Goal: Use online tool/utility: Utilize a website feature to perform a specific function

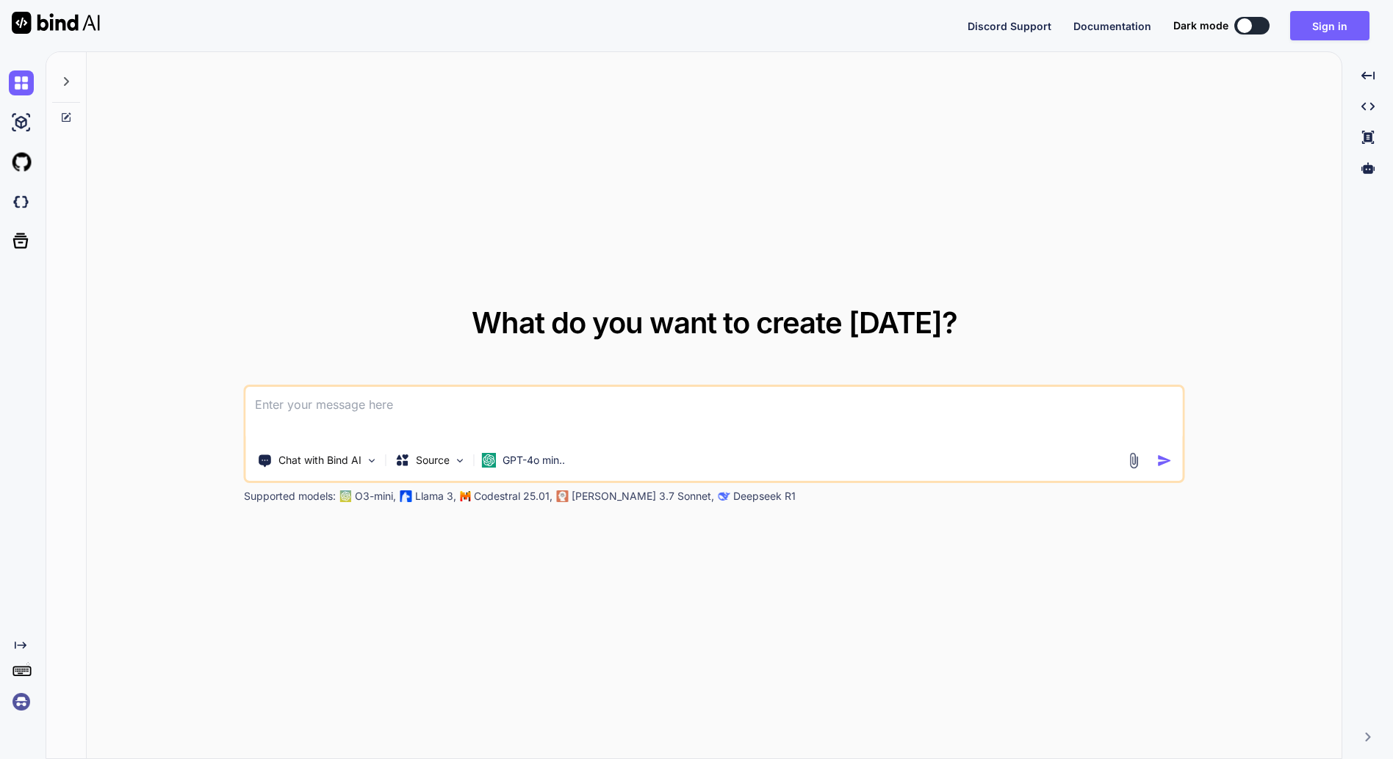
type textarea "x"
click at [1337, 19] on button "Sign in" at bounding box center [1329, 25] width 79 height 29
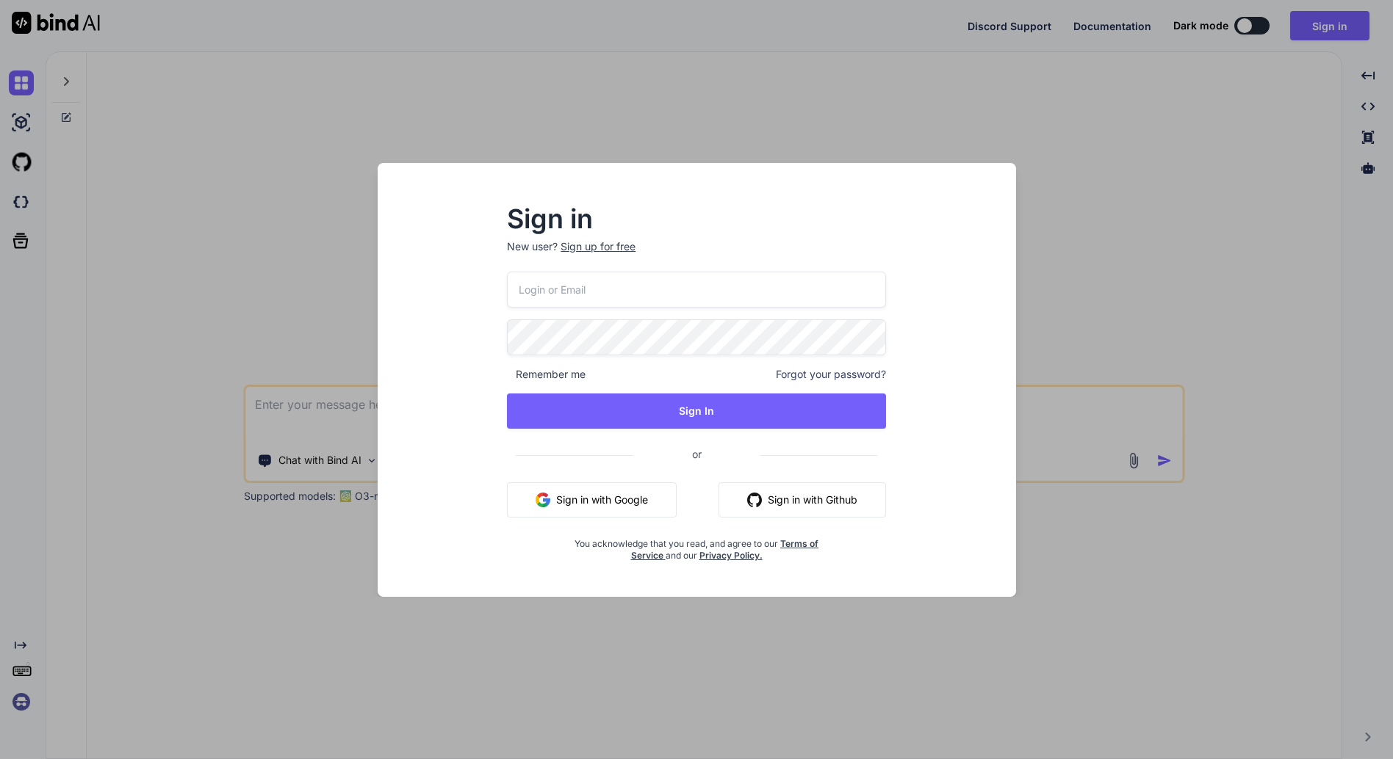
click at [754, 289] on input "email" at bounding box center [696, 290] width 379 height 36
type input "[EMAIL_ADDRESS][DOMAIN_NAME]"
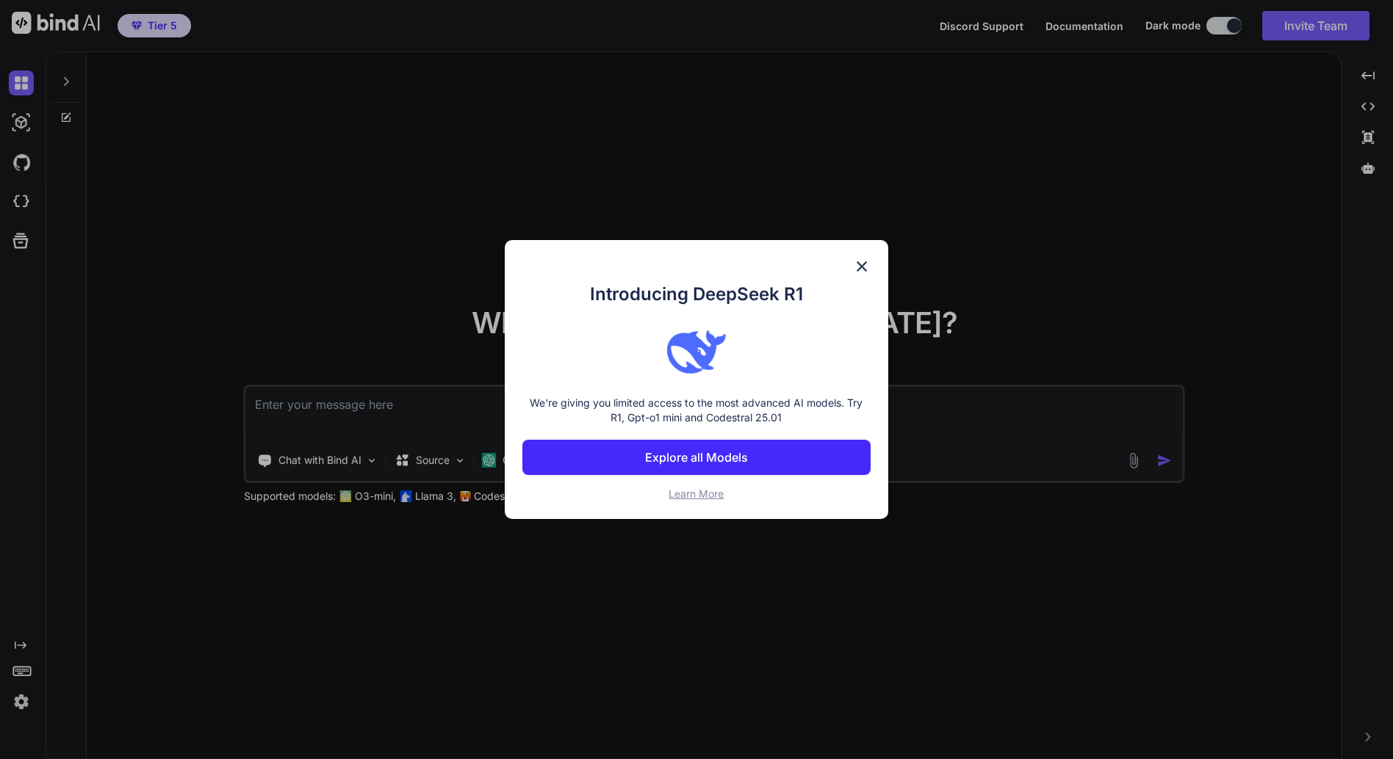
click at [861, 264] on img at bounding box center [862, 267] width 18 height 18
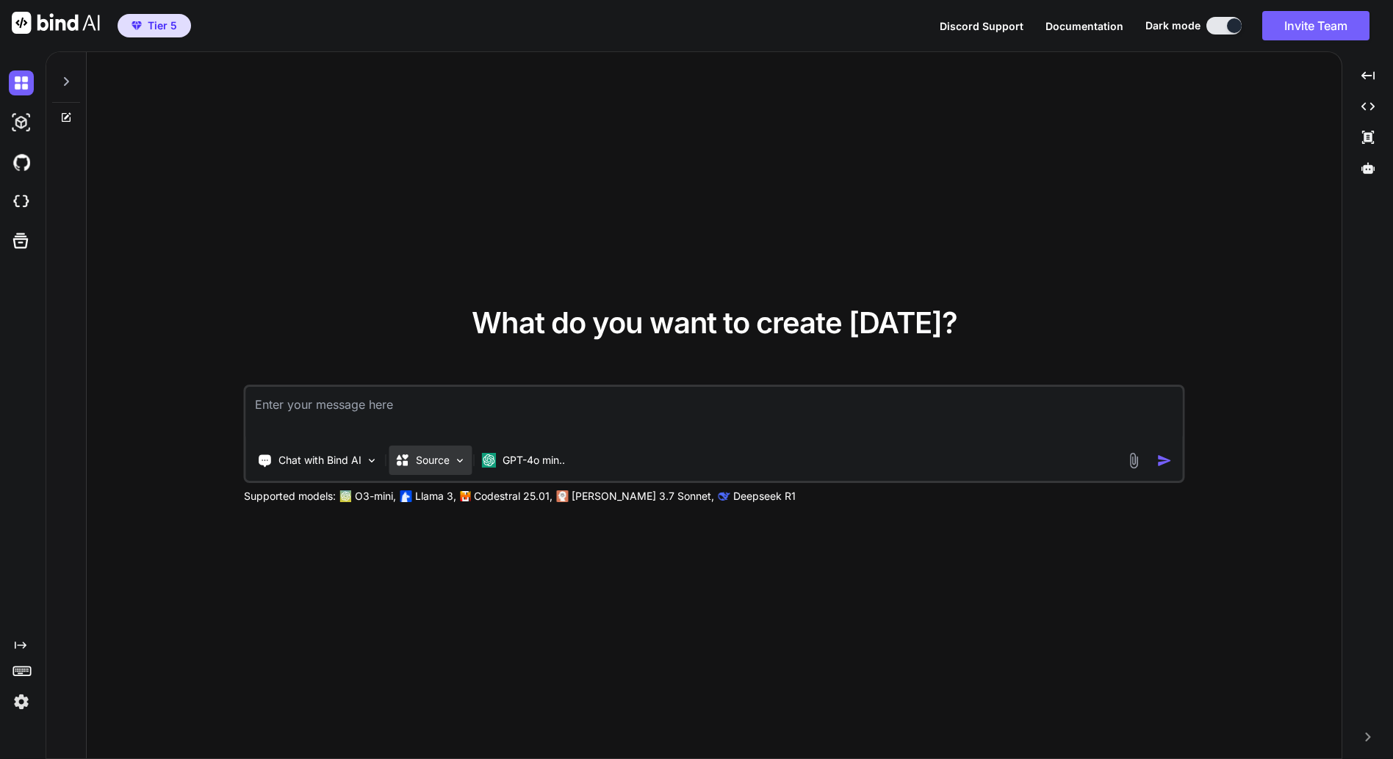
click at [448, 461] on p "Source" at bounding box center [433, 460] width 34 height 15
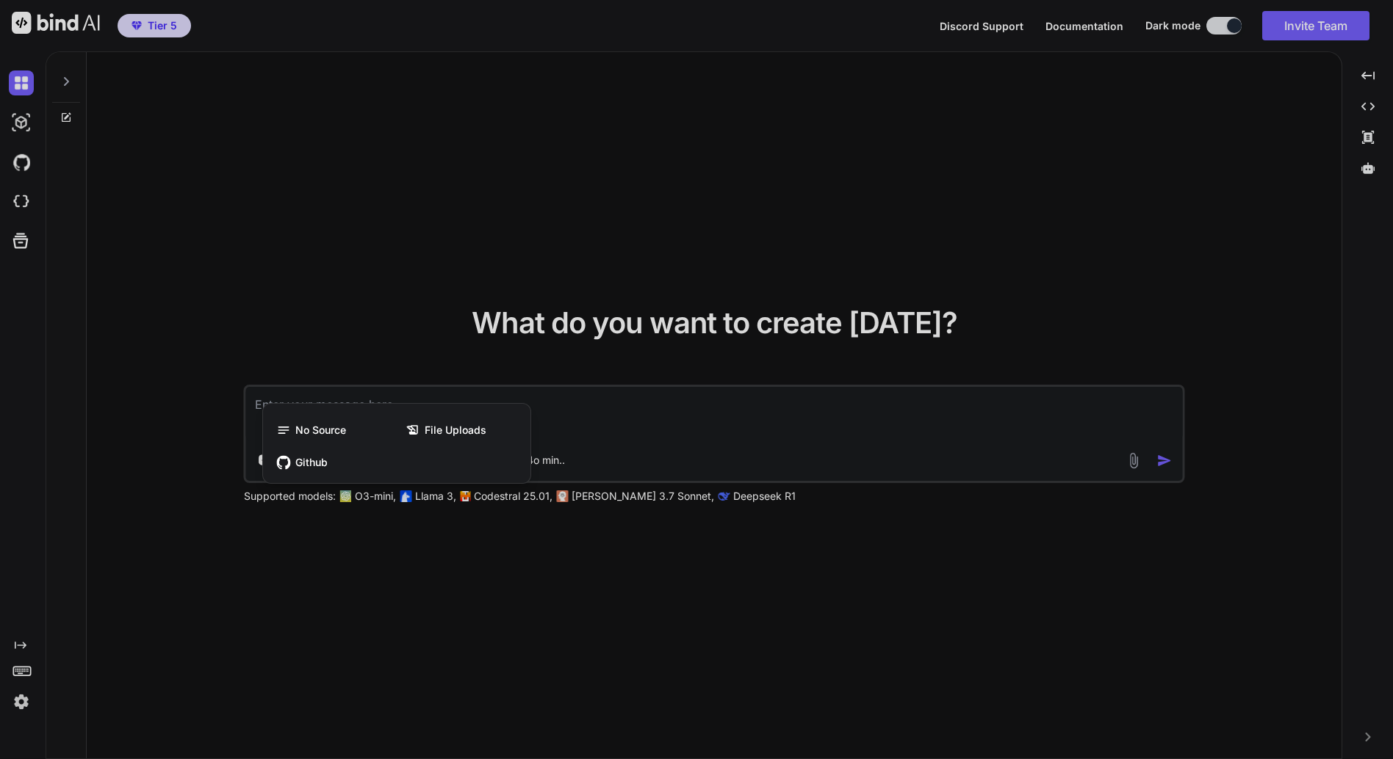
click at [361, 333] on div at bounding box center [696, 379] width 1393 height 759
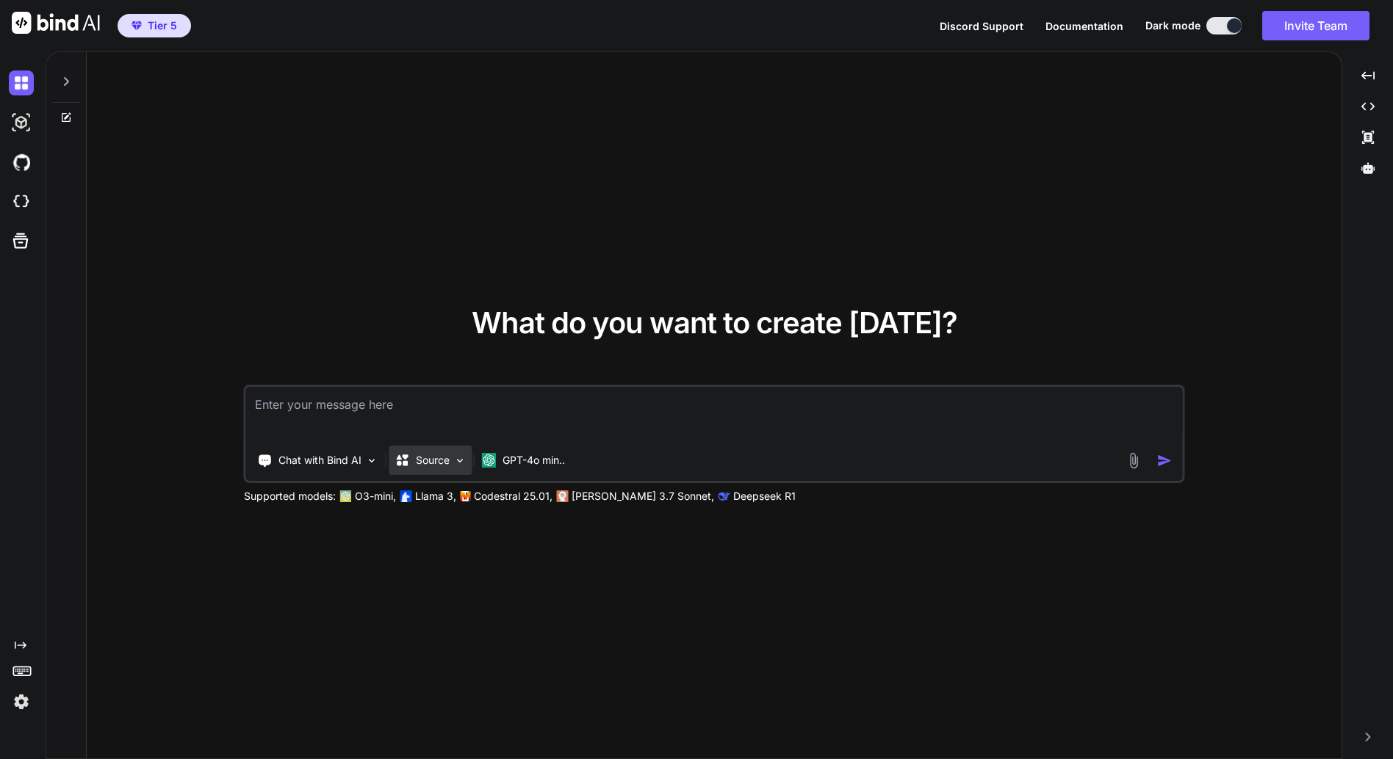
click at [440, 466] on p "Source" at bounding box center [433, 460] width 34 height 15
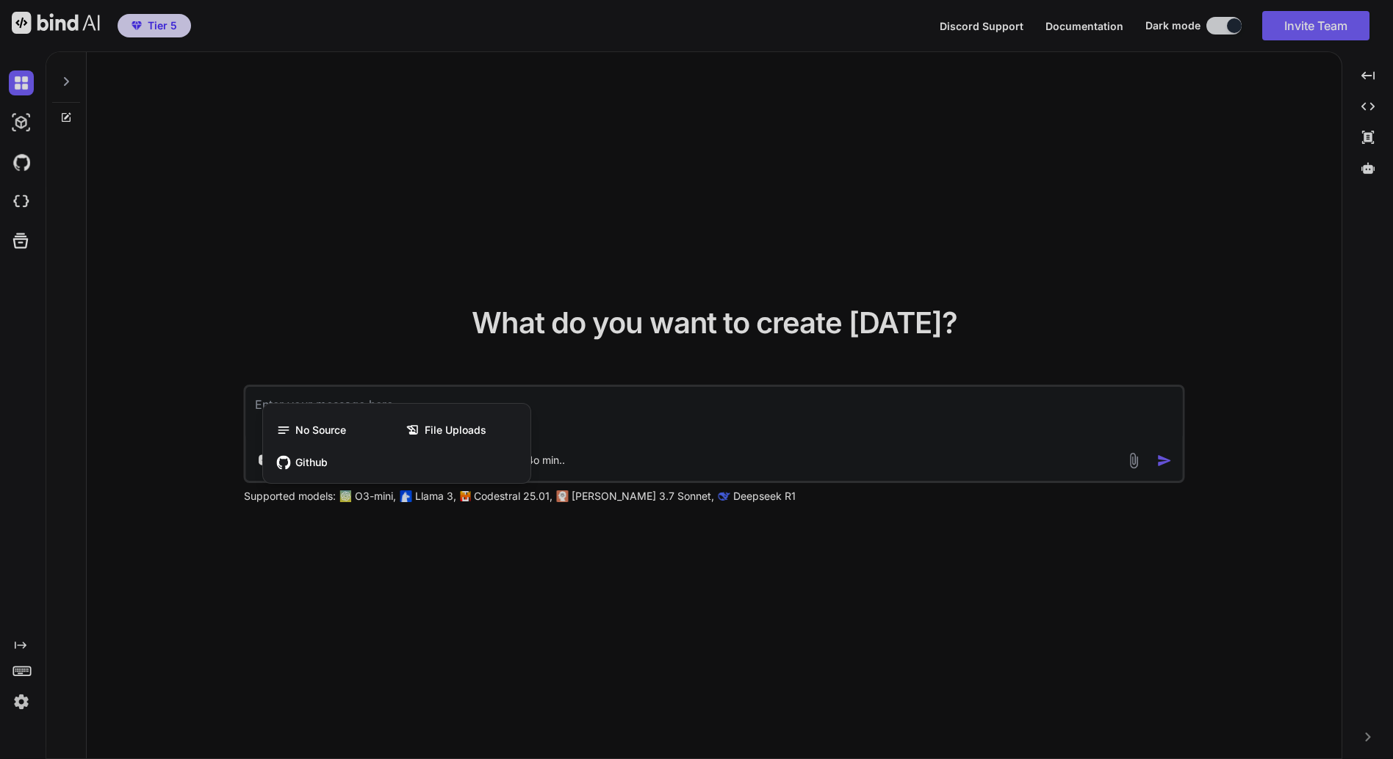
click at [350, 336] on div at bounding box center [696, 379] width 1393 height 759
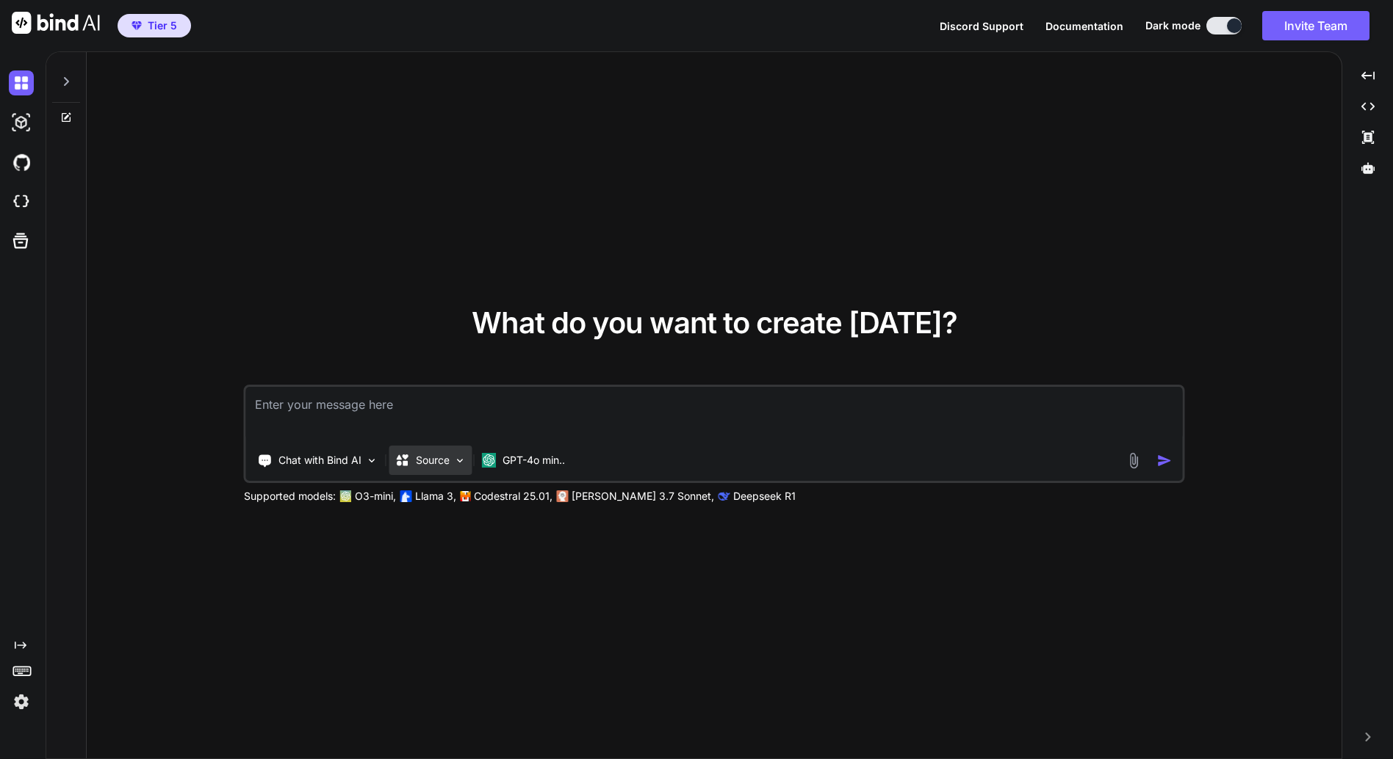
click at [458, 462] on img at bounding box center [460, 461] width 12 height 12
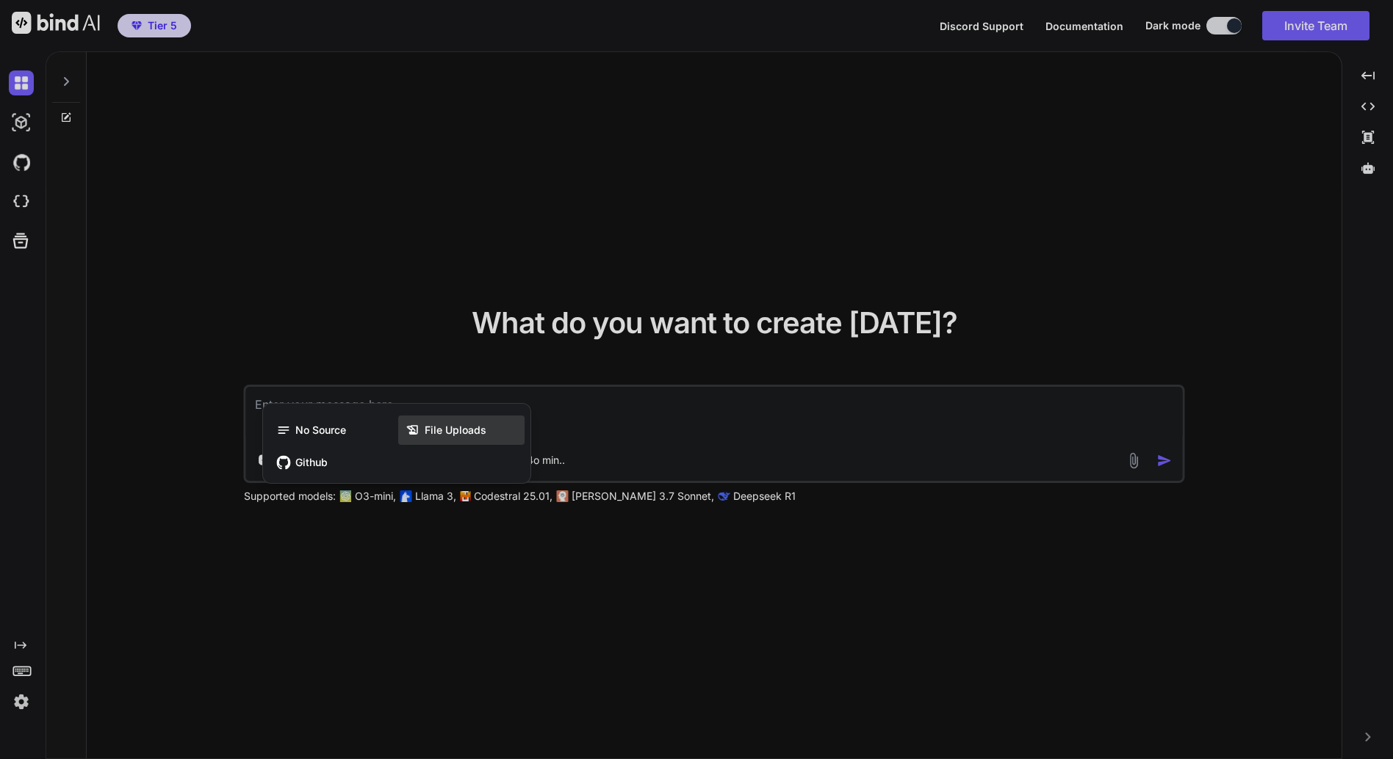
click at [440, 436] on span "File Uploads" at bounding box center [456, 430] width 62 height 15
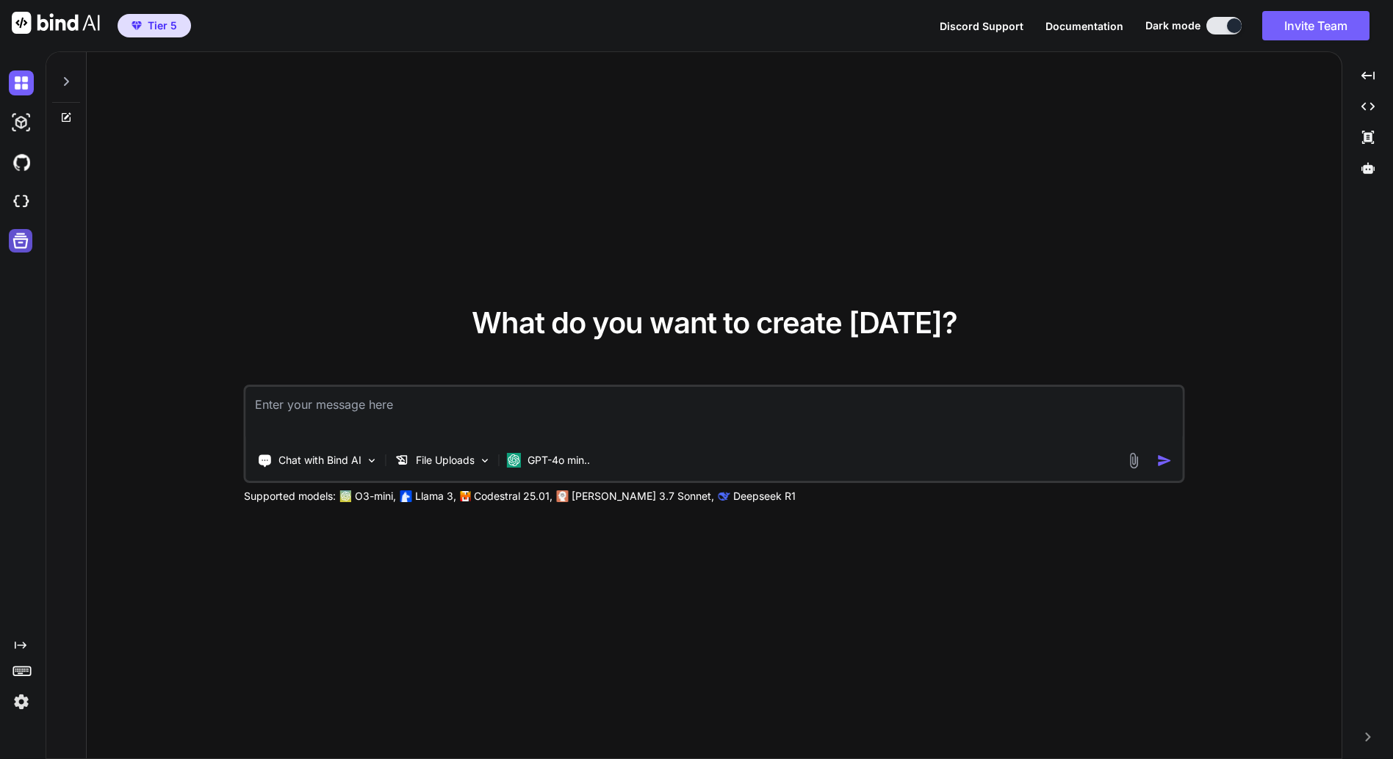
click at [24, 242] on icon at bounding box center [20, 241] width 21 height 21
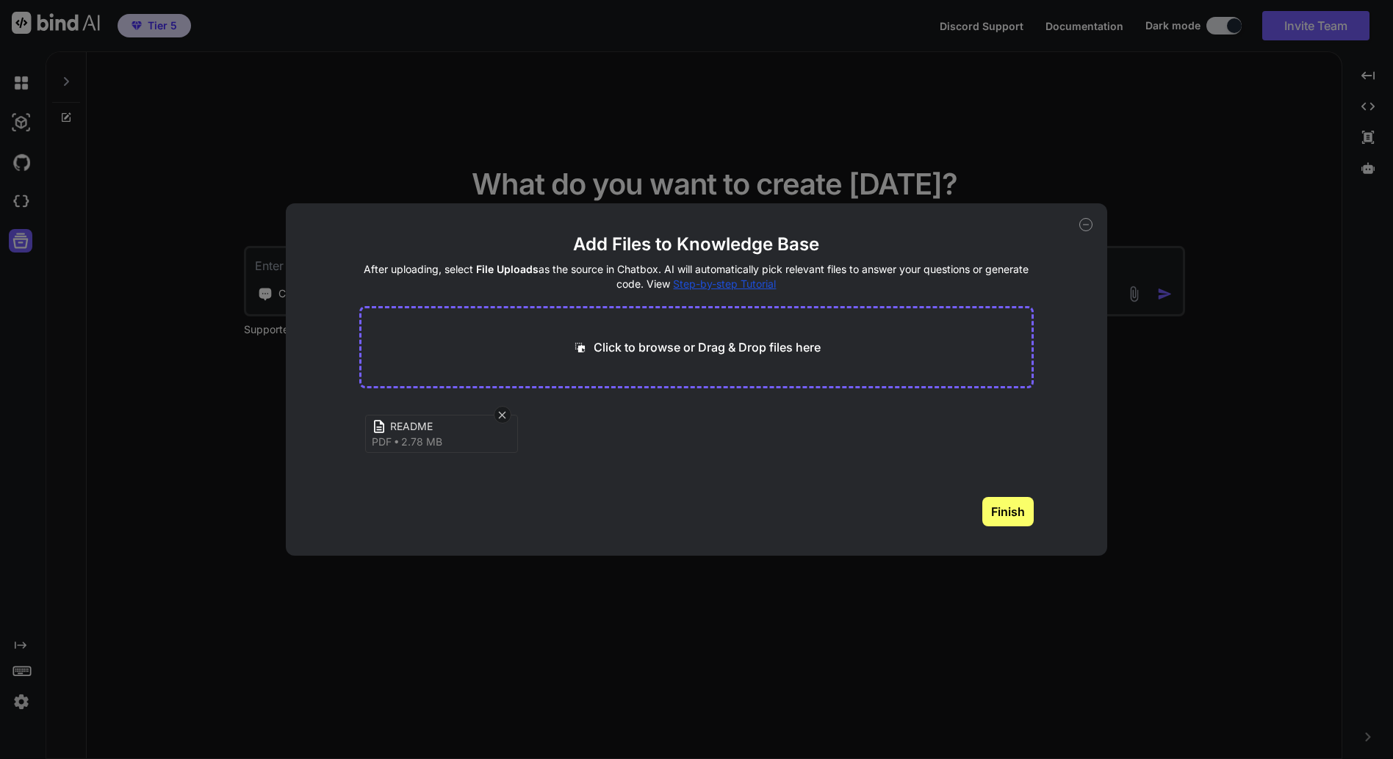
click at [1008, 508] on button "Finish" at bounding box center [1007, 511] width 51 height 29
click at [1083, 225] on icon at bounding box center [1085, 225] width 5 height 0
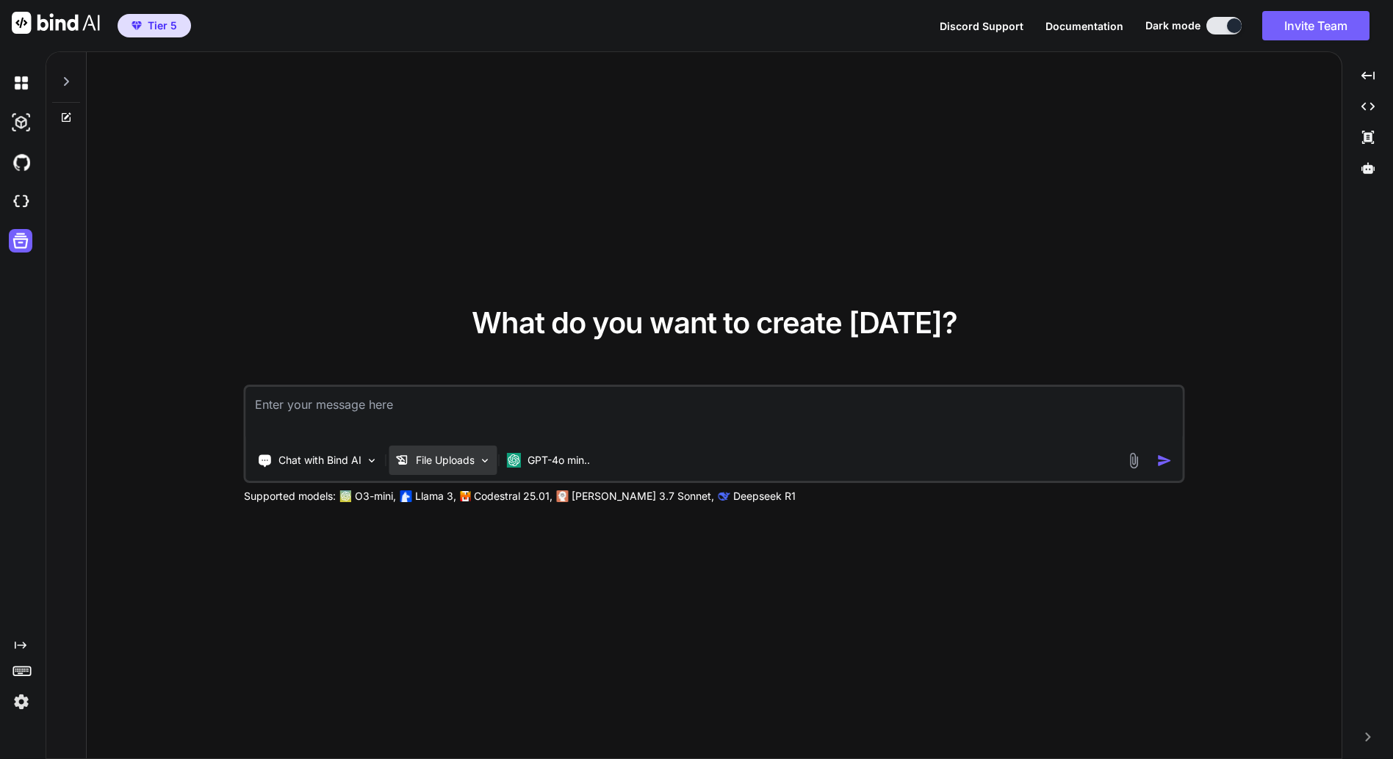
click at [466, 461] on p "File Uploads" at bounding box center [445, 460] width 59 height 15
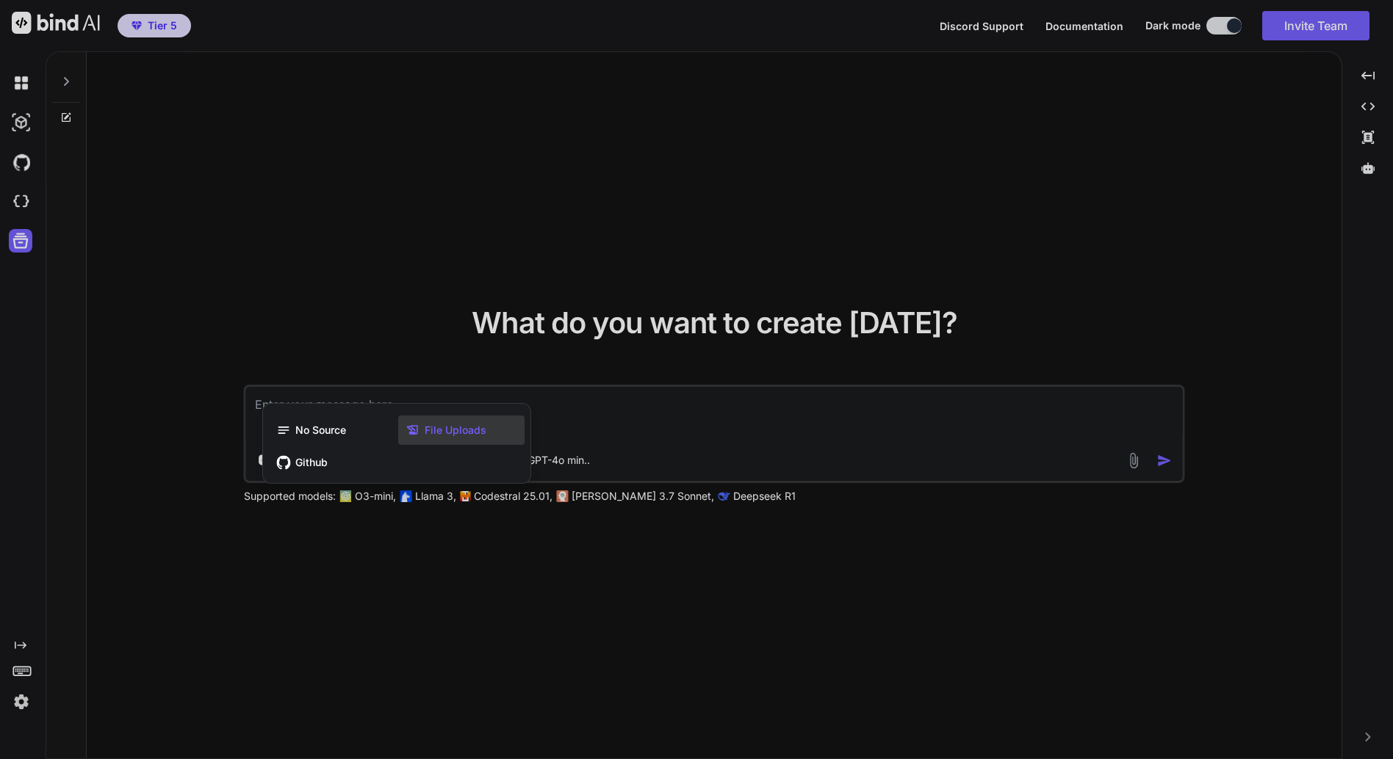
click at [361, 281] on div at bounding box center [696, 379] width 1393 height 759
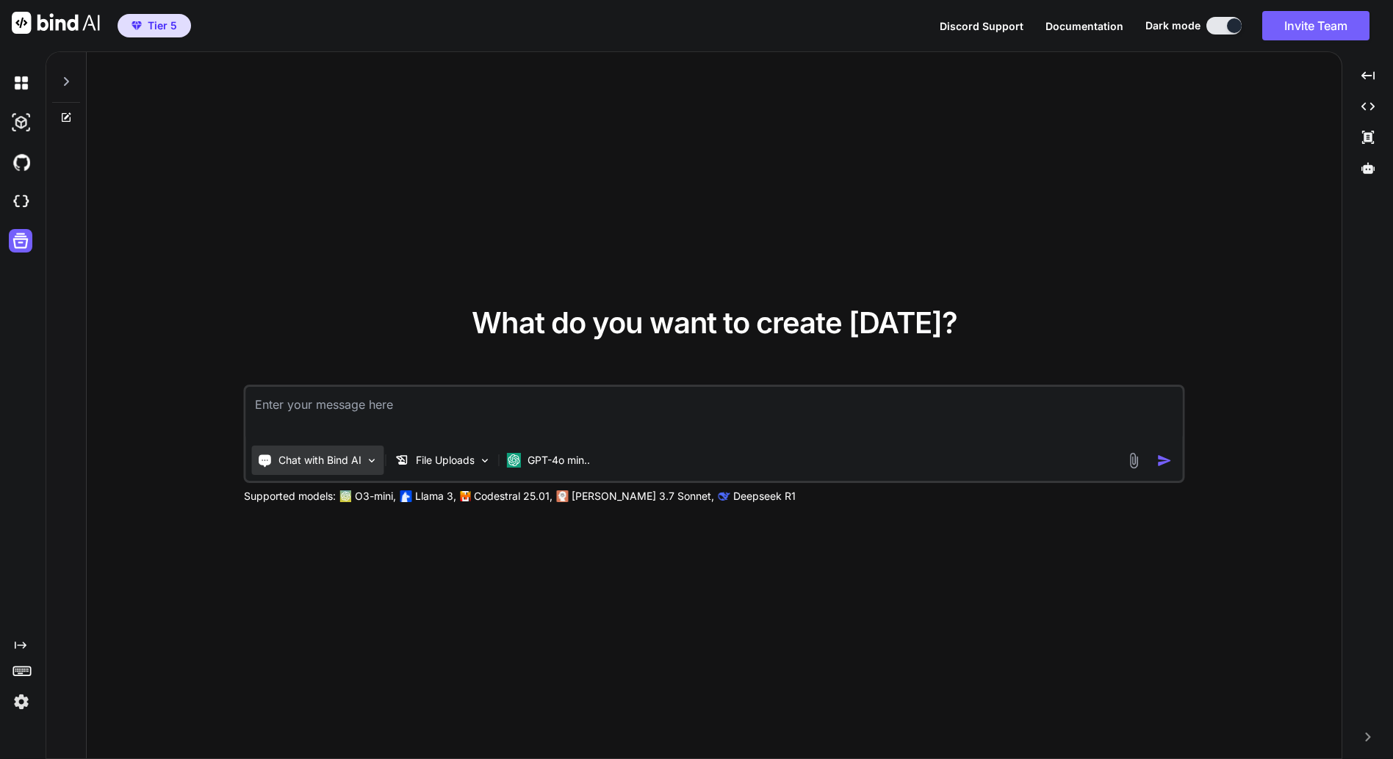
click at [364, 462] on div "Chat with Bind AI" at bounding box center [318, 460] width 132 height 29
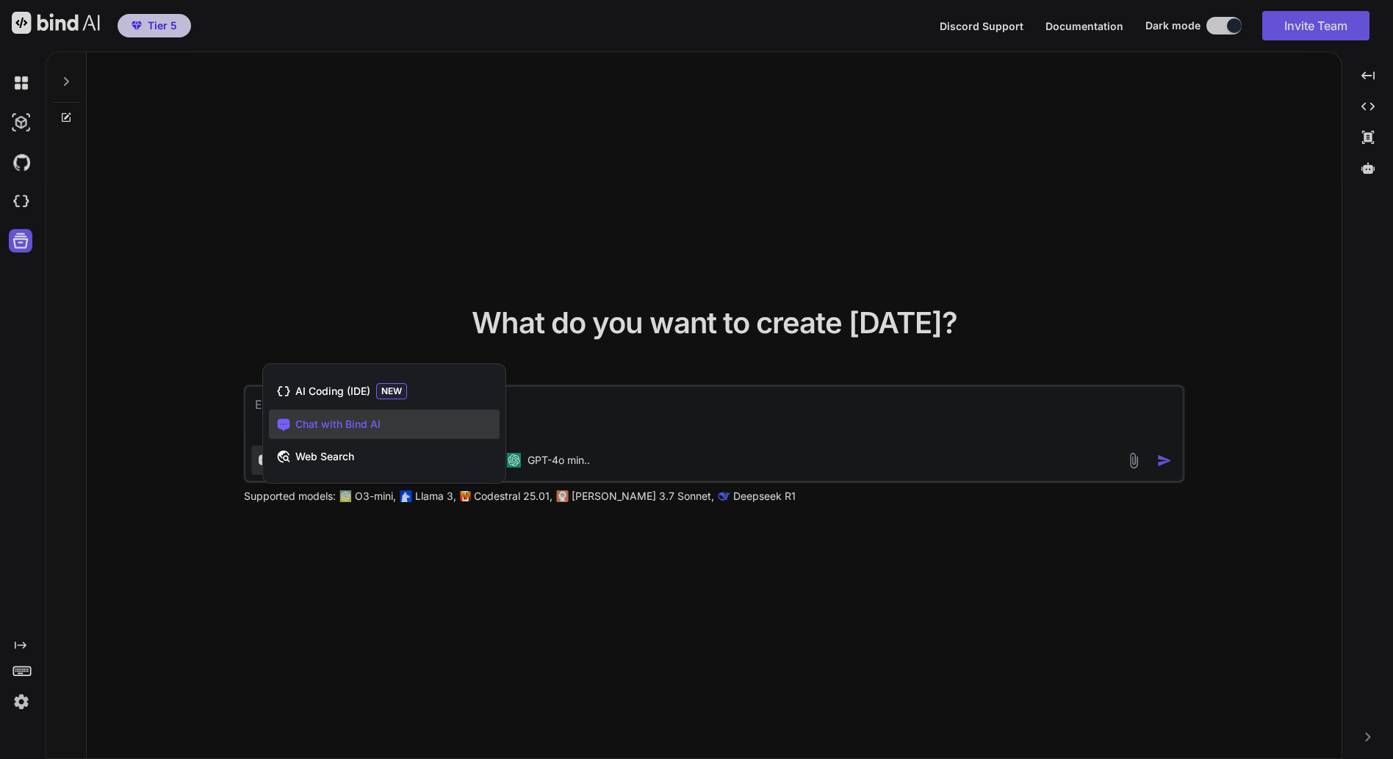
click at [364, 427] on span "Chat with Bind AI" at bounding box center [337, 424] width 85 height 15
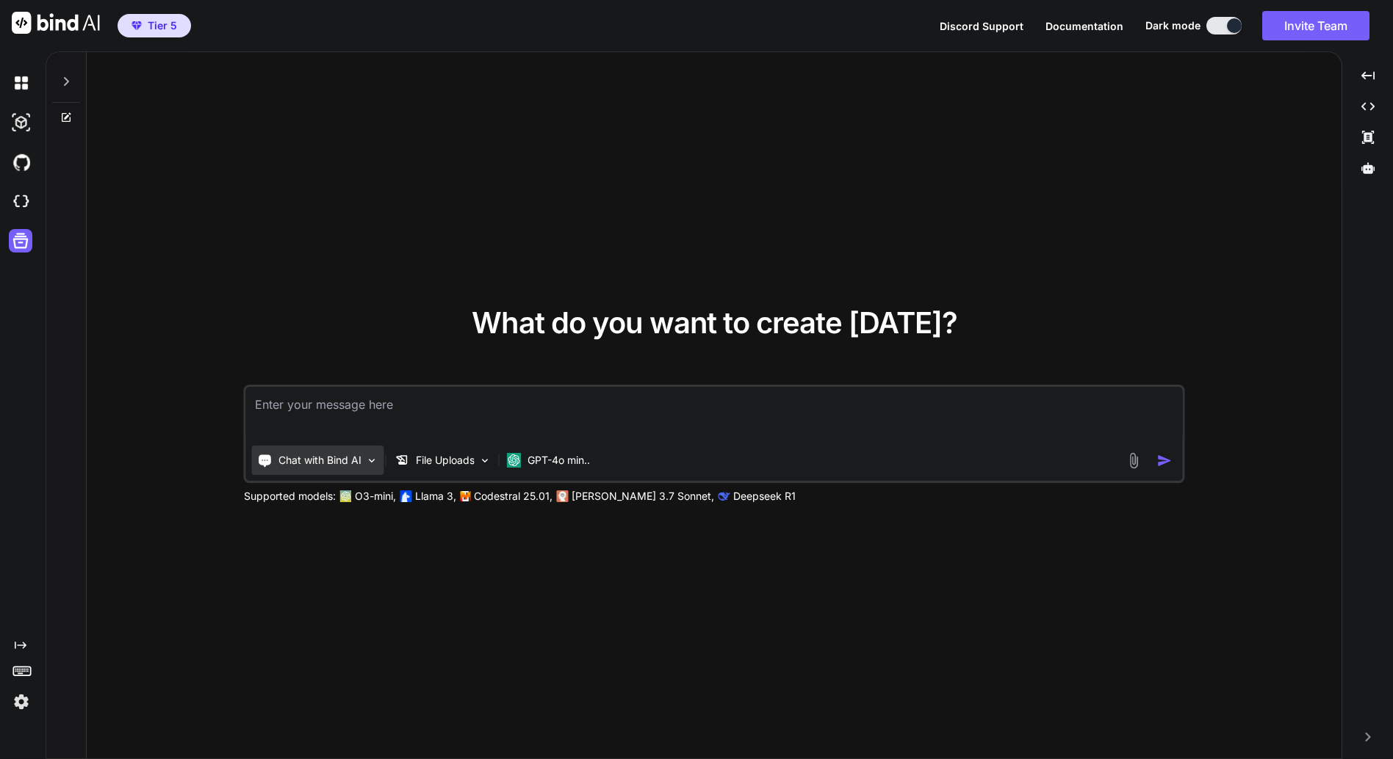
click at [306, 456] on p "Chat with Bind AI" at bounding box center [319, 460] width 83 height 15
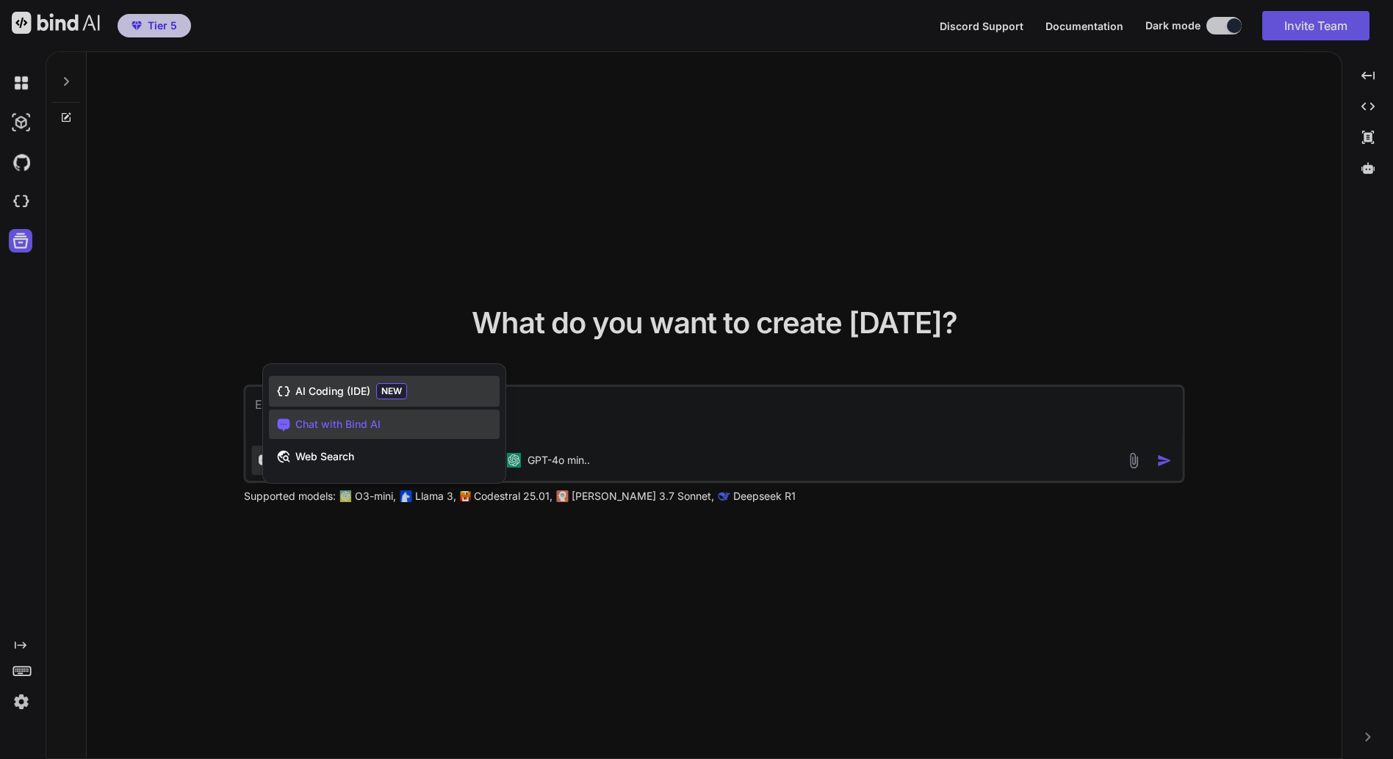
click at [317, 391] on span "AI Coding (IDE)" at bounding box center [332, 391] width 75 height 15
type textarea "x"
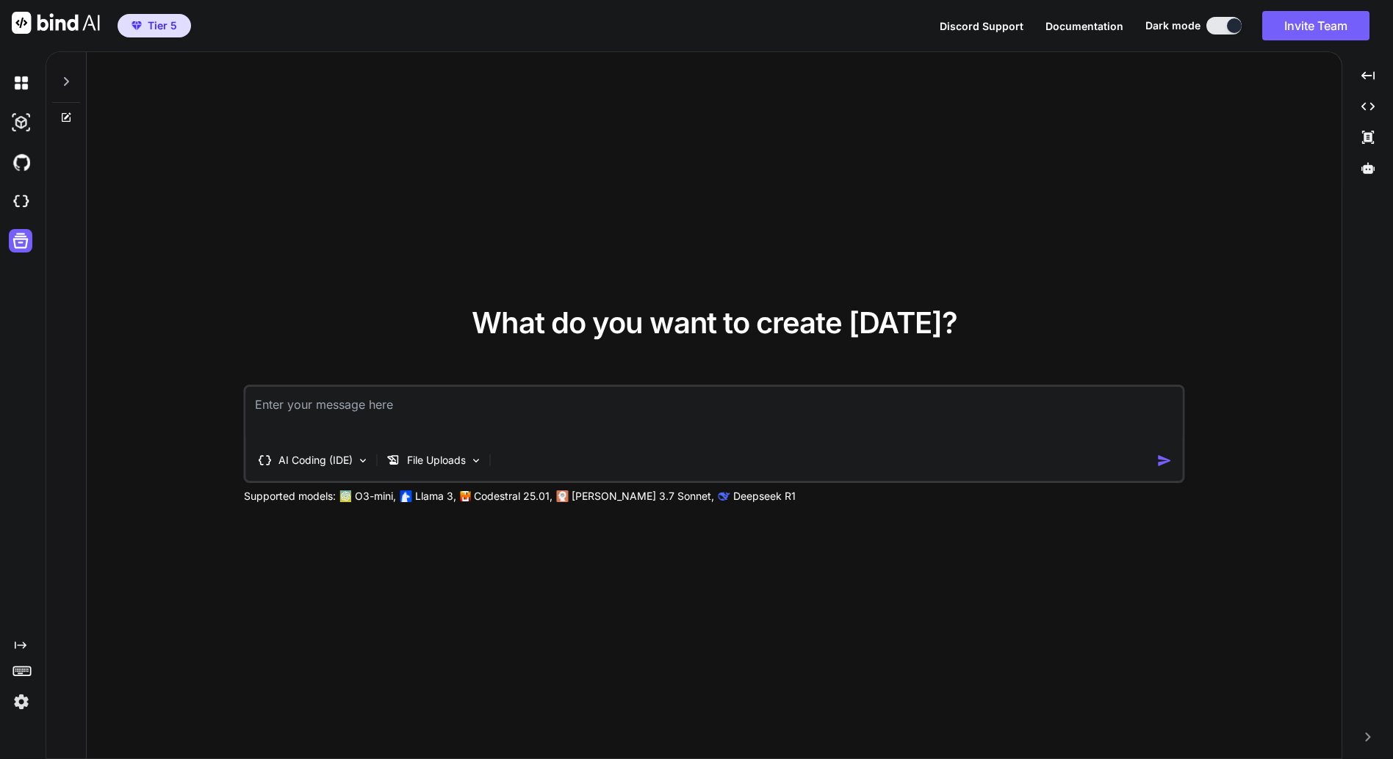
click at [311, 403] on textarea at bounding box center [714, 414] width 936 height 54
type textarea "ｔ"
type textarea "x"
type textarea "てん"
type textarea "x"
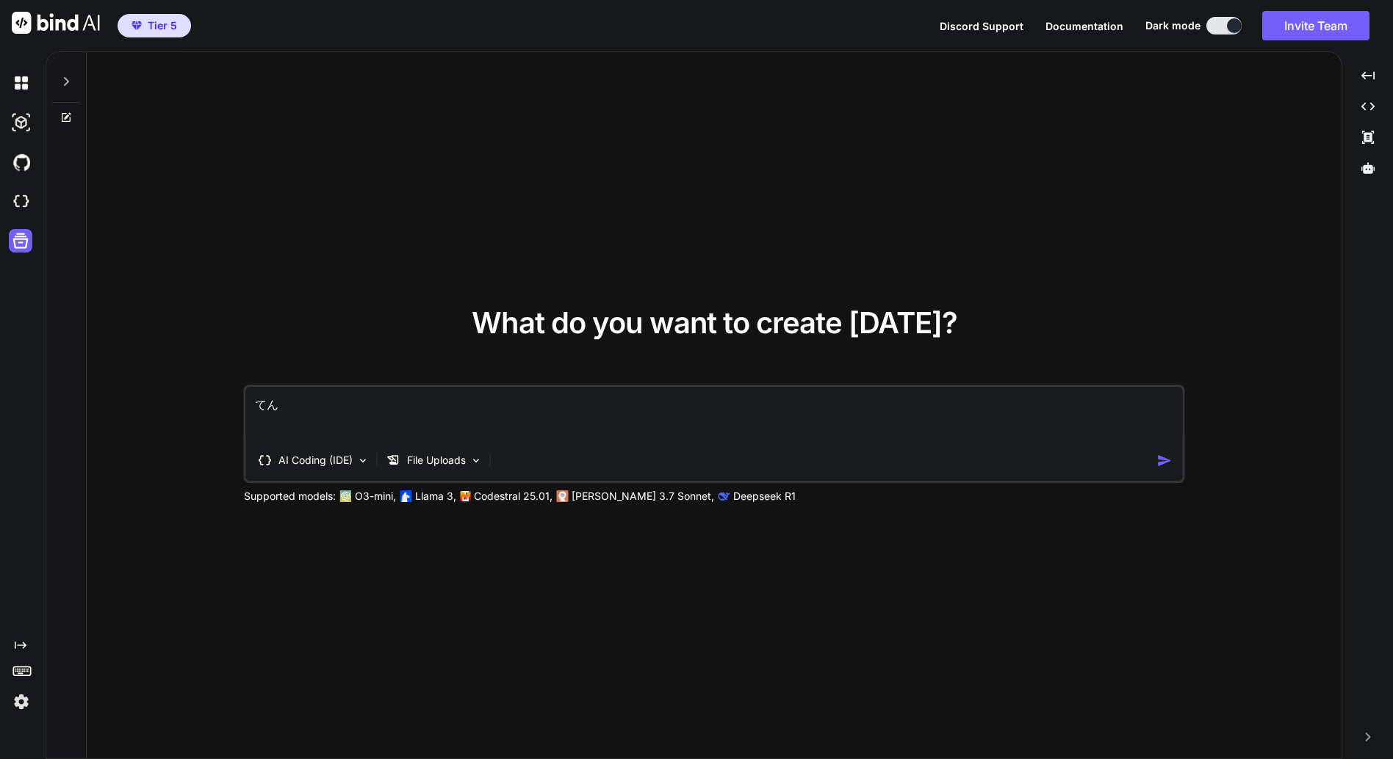
type textarea "てんｐ"
type textarea "x"
type textarea "てんぷ"
type textarea "x"
type textarea "添付"
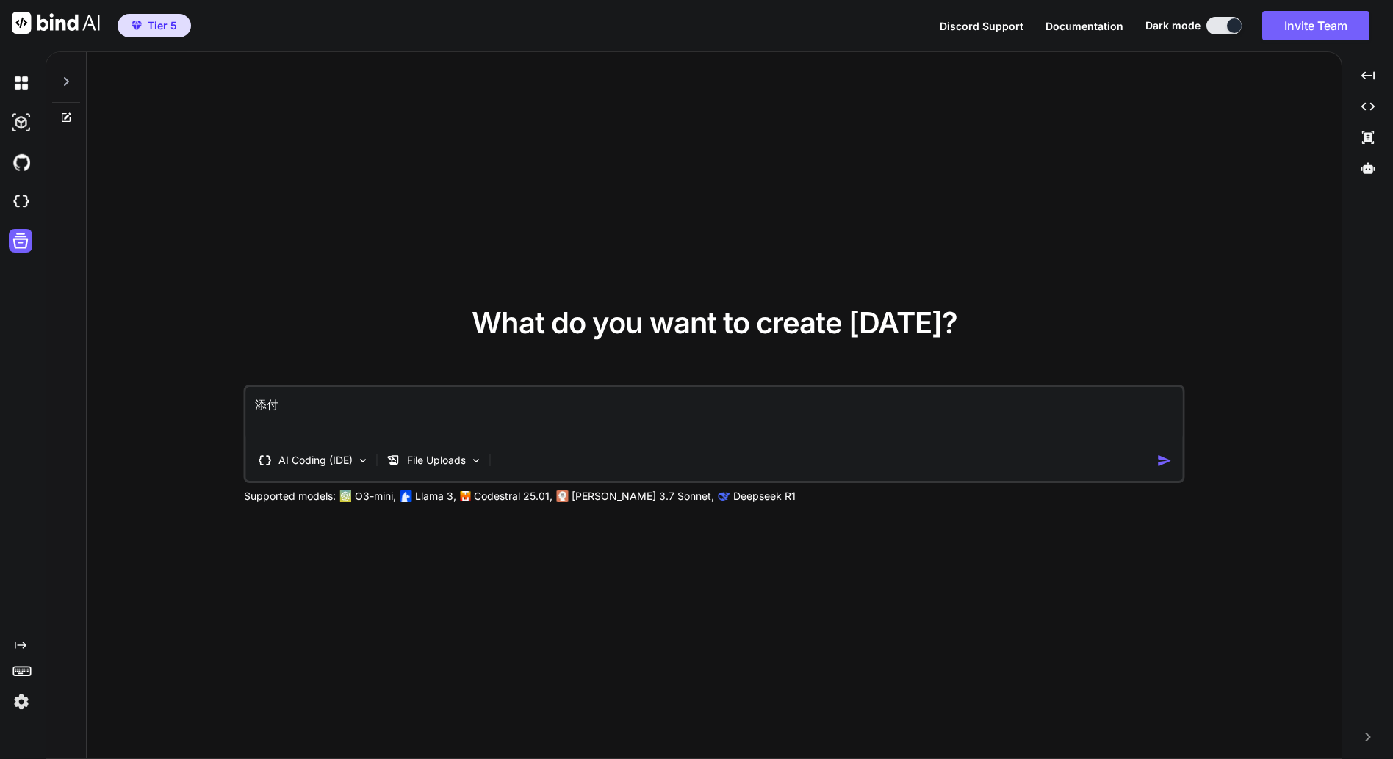
type textarea "x"
type textarea "添付"
type textarea "x"
type textarea "添付i"
type textarea "x"
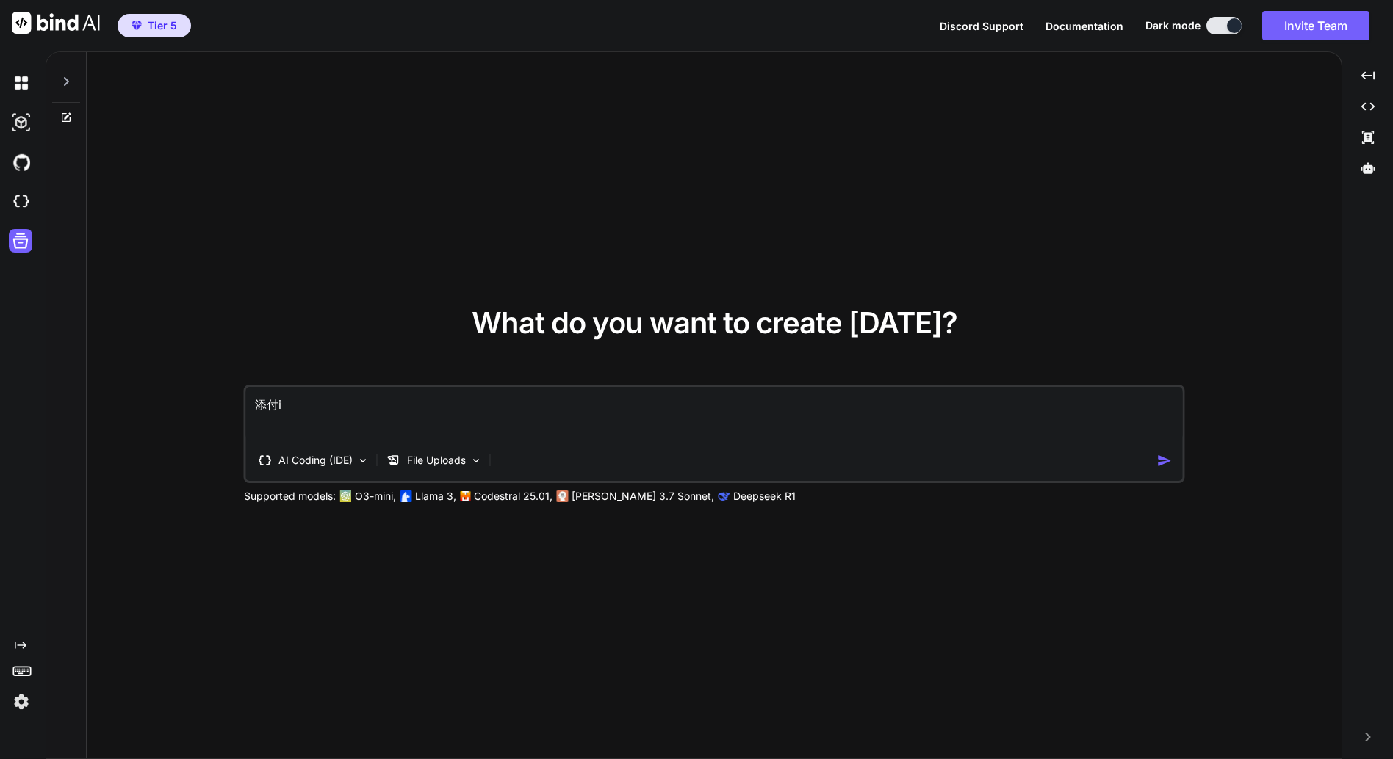
type textarea "添付if"
type textarea "x"
type textarea "添付ifl"
type textarea "x"
type textarea "添付if"
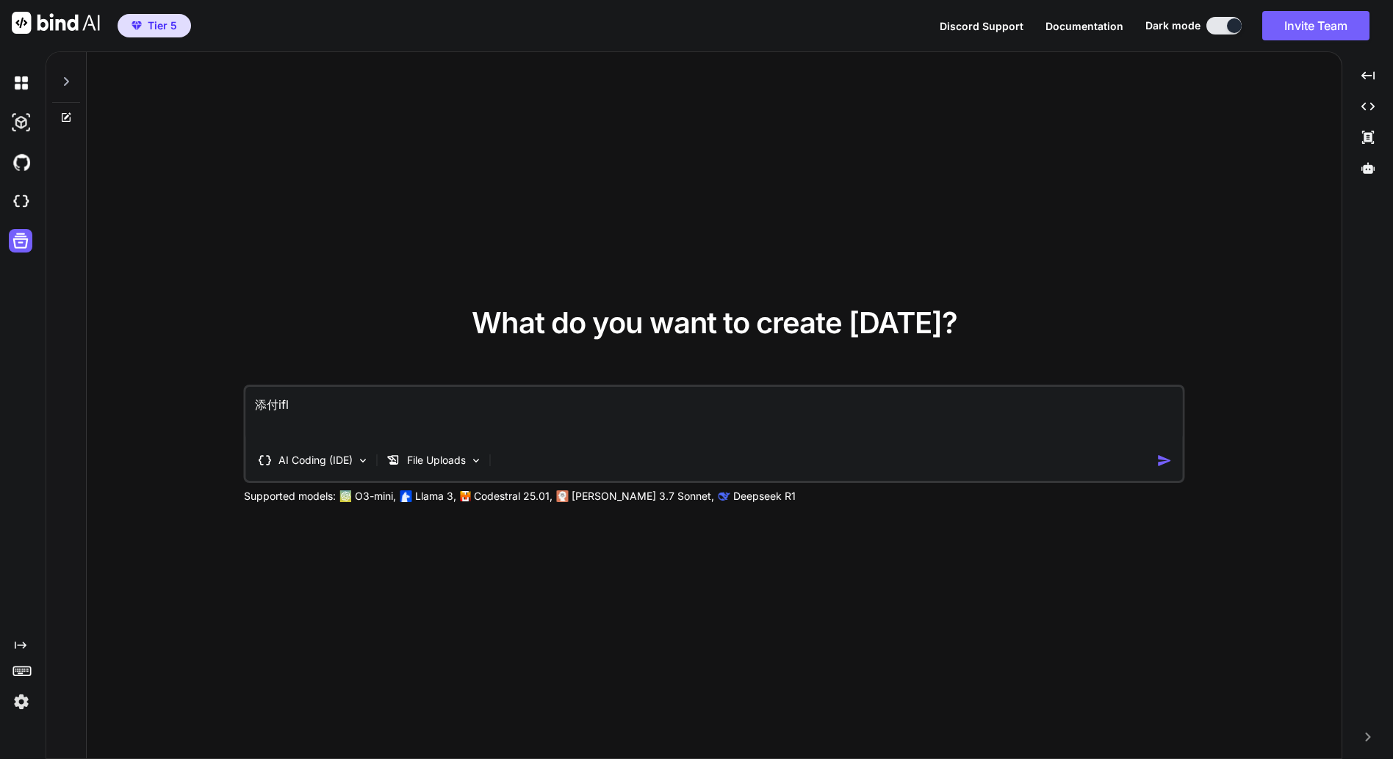
type textarea "x"
type textarea "添付i"
type textarea "x"
type textarea "添付"
type textarea "x"
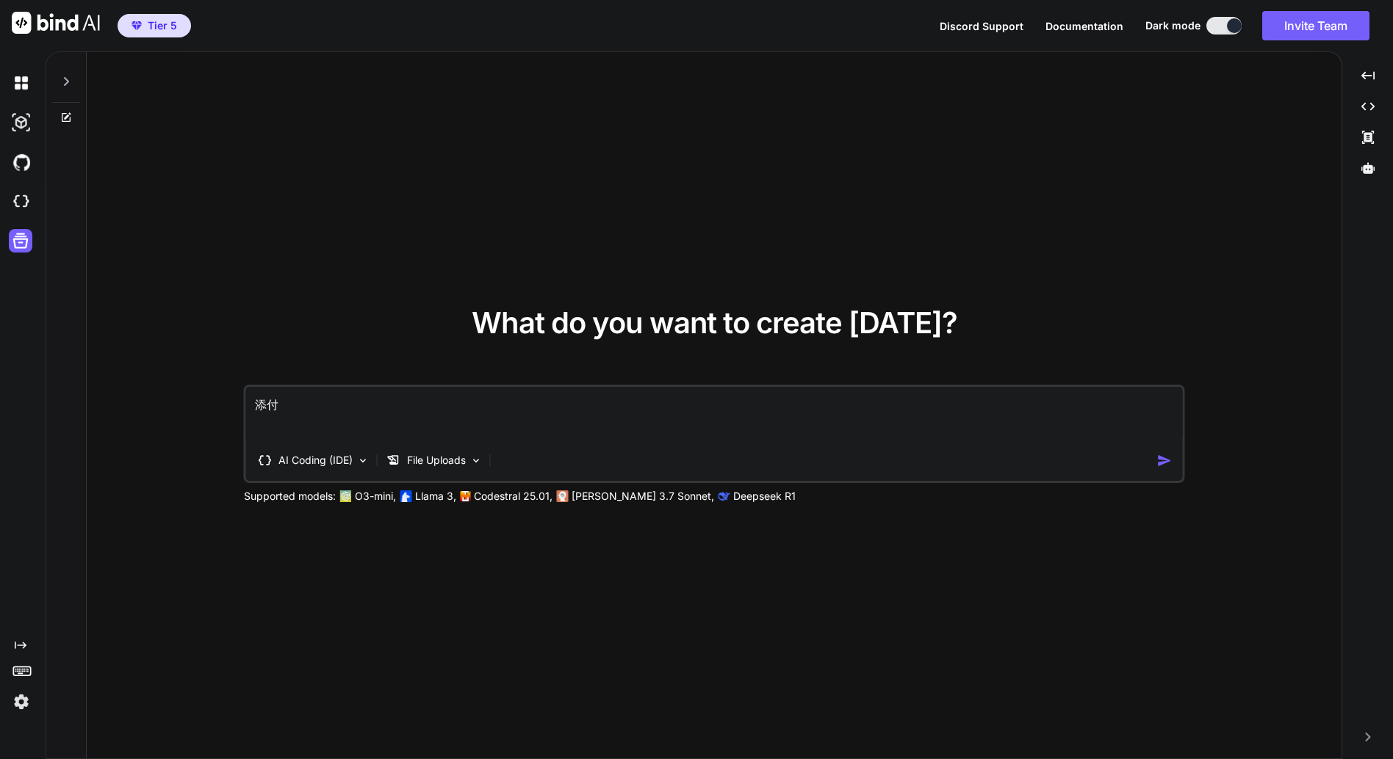
type textarea "添付f"
type textarea "x"
type textarea "添付fi"
type textarea "x"
type textarea "添付fil"
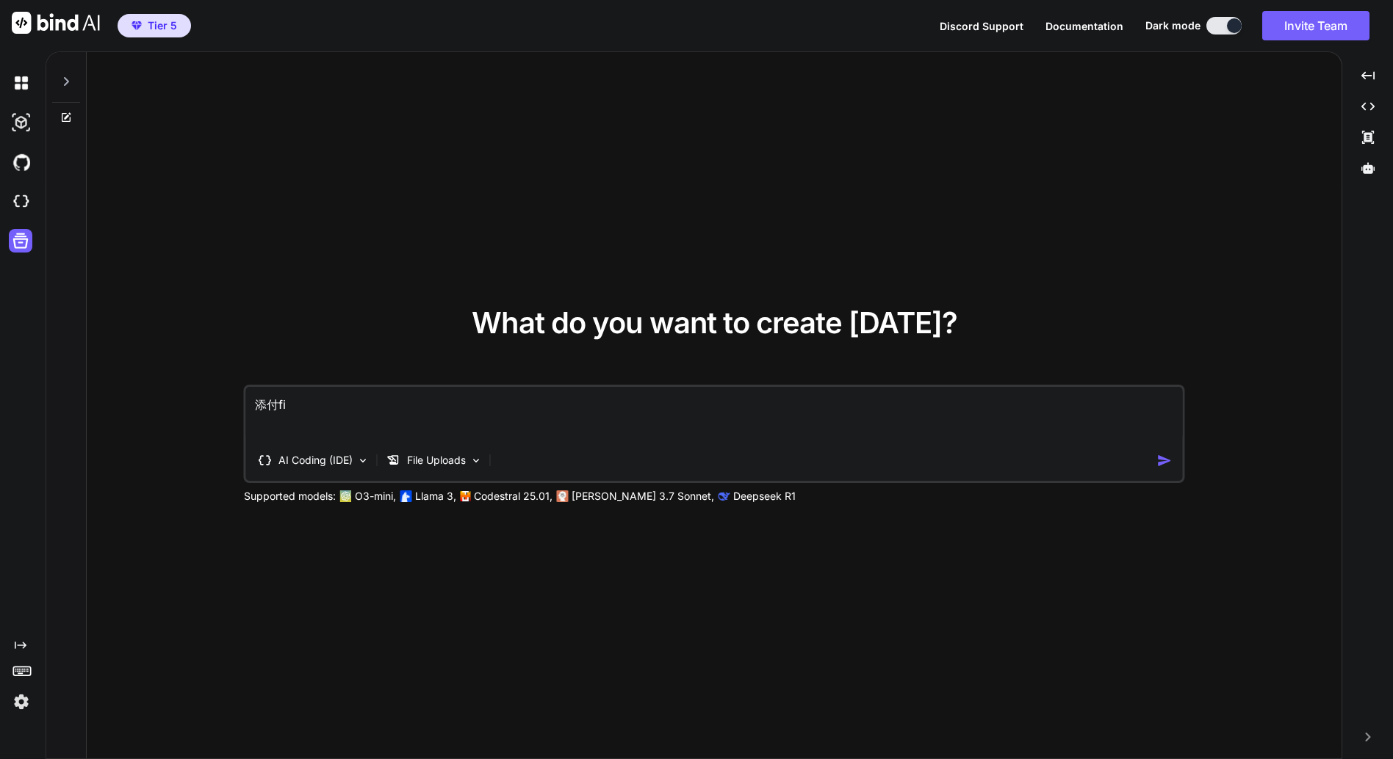
type textarea "x"
type textarea "添付file"
type textarea "x"
type textarea "添付ファイル"
type textarea "x"
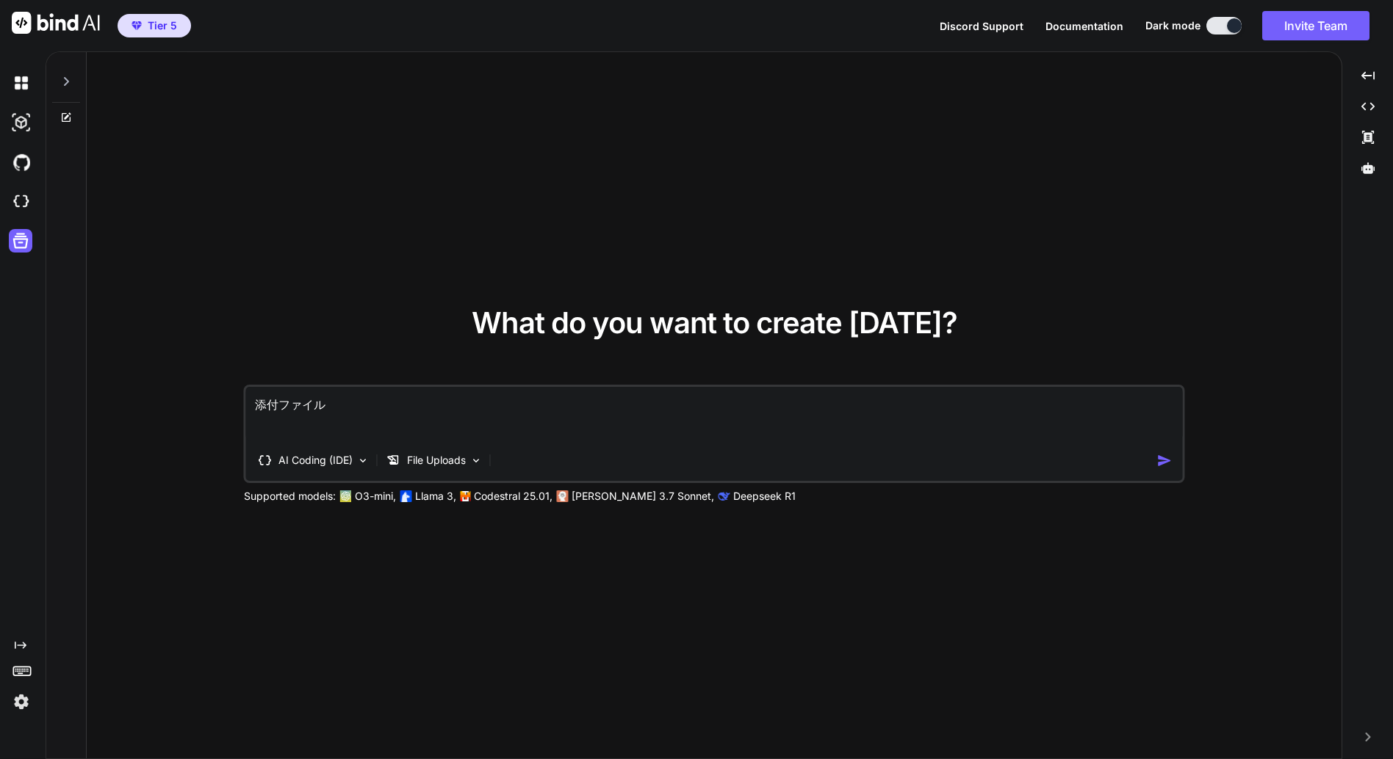
type textarea "添付ファイルｈ"
type textarea "x"
type textarea "添付ファイルは"
type textarea "x"
type textarea "添付ファイルは、"
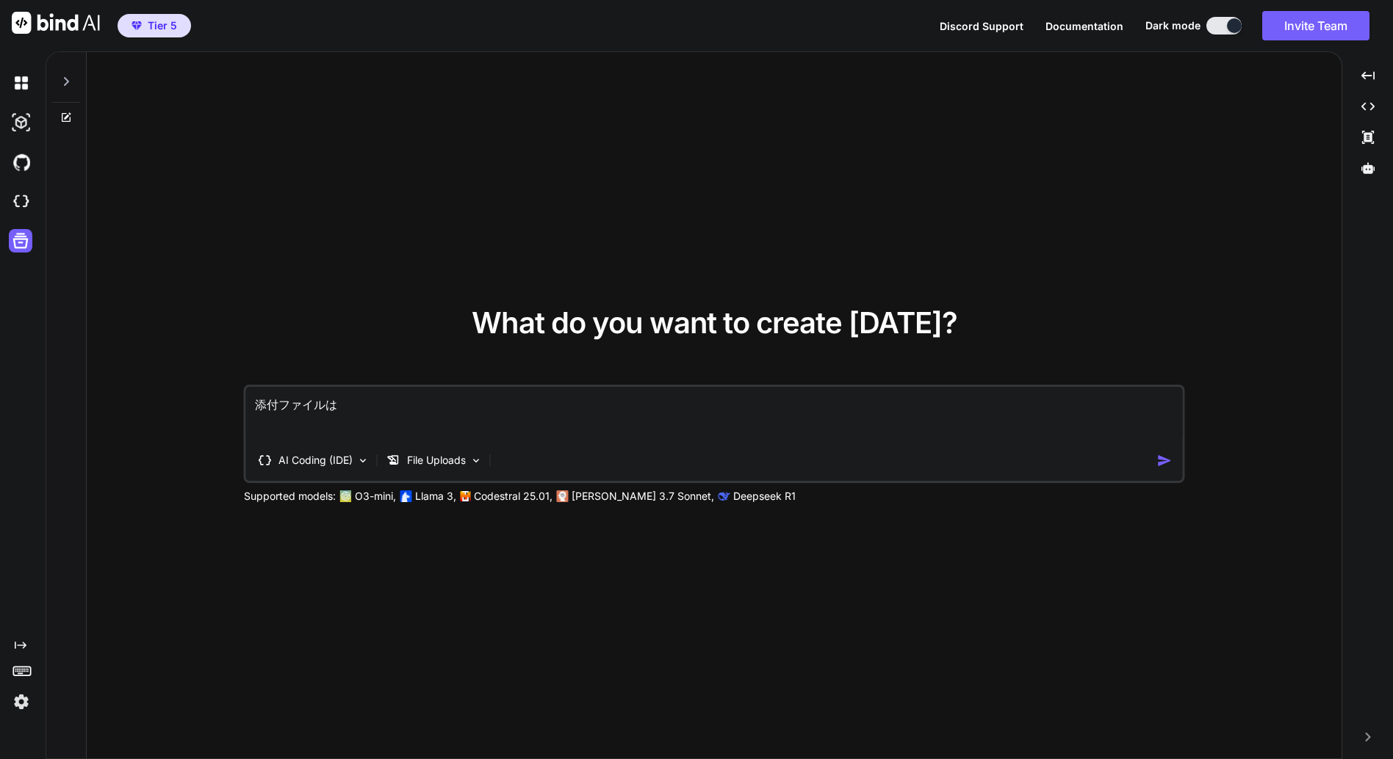
type textarea "x"
type textarea "添付ファイルは、H"
type textarea "x"
type textarea "添付ファイルは、Hi"
type textarea "x"
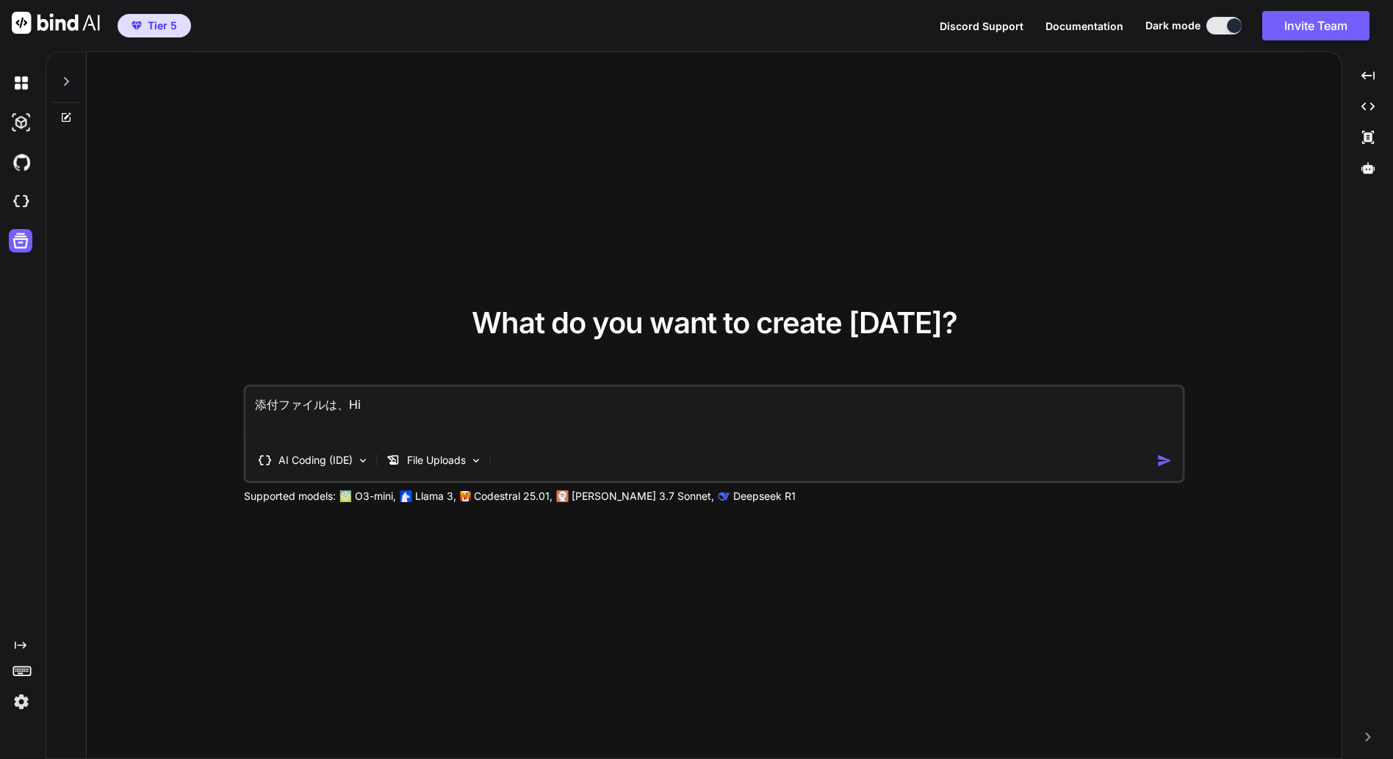
type textarea "添付ファイルは、H"
type textarea "x"
type textarea "添付ファイルは、"
type textarea "x"
type textarea "添付ファイルは、G"
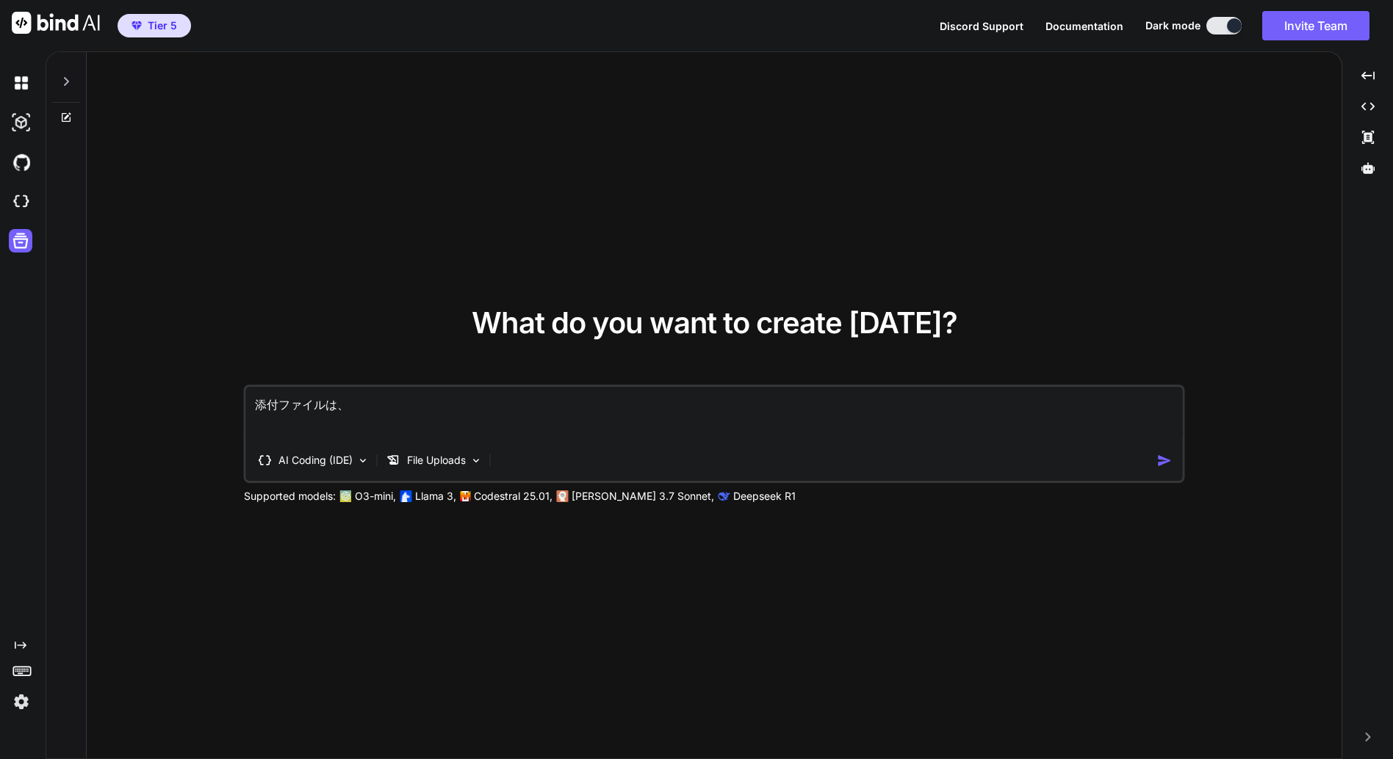
type textarea "x"
type textarea "添付ファイルは、Gi"
type textarea "x"
type textarea "添付ファイルは、Git"
type textarea "x"
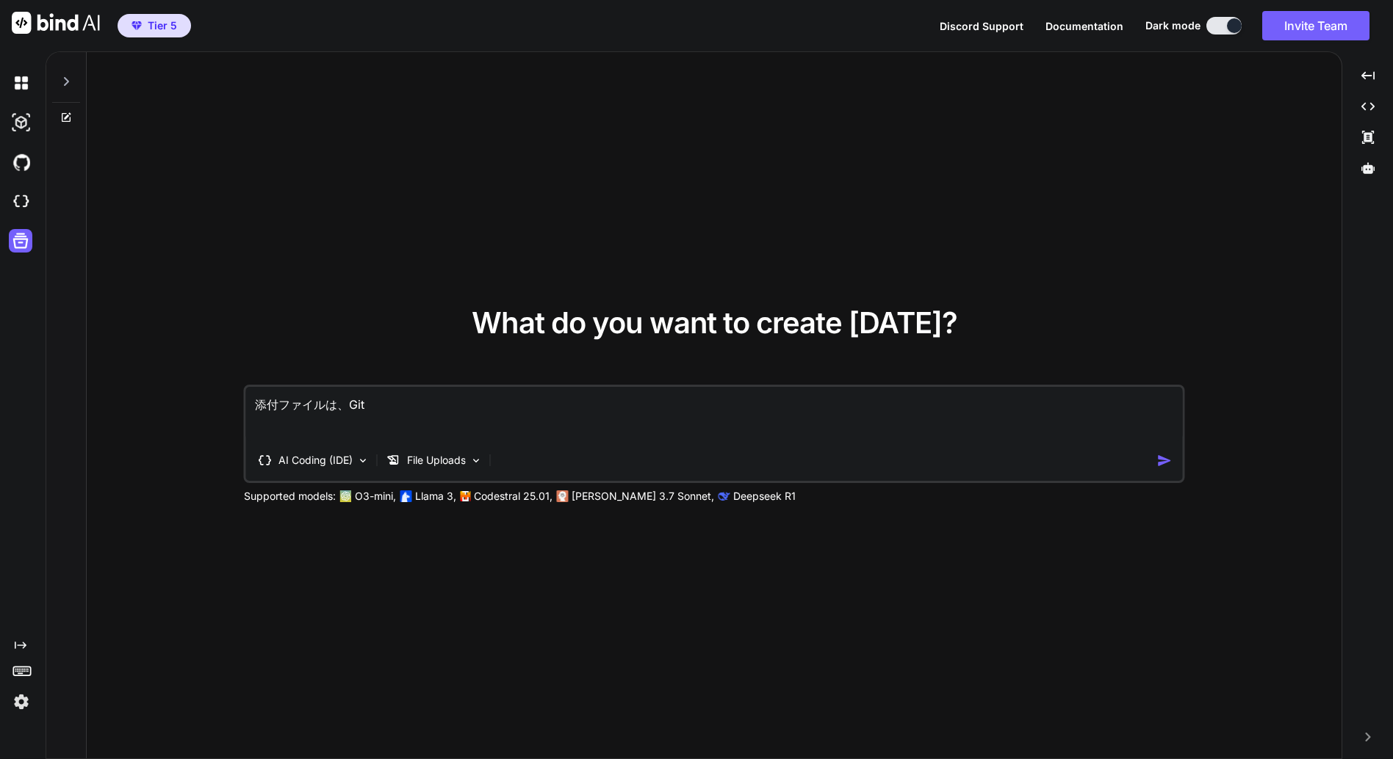
type textarea "添付ファイルは、GitL"
type textarea "x"
type textarea "添付ファイルは、GitLa"
type textarea "x"
type textarea "添付ファイルは、GitLab"
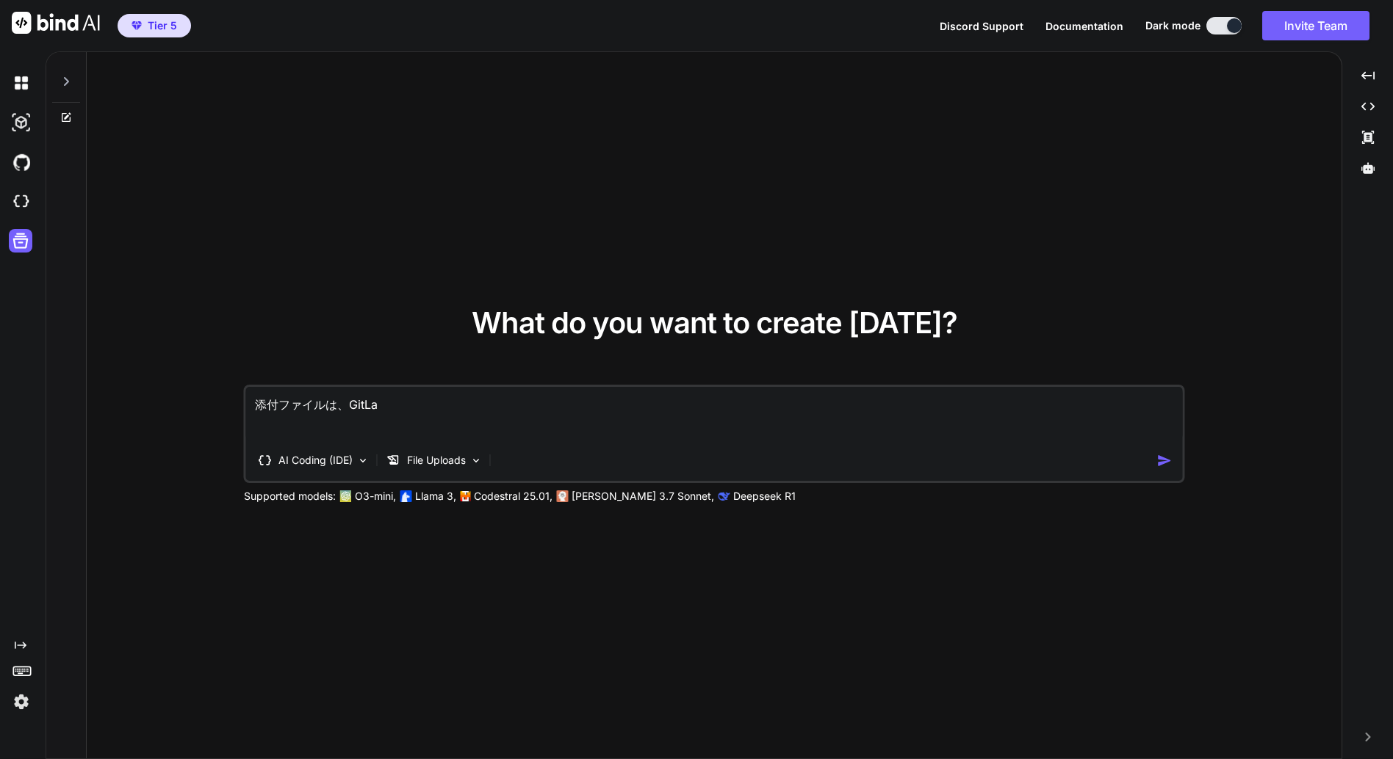
type textarea "x"
type textarea "添付ファイルは、GitLab"
type textarea "x"
type textarea "添付ファイルは、GitLab ｎ"
type textarea "x"
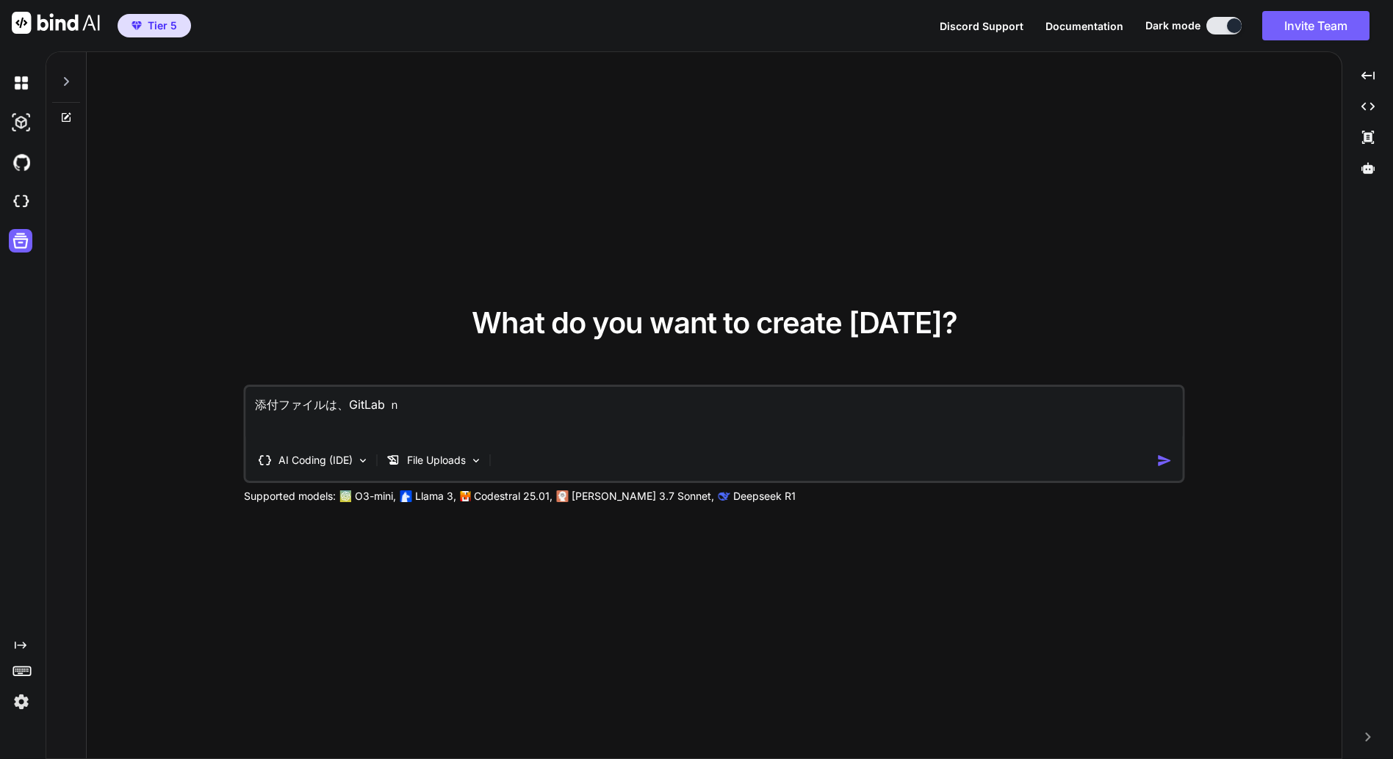
type textarea "添付ファイルは、GitLab の"
type textarea "x"
type textarea "添付ファイルは、GitLab の"
type textarea "x"
type textarea "添付ファイルは、GitLab のp"
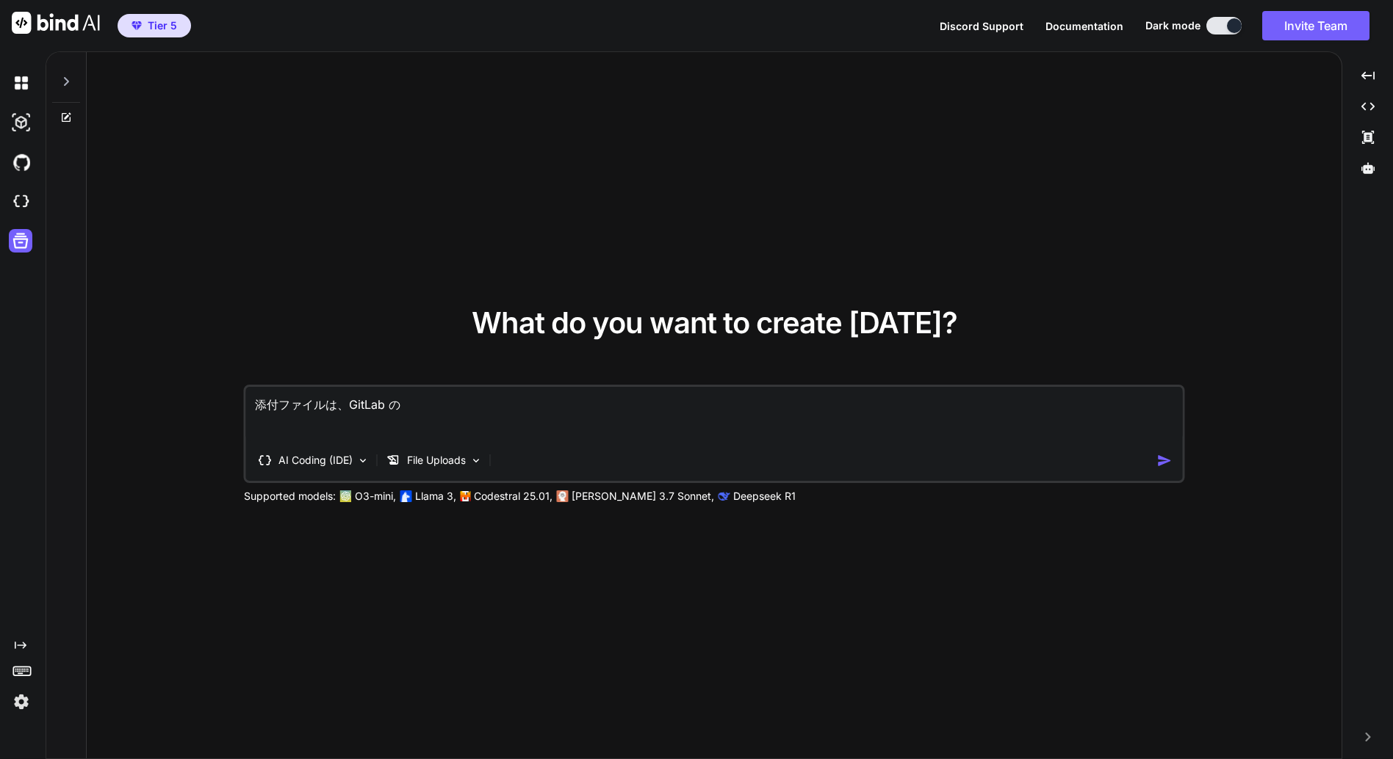
type textarea "x"
type textarea "添付ファイルは、GitLab のpj"
type textarea "x"
type textarea "添付ファイルは、GitLab のプロジェクト"
type textarea "x"
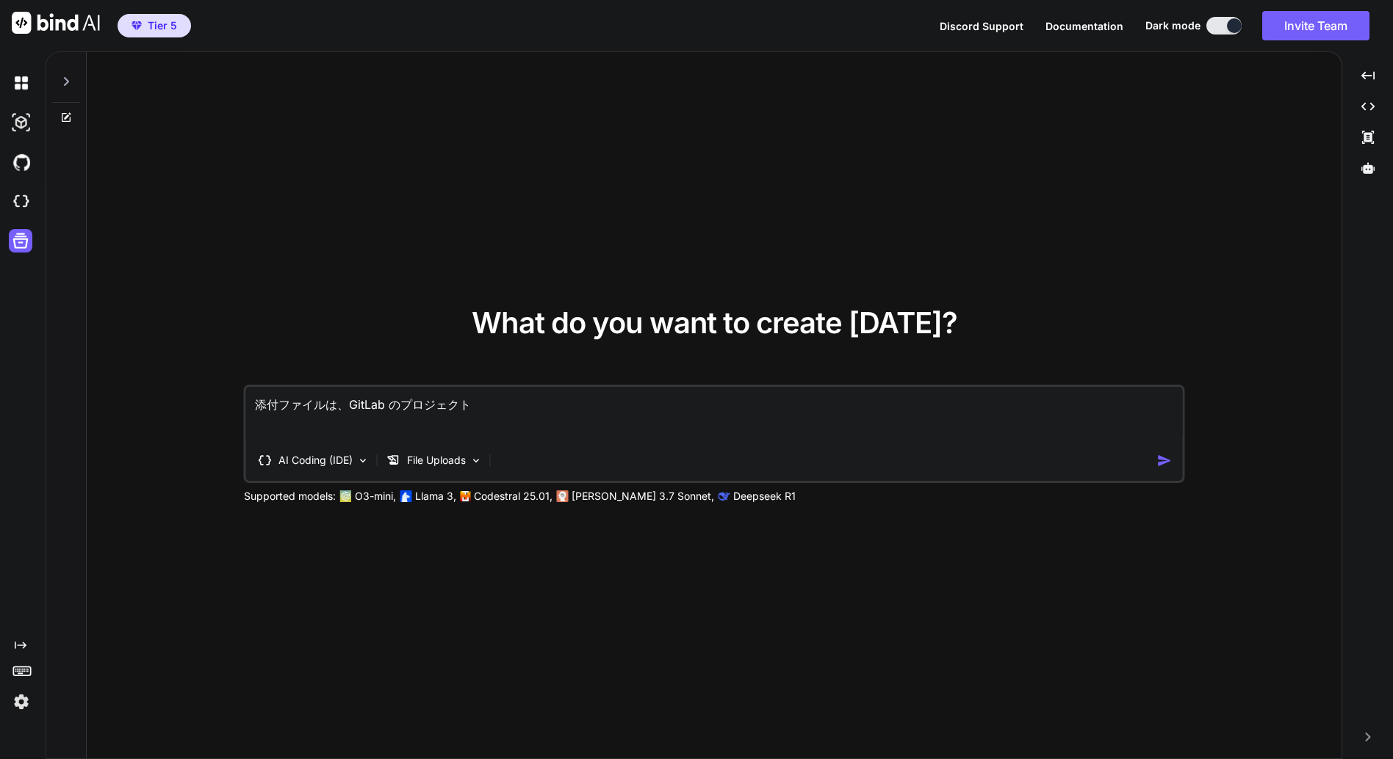
type textarea "添付ファイルは、GitLab のプロジェクトｎ"
type textarea "x"
type textarea "添付ファイルは、GitLab のプロジェクトの"
type textarea "x"
type textarea "添付ファイルは、GitLab のプロジェクトのR"
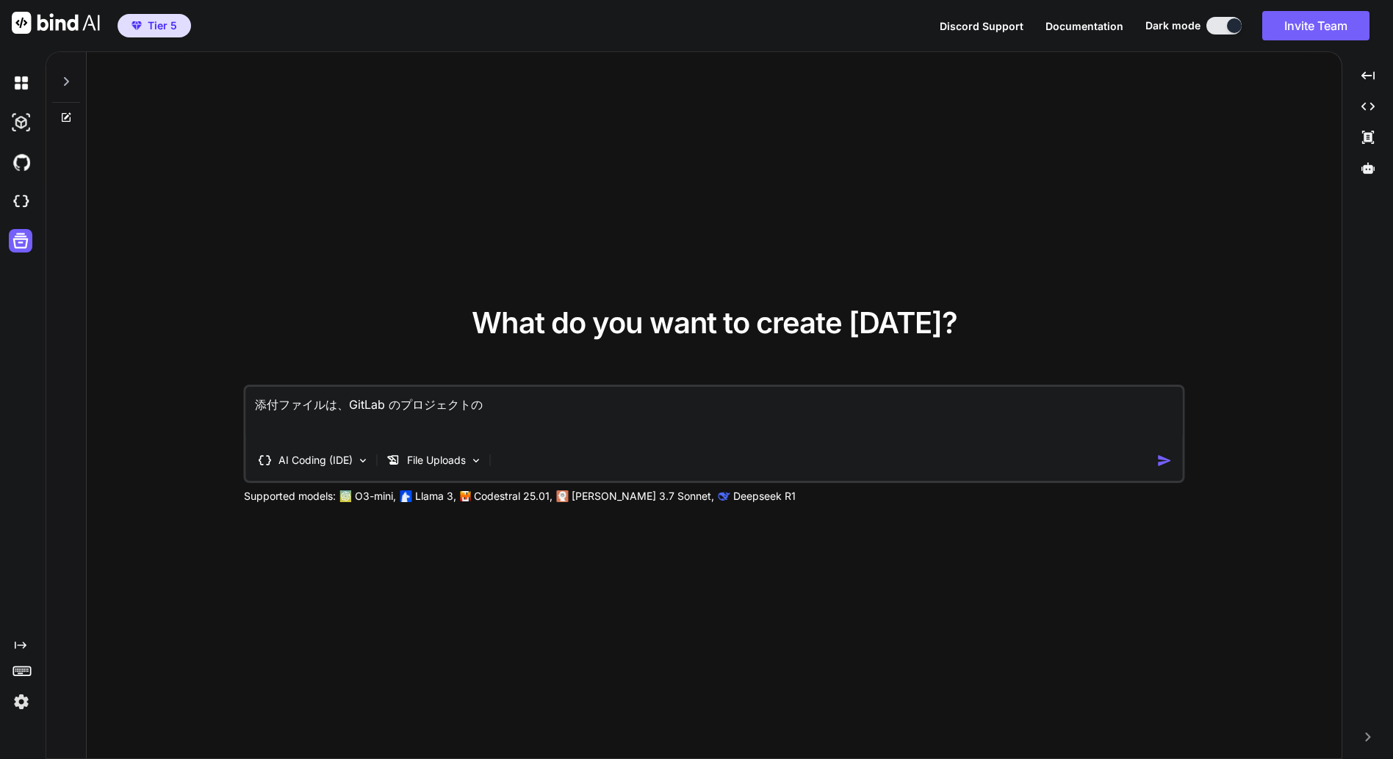
type textarea "x"
type textarea "添付ファイルは、GitLab のプロジェクトのRE"
type textarea "x"
type textarea "添付ファイルは、GitLab のプロジェクトのREA"
type textarea "x"
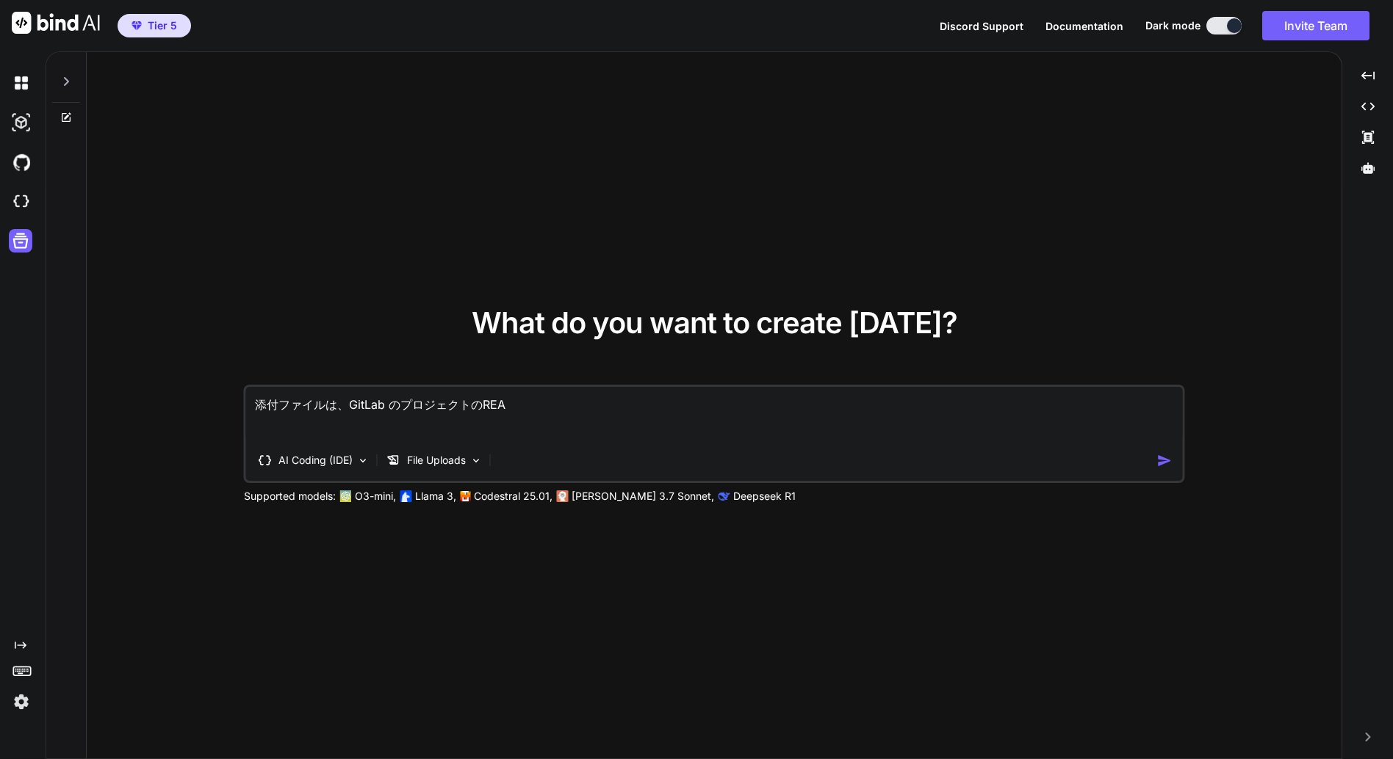
type textarea "添付ファイルは、GitLab のプロジェクトのREAD"
type textarea "x"
type textarea "添付ファイルは、GitLab のプロジェクトのREADM"
type textarea "x"
type textarea "添付ファイルは、GitLab のプロジェクトのREADME"
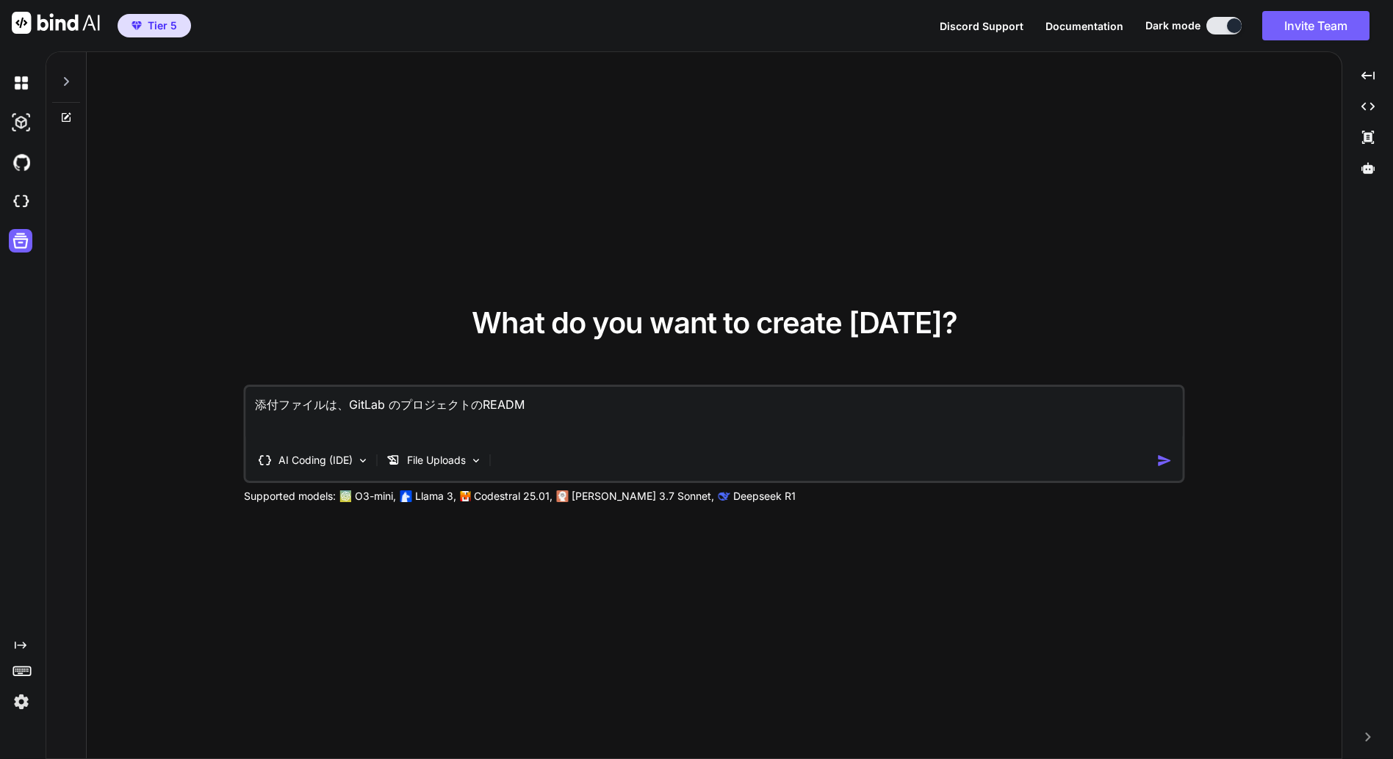
type textarea "x"
type textarea "添付ファイルは、GitLab のプロジェクトのREADME."
type textarea "x"
type textarea "添付ファイルは、GitLab のプロジェクトのREADME.m"
type textarea "x"
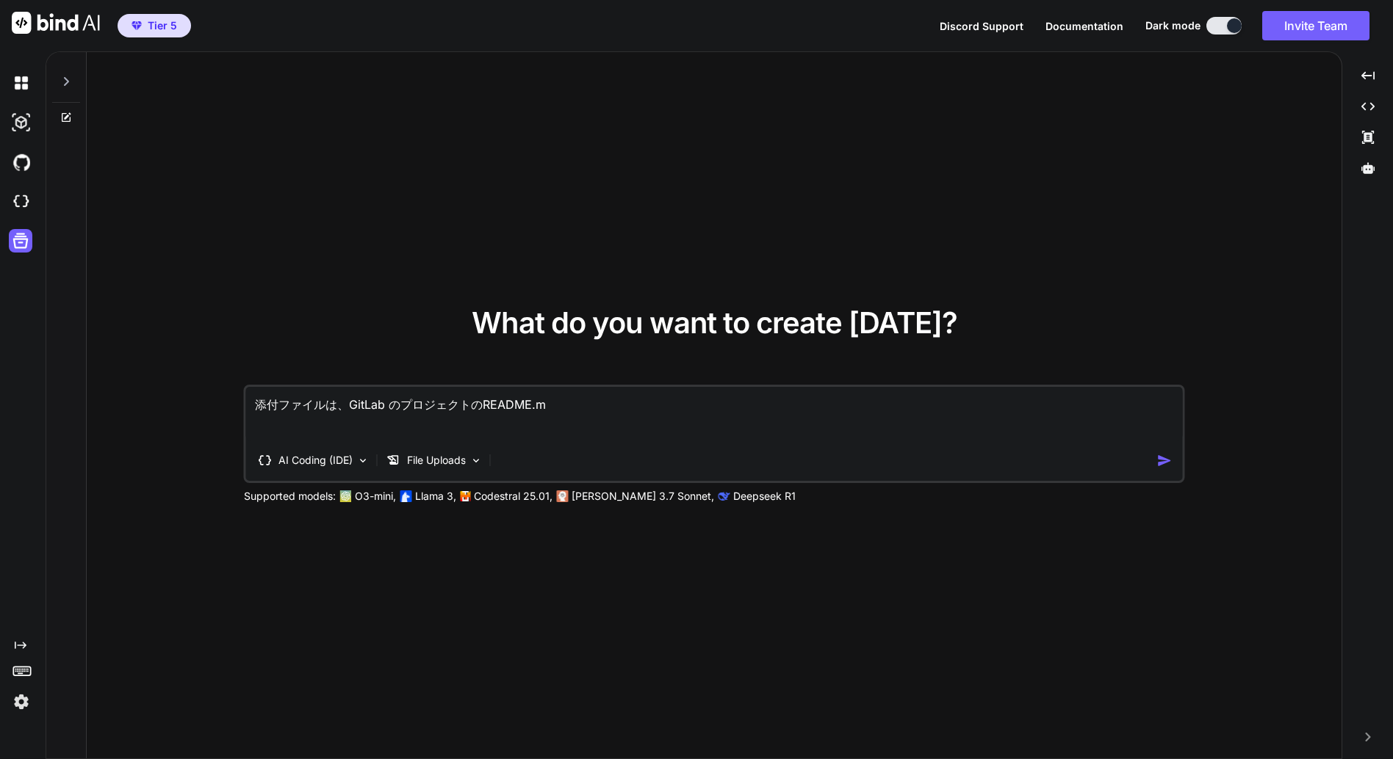
type textarea "添付ファイルは、GitLab のプロジェクトのREADME.md"
type textarea "x"
type textarea "添付ファイルは、GitLab のプロジェクトのREADME.md"
type textarea "x"
type textarea "添付ファイルは、GitLab のプロジェクトのREADME.md ｎ"
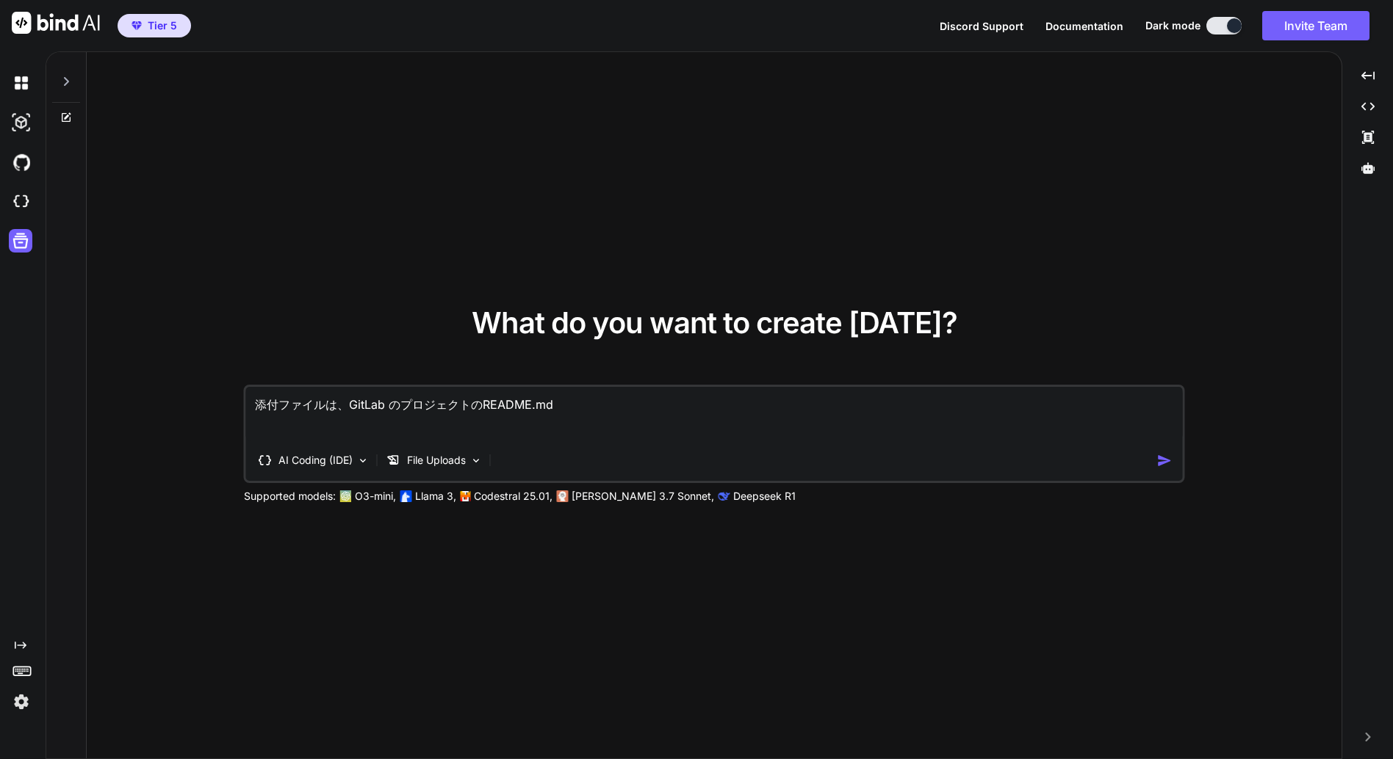
type textarea "x"
type textarea "添付ファイルは、GitLab のプロジェクトのREADME.md の"
type textarea "x"
type textarea "添付ファイルは、GitLab のプロジェクトのREADME.md"
type textarea "x"
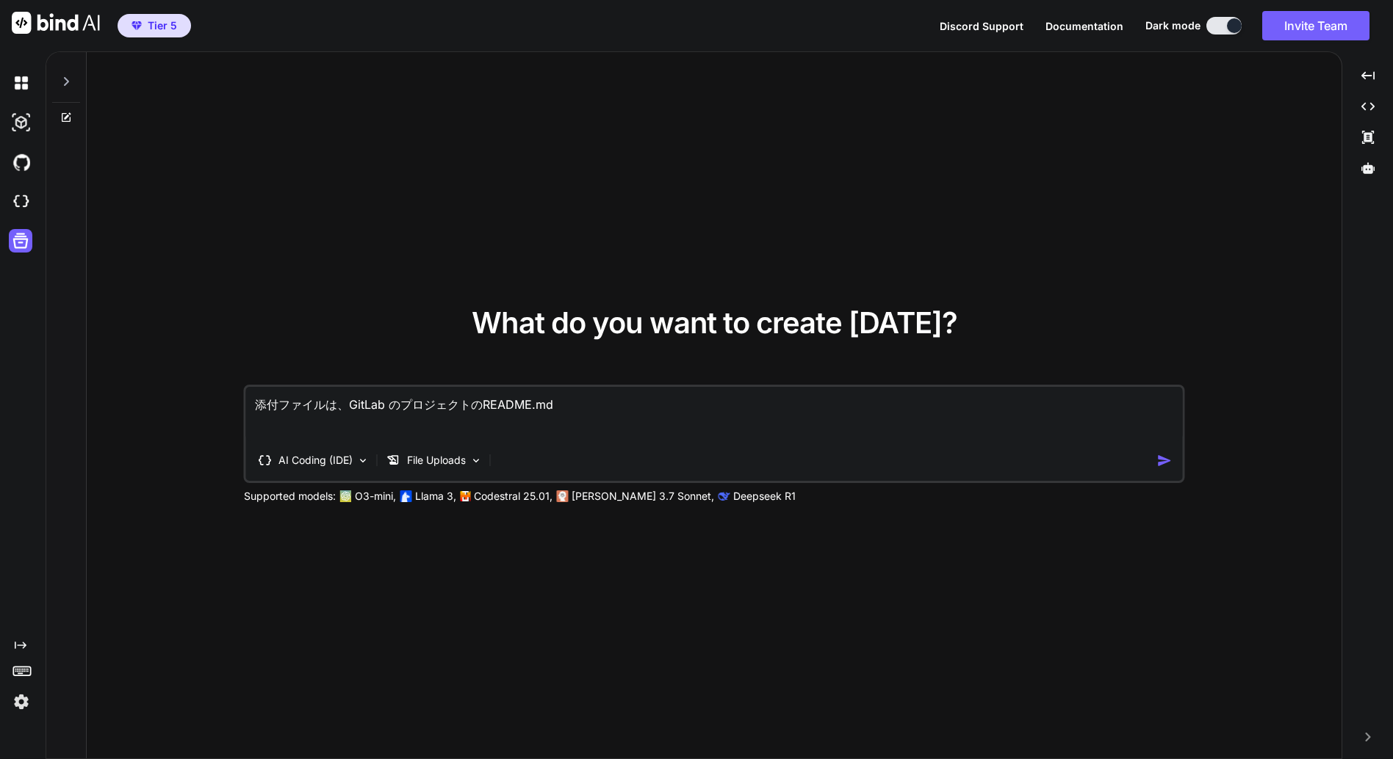
type textarea "添付ファイルは、GitLab のプロジェクトのREADME.md ｗ"
type textarea "x"
type textarea "添付ファイルは、GitLab のプロジェクトのREADME.md を"
type textarea "x"
type textarea "添付ファイルは、GitLab のプロジェクトのREADME.md をP"
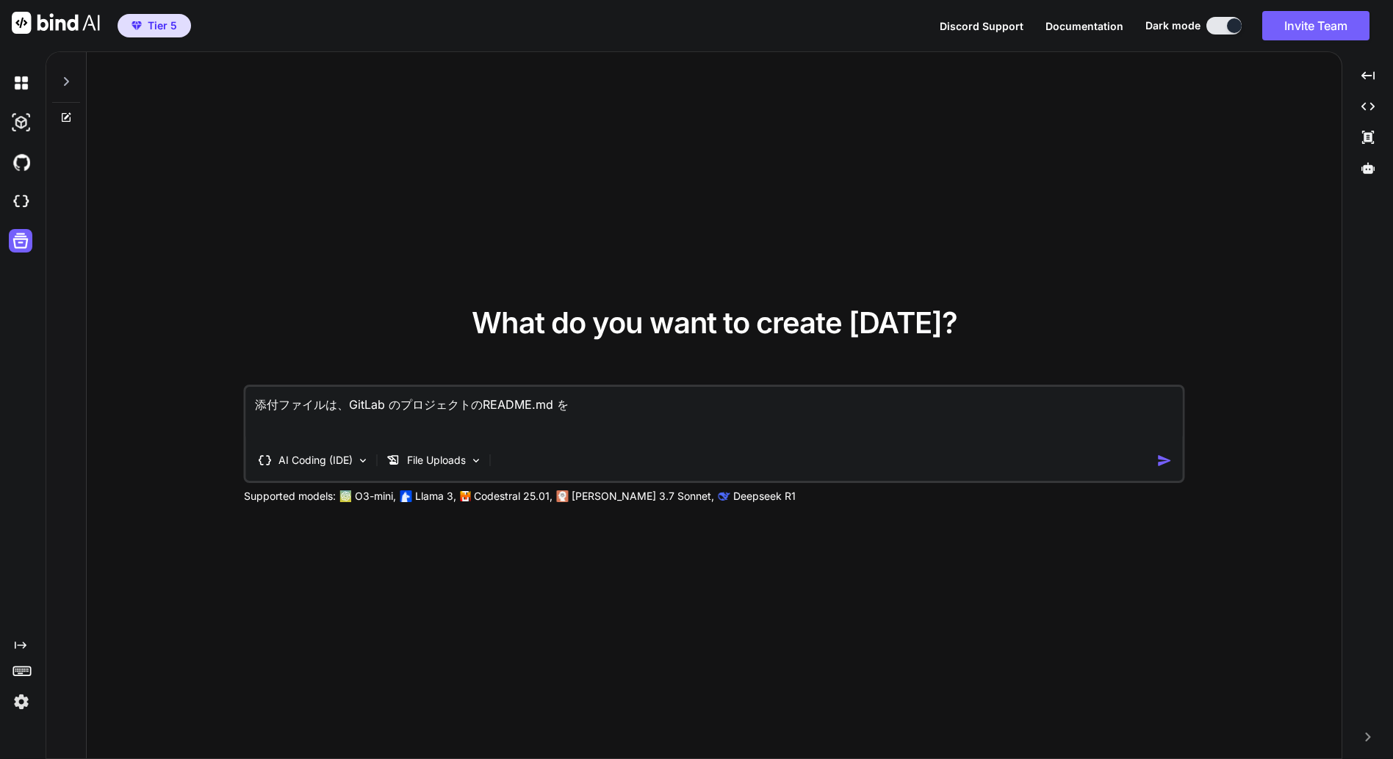
type textarea "x"
type textarea "添付ファイルは、GitLab のプロジェクトのREADME.md をPD"
type textarea "x"
type textarea "添付ファイルは、GitLab のプロジェクトのREADME.md をPDF"
type textarea "x"
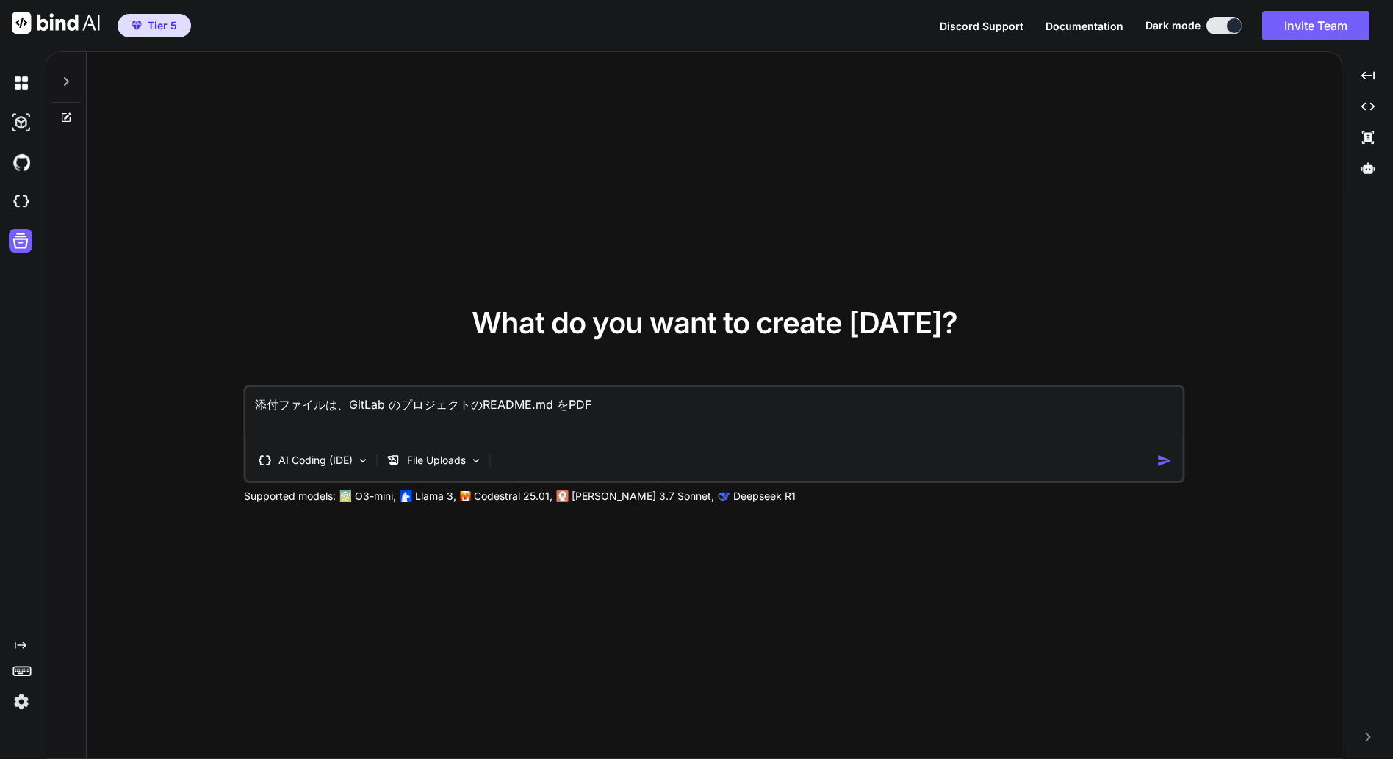
type textarea "添付ファイルは、GitLab のプロジェクトのREADME.md をPDFG"
type textarea "x"
type textarea "添付ファイルは、GitLab のプロジェクトのREADME.md をPDF"
type textarea "x"
type textarea "添付ファイルは、GitLab のプロジェクトのREADME.md をPDFｓ"
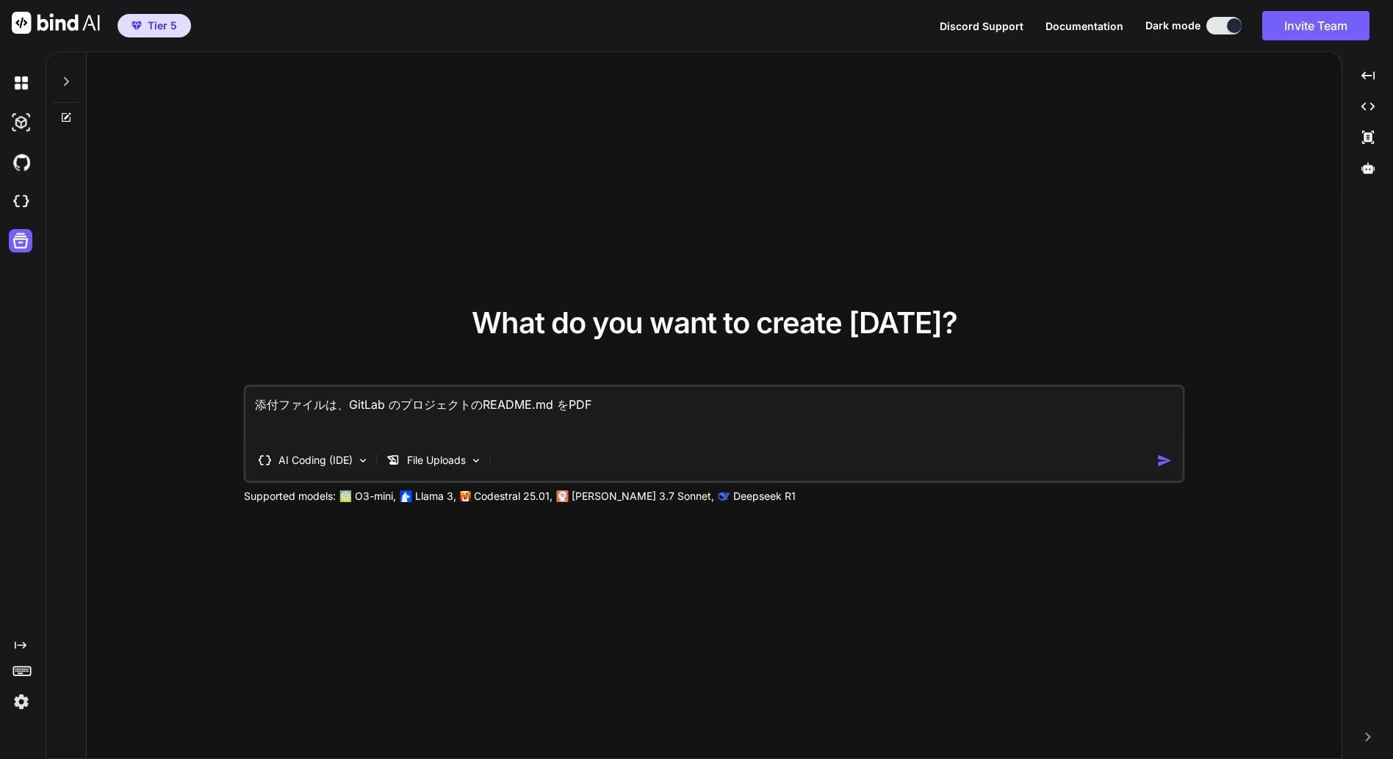
type textarea "x"
type textarea "添付ファイルは、GitLab のプロジェクトのREADME.md をPDFｓｈ"
type textarea "x"
type textarea "添付ファイルは、GitLab のプロジェクトのREADME.md をPDFしゅ"
type textarea "x"
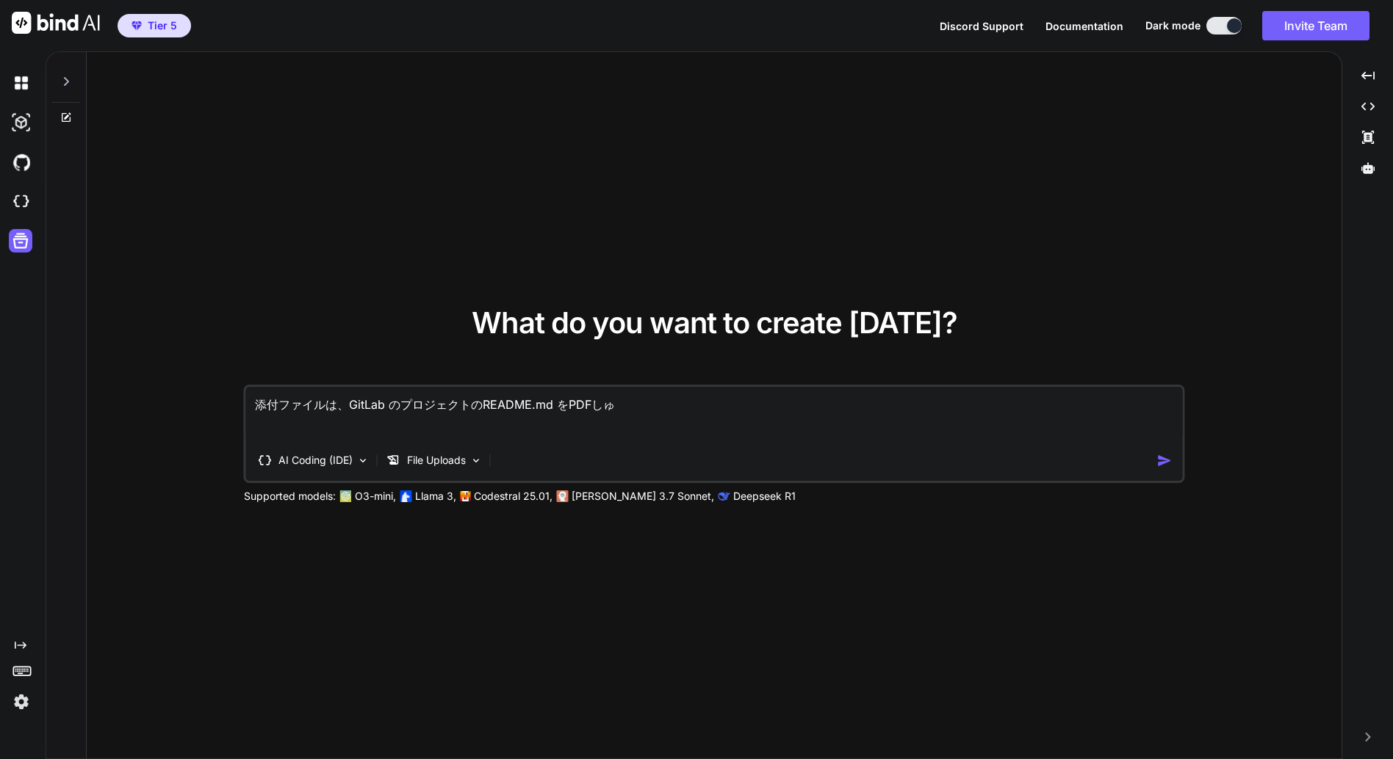
type textarea "添付ファイルは、GitLab のプロジェクトのREADME.md をPDFしゅｔ"
type textarea "x"
type textarea "添付ファイルは、GitLab のプロジェクトのREADME.md をPDFしゅつ"
type textarea "x"
type textarea "添付ファイルは、GitLab のプロジェクトのREADME.md をPDFしゅつｒ"
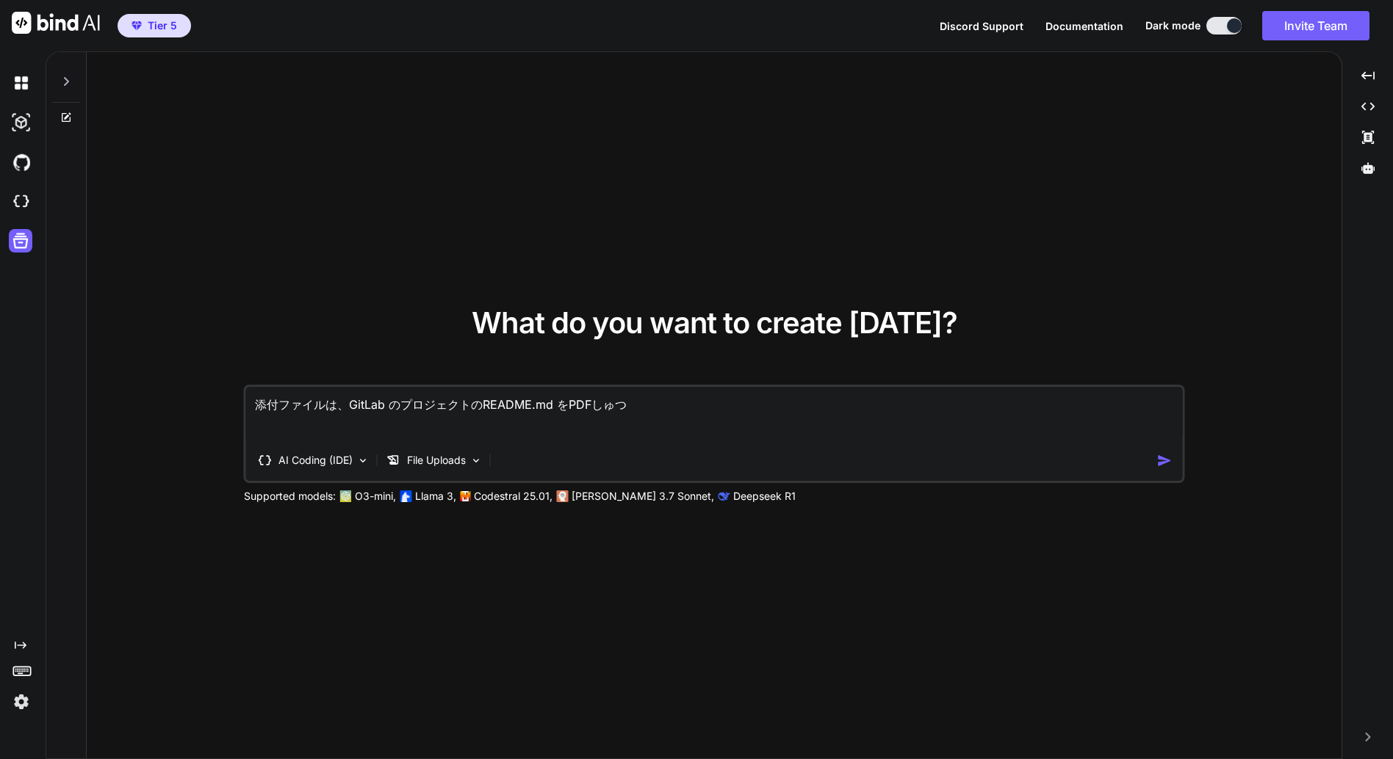
type textarea "x"
type textarea "添付ファイルは、GitLab のプロジェクトのREADME.md をPDFしゅつｒｇ"
type textarea "x"
type textarea "添付ファイルは、GitLab のプロジェクトのREADME.md をPDFしゅつりょく"
type textarea "x"
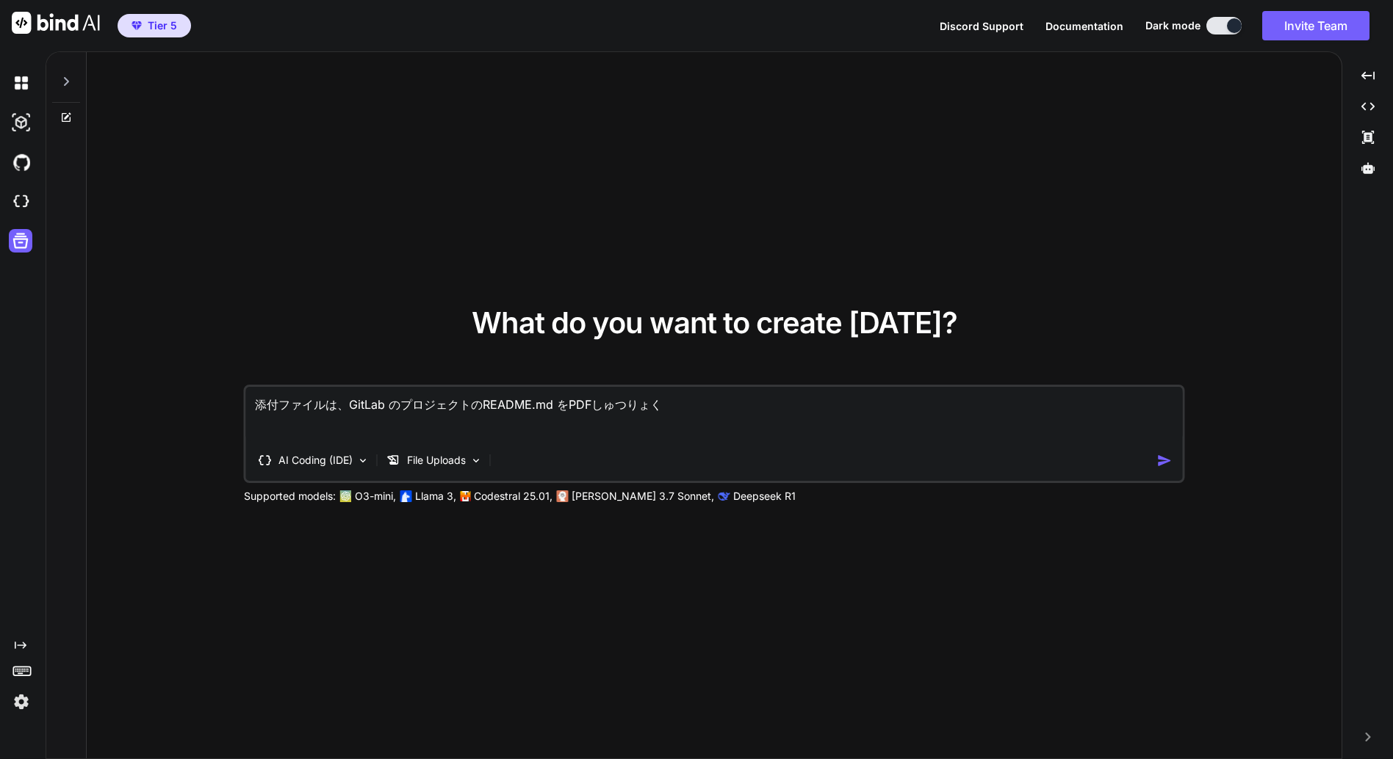
type textarea "添付ファイルは、GitLab のプロジェクトのREADME.md をPDF出力"
type textarea "x"
type textarea "添付ファイルは、GitLab のプロジェクトのREADME.md をPDF出力ｓ"
type textarea "x"
type textarea "添付ファイルは、GitLab のプロジェクトのREADME.md をPDF出力した"
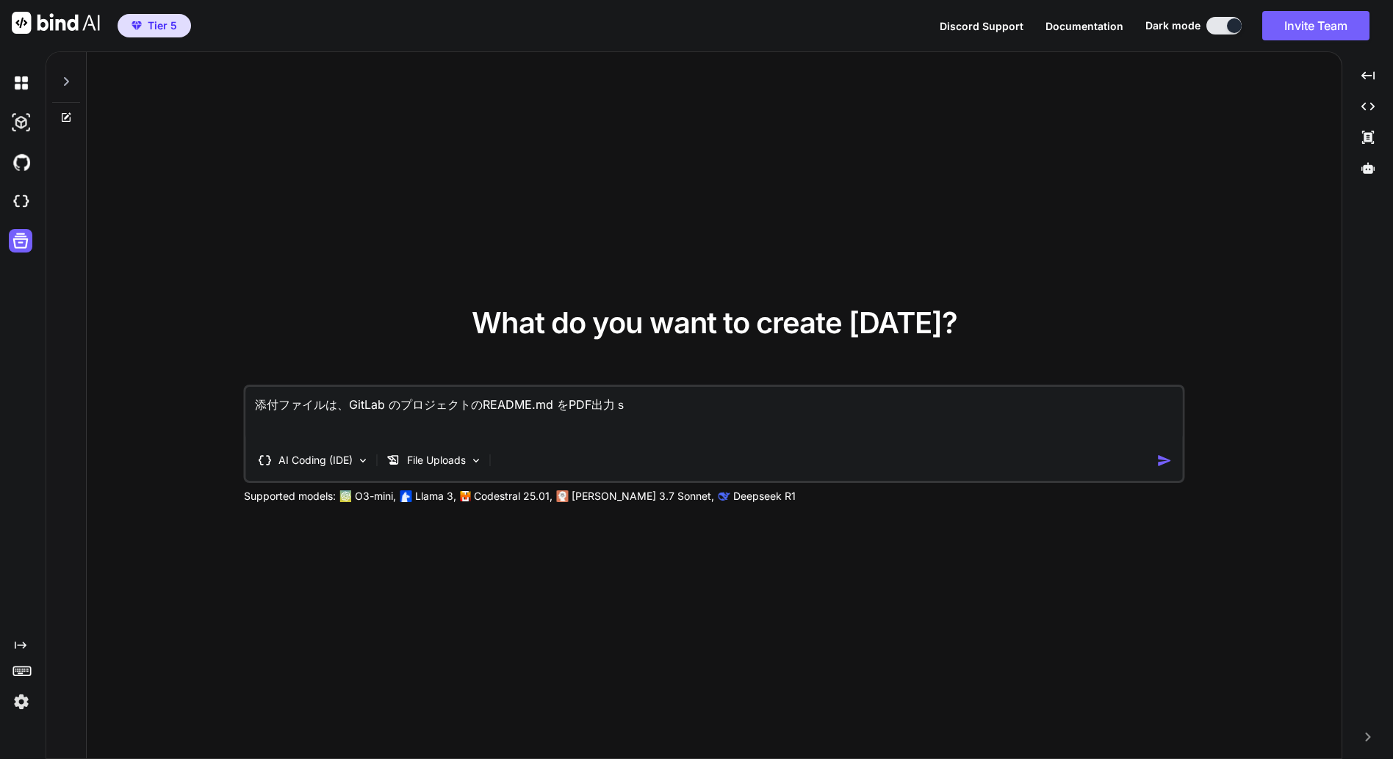
type textarea "x"
type textarea "添付ファイルは、GitLab のプロジェクトのREADME.md をPDF出力したｍ"
type textarea "x"
type textarea "添付ファイルは、GitLab のプロジェクトのREADME.md をPDF出力したもの"
type textarea "x"
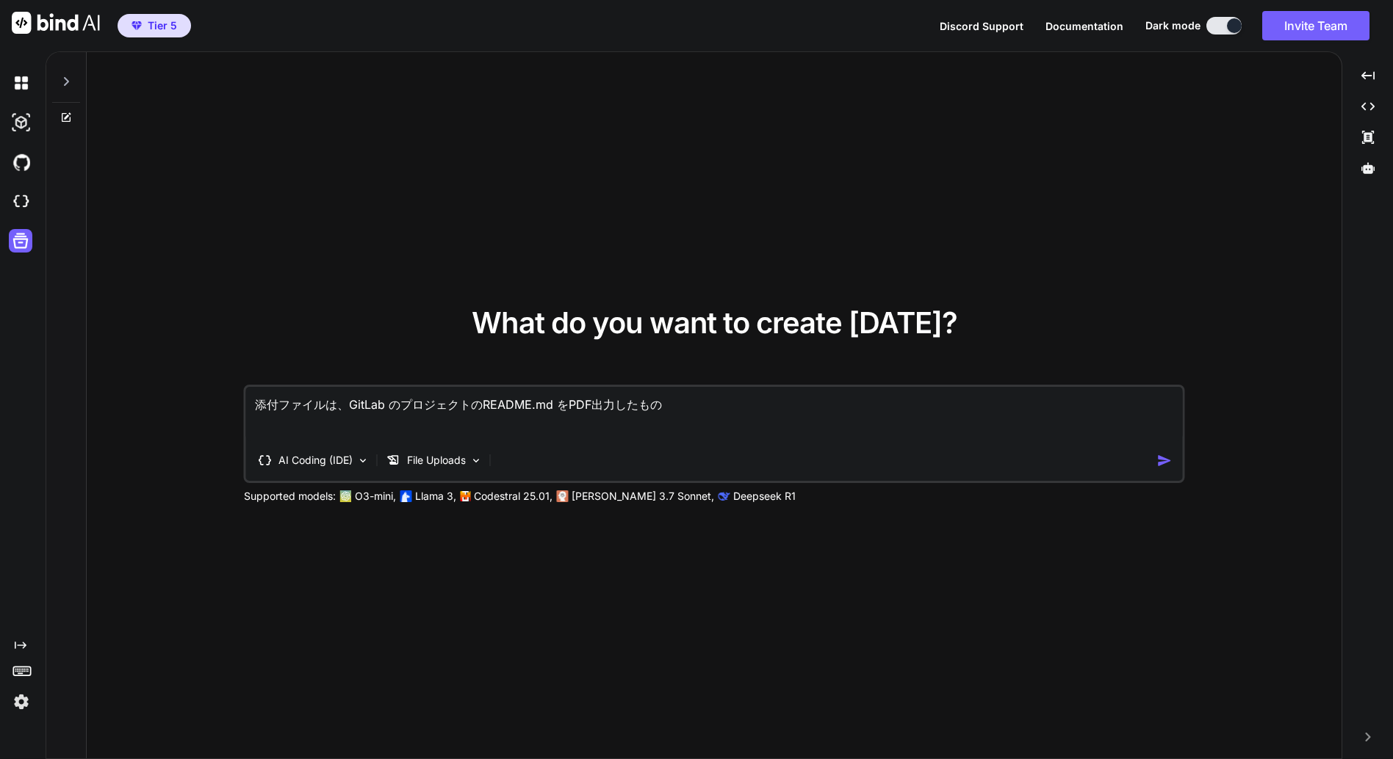
type textarea "添付ファイルは、GitLab のプロジェクトのREADME.md をPDF出力したものｄ"
type textarea "x"
type textarea "添付ファイルは、GitLab のプロジェクトのREADME.md をPDF出力したものです"
type textarea "x"
type textarea "添付ファイルは、GitLab のプロジェクトのREADME.md をPDF出力したものです。"
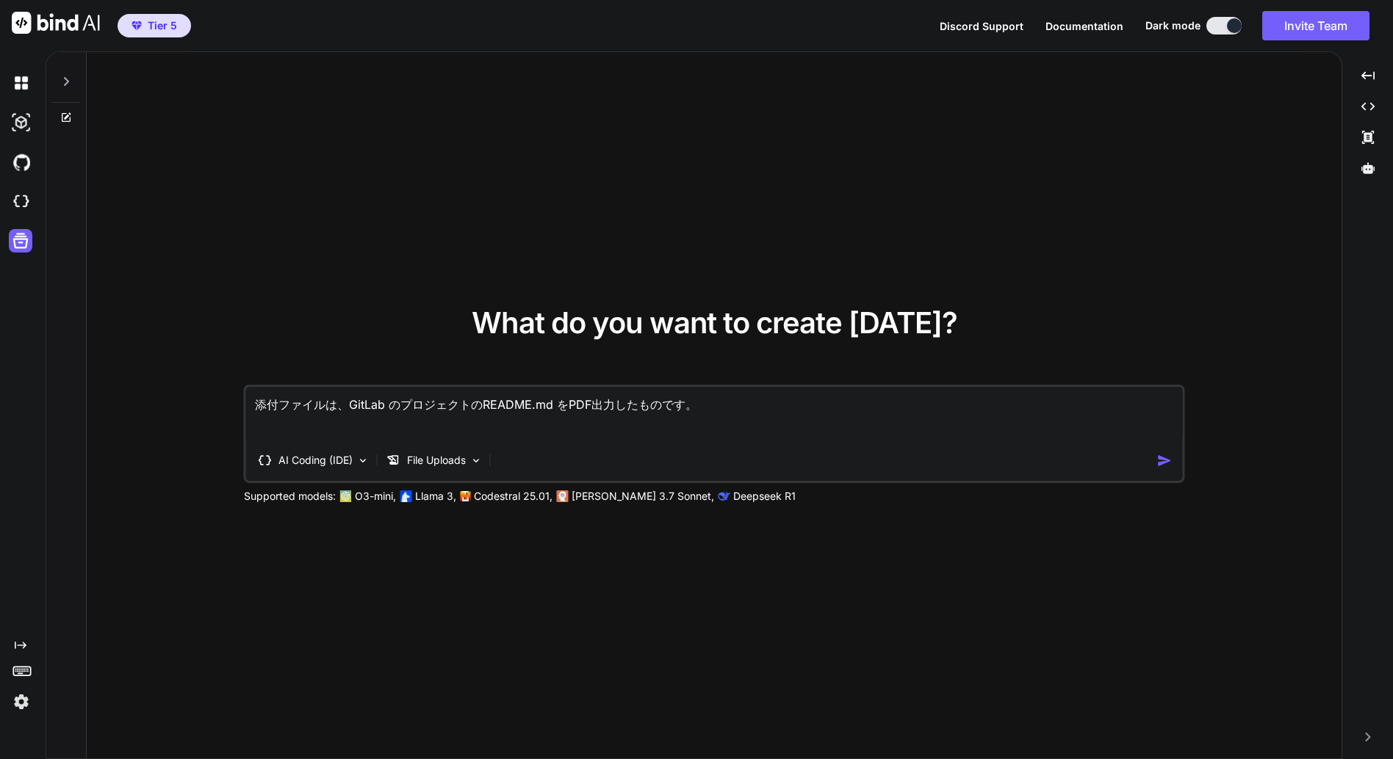
type textarea "x"
type textarea "添付ファイルは、GitLab のプロジェクトのREADME.md をPDF出力したものです。 ｃ"
type textarea "x"
type textarea "添付ファイルは、GitLab のプロジェクトのREADME.md をPDF出力したものです。 こ"
type textarea "x"
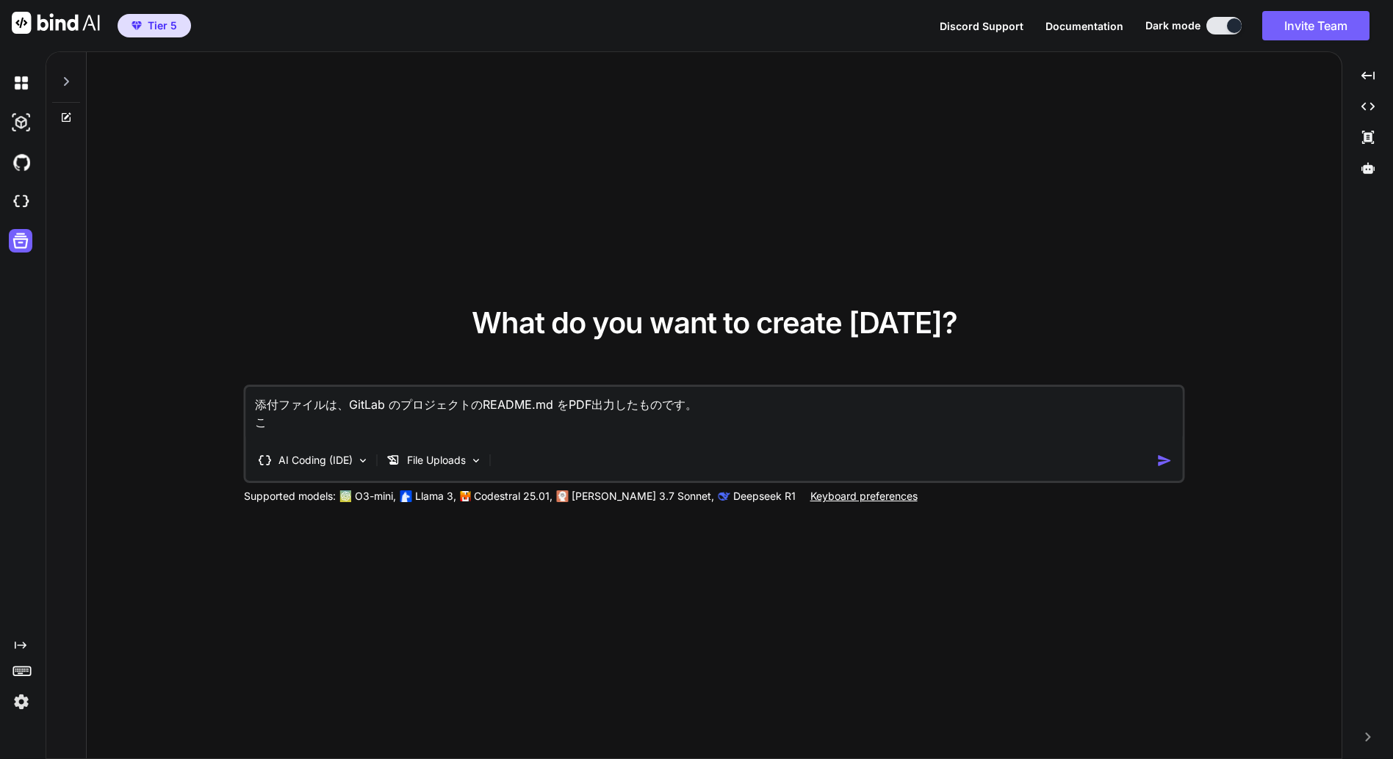
type textarea "添付ファイルは、GitLab のプロジェクトのREADME.md をPDF出力したものです。 こお"
type textarea "x"
type textarea "添付ファイルは、GitLab のプロジェクトのREADME.md をPDF出力したものです。 こおｎ"
type textarea "x"
type textarea "添付ファイルは、GitLab のプロジェクトのREADME.md をPDF出力したものです。 こおなった"
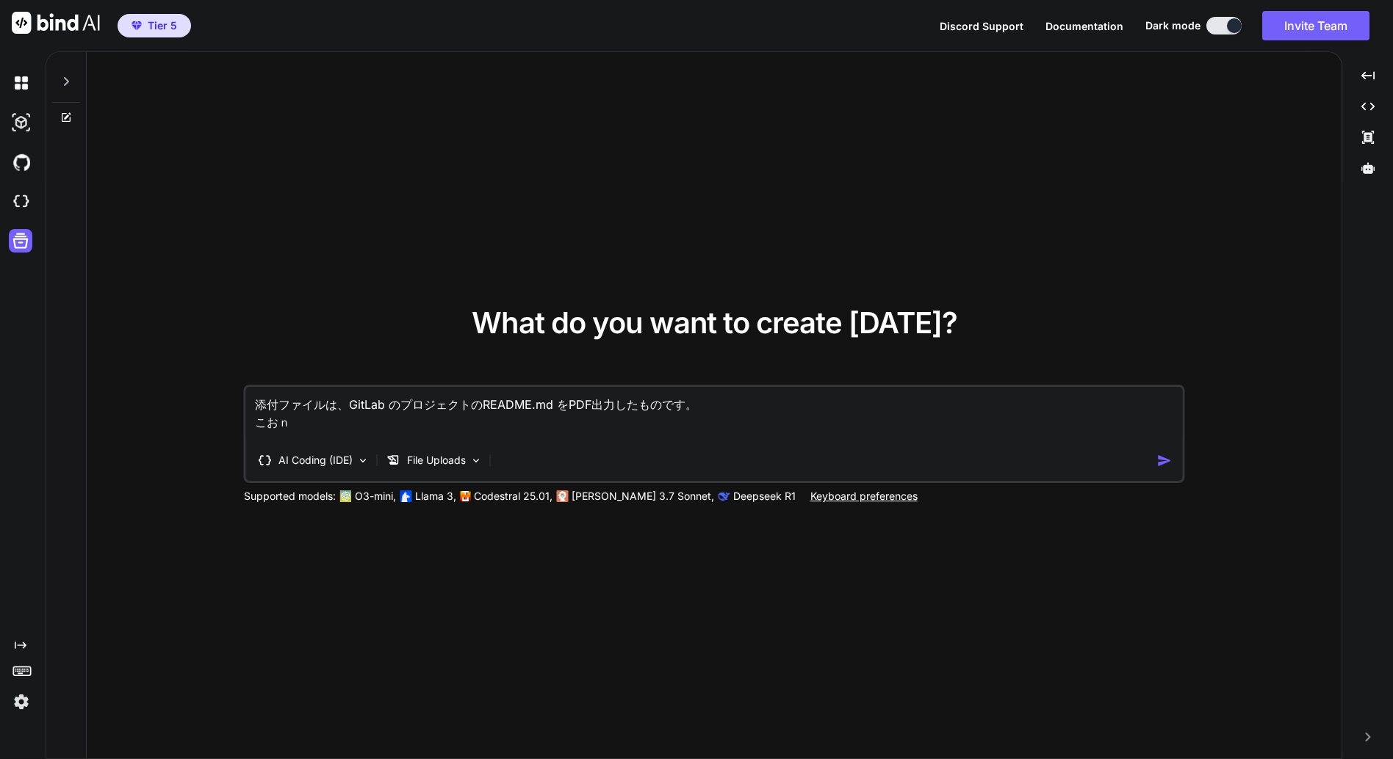
type textarea "x"
type textarea "添付ファイルは、GitLab のプロジェクトのREADME.md をPDF出力したものです。 こおなっ"
type textarea "x"
type textarea "添付ファイルは、GitLab のプロジェクトのREADME.md をPDF出力したものです。 こおな"
type textarea "x"
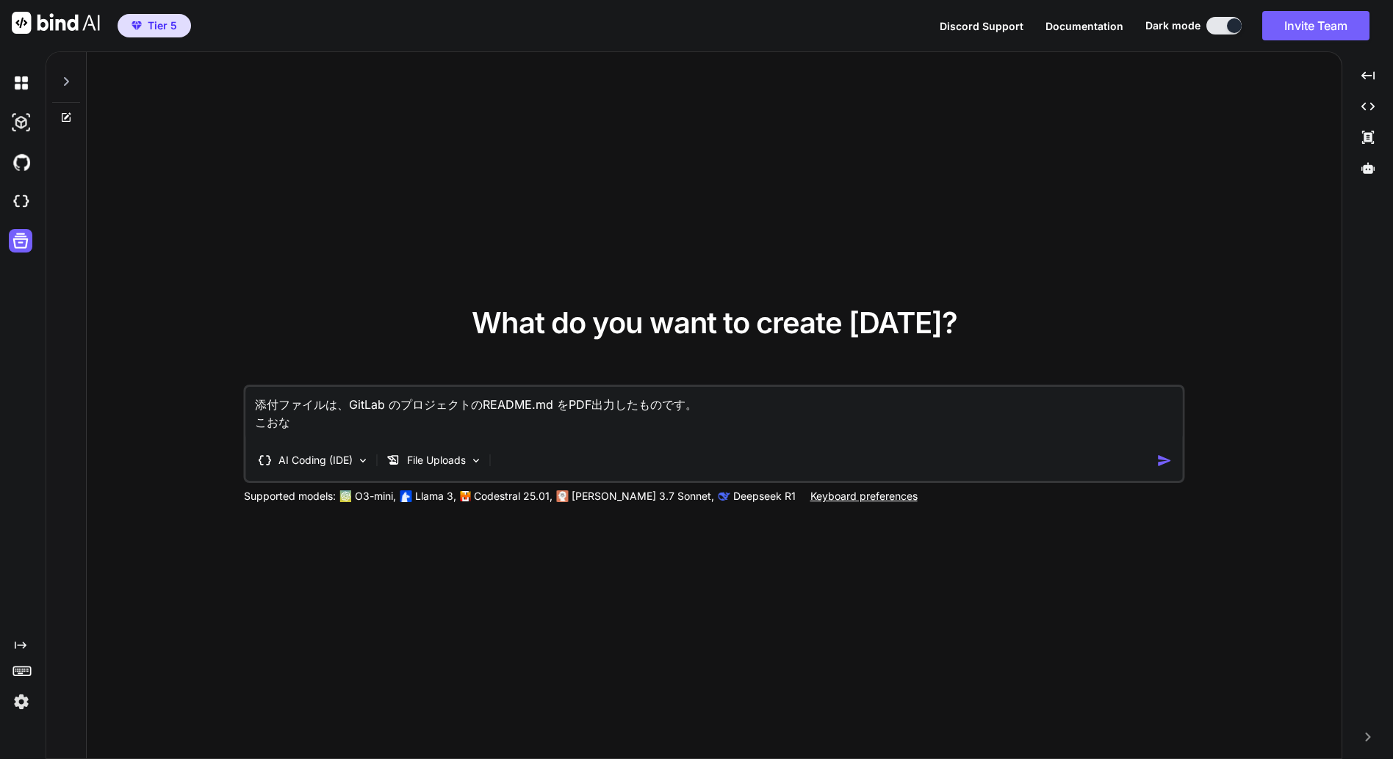
type textarea "添付ファイルは、GitLab のプロジェクトのREADME.md をPDF出力したものです。 こお"
type textarea "x"
type textarea "添付ファイルは、GitLab のプロジェクトのREADME.md をPDF出力したものです。 こ"
type textarea "x"
type textarea "添付ファイルは、GitLab のプロジェクトのREADME.md をPDF出力したものです。 こｎ"
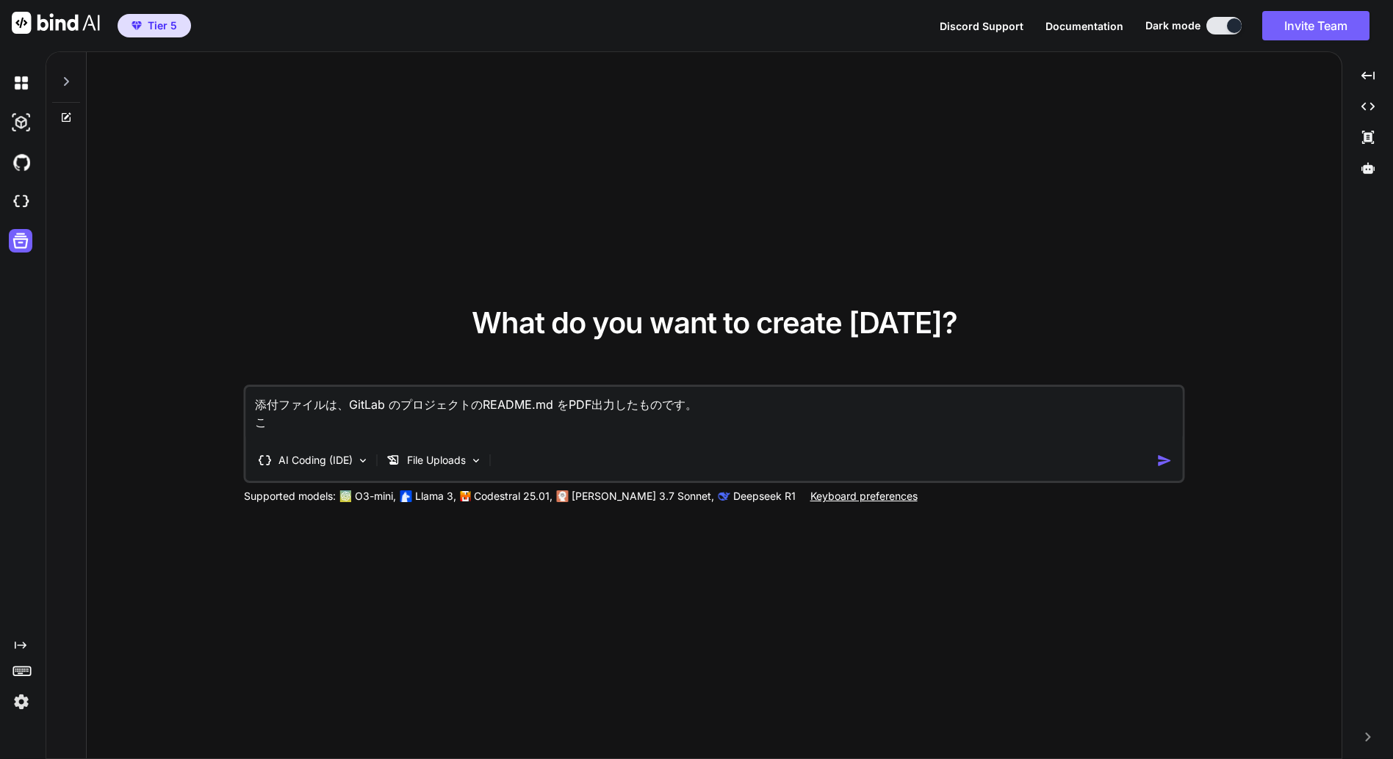
type textarea "x"
type textarea "添付ファイルは、GitLab のプロジェクトのREADME.md をPDF出力したものです。 この"
type textarea "x"
type textarea "添付ファイルは、GitLab のプロジェクトのREADME.md をPDF出力したものです。 このR"
type textarea "x"
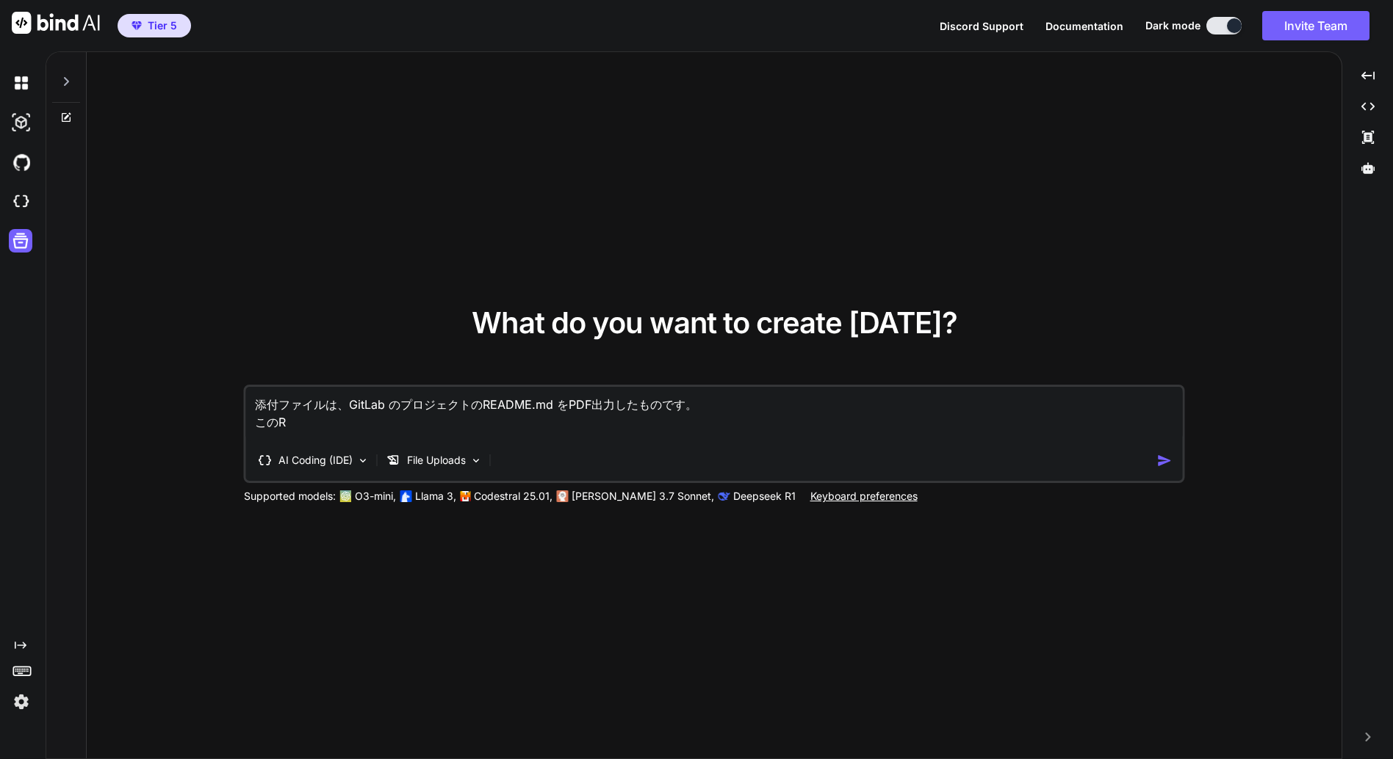
type textarea "添付ファイルは、GitLab のプロジェクトのREADME.md をPDF出力したものです。 このRE"
type textarea "x"
type textarea "添付ファイルは、GitLab のプロジェクトのREADME.md をPDF出力したものです。 このREA"
type textarea "x"
type textarea "添付ファイルは、GitLab のプロジェクトのREADME.md をPDF出力したものです。 このREAD"
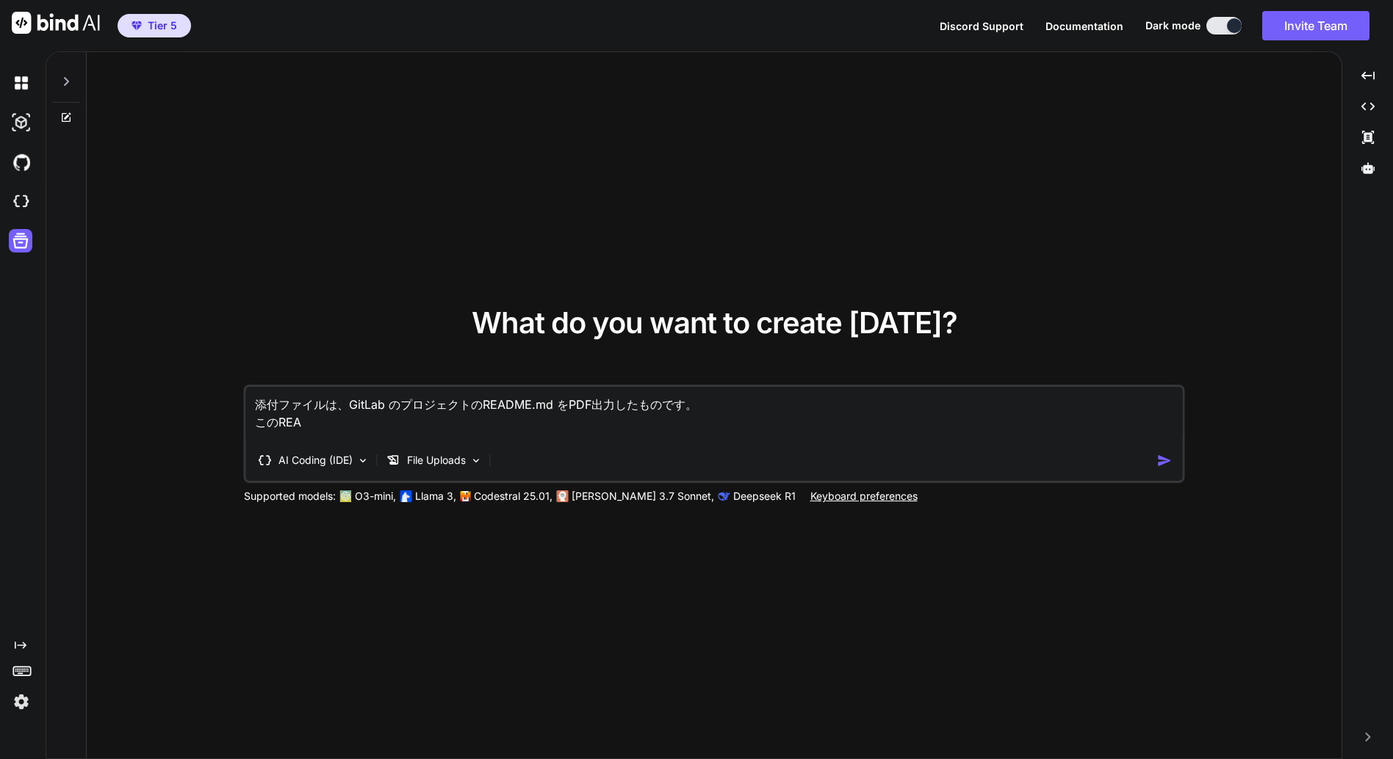
type textarea "x"
type textarea "添付ファイルは、GitLab のプロジェクトのREADME.md をPDF出力したものです。 このREADM"
type textarea "x"
type textarea "添付ファイルは、GitLab のプロジェクトのREADME.md をPDF出力したものです。 このREADME"
type textarea "x"
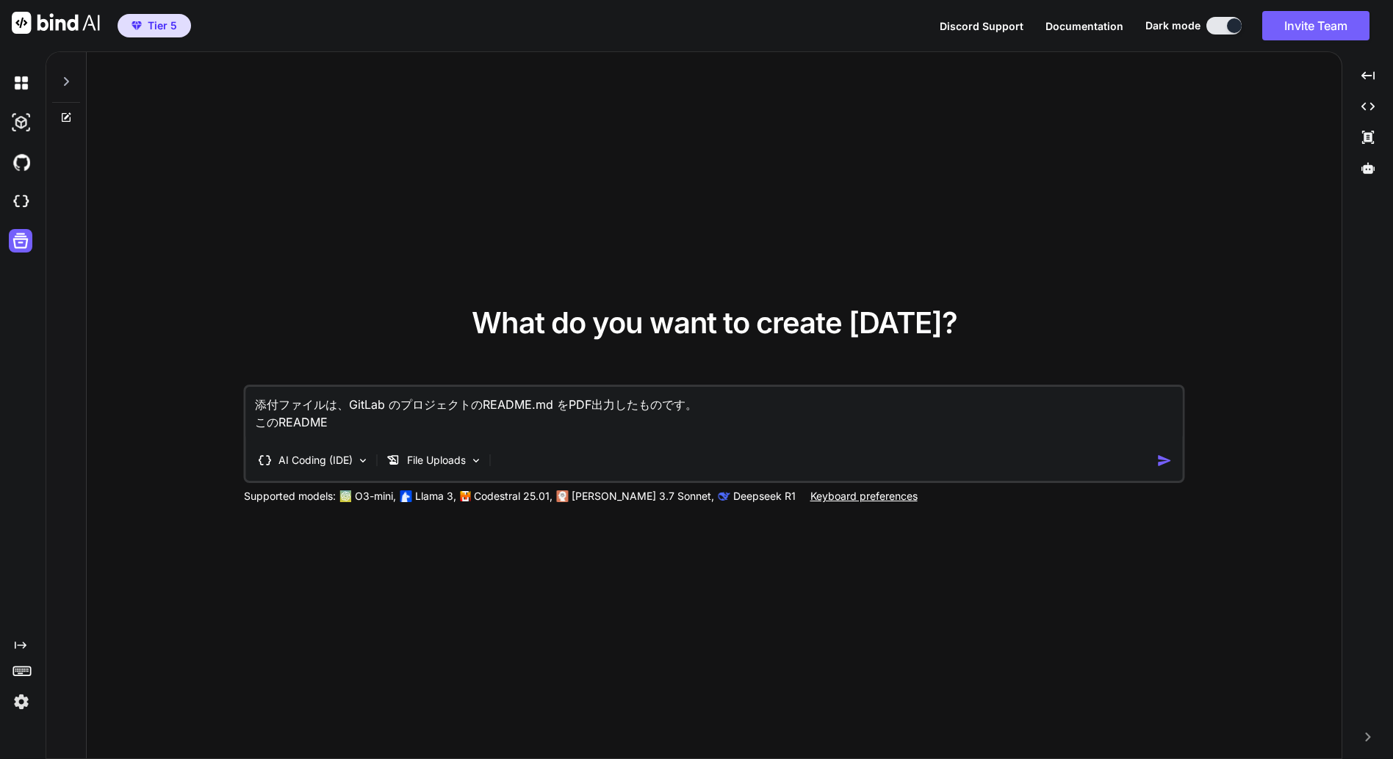
type textarea "添付ファイルは、GitLab のプロジェクトのREADME.md をPDF出力したものです。 このREADME."
type textarea "x"
type textarea "添付ファイルは、GitLab のプロジェクトのREADME.md をPDF出力したものです。 このREADME.m"
type textarea "x"
type textarea "添付ファイルは、GitLab のプロジェクトのREADME.md をPDF出力したものです。 このREADME.md"
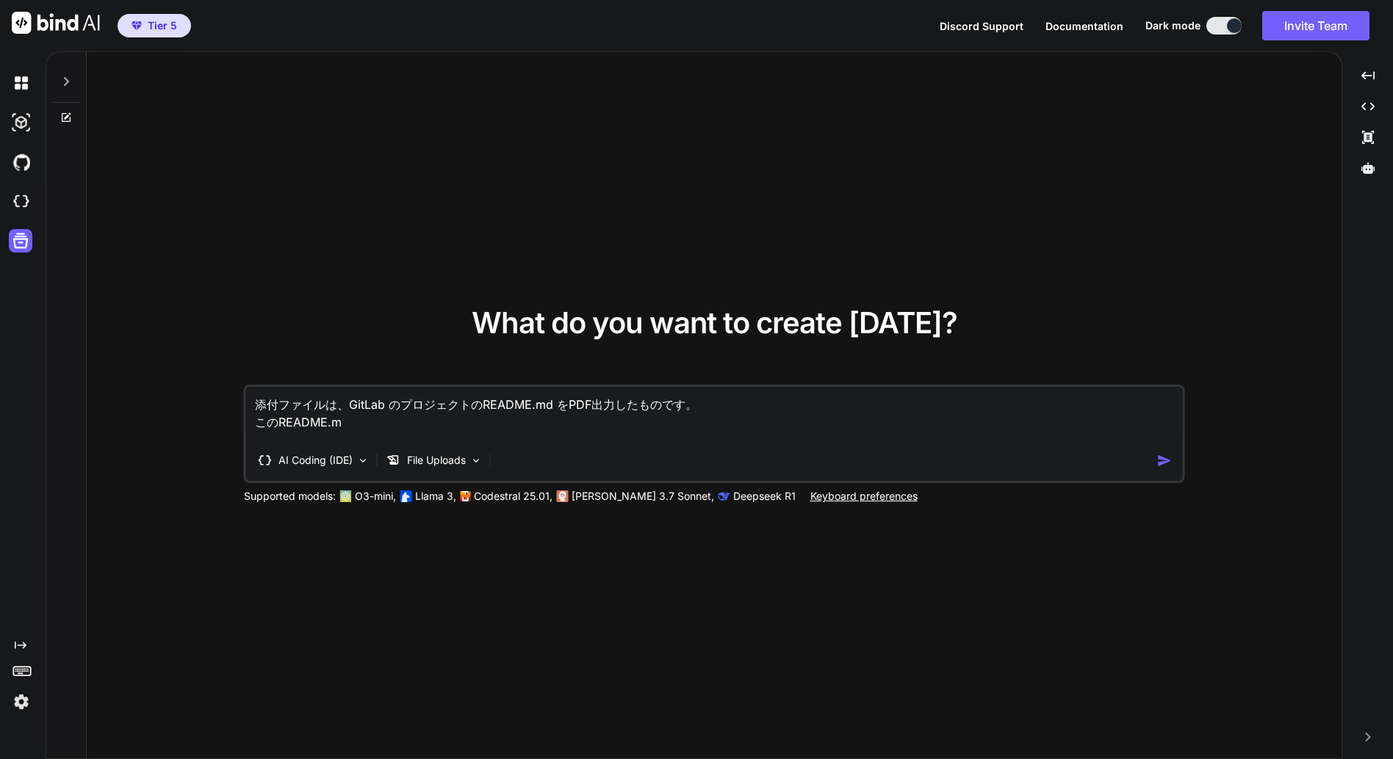
type textarea "x"
type textarea "添付ファイルは、GitLab のプロジェクトのREADME.md をPDF出力したものです。 このREADME.md"
type textarea "x"
type textarea "添付ファイルは、GitLab のプロジェクトのREADME.md をPDF出力したものです。 このREADME.md ｗ"
type textarea "x"
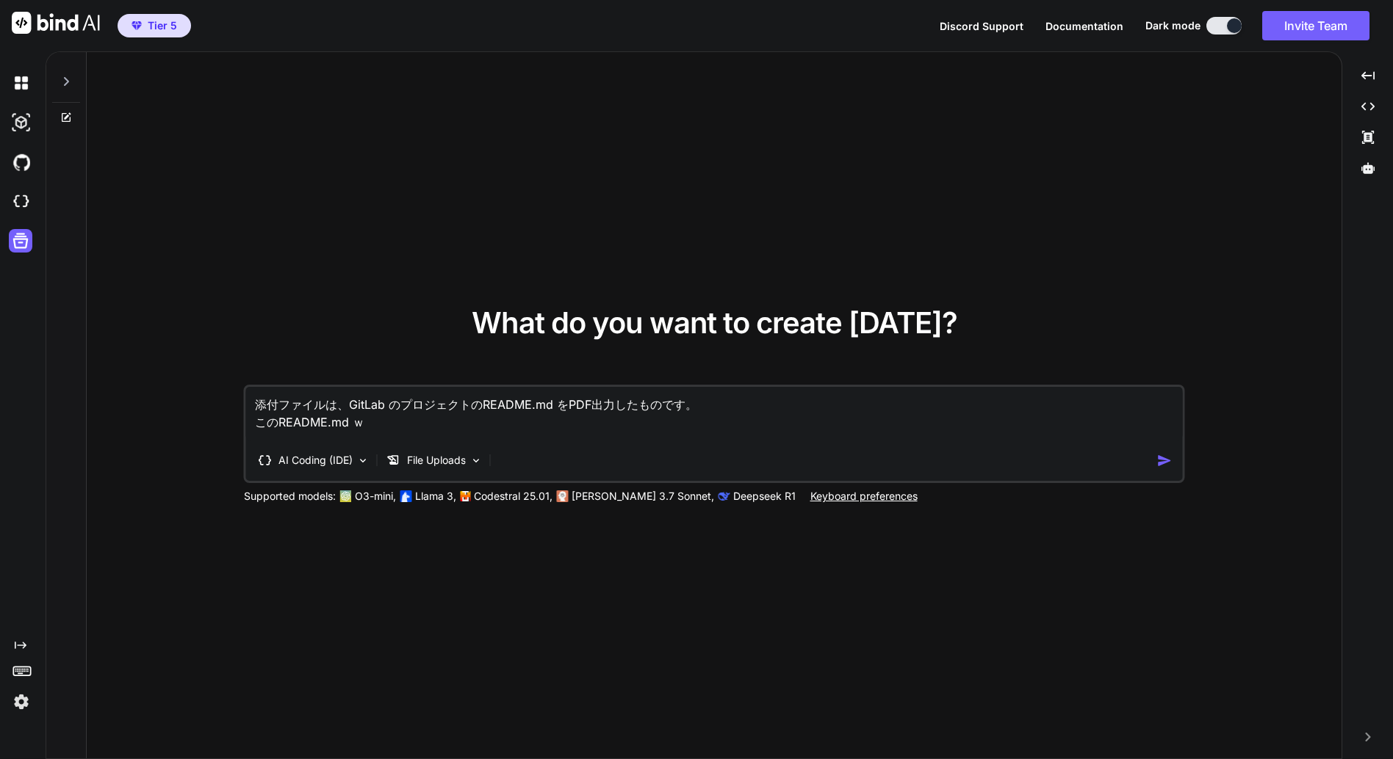
type textarea "添付ファイルは、GitLab のプロジェクトのREADME.md をPDF出力したものです。 このREADME.md を"
type textarea "x"
type textarea "添付ファイルは、GitLab のプロジェクトのREADME.md をPDF出力したものです。 このREADME.md をｍ"
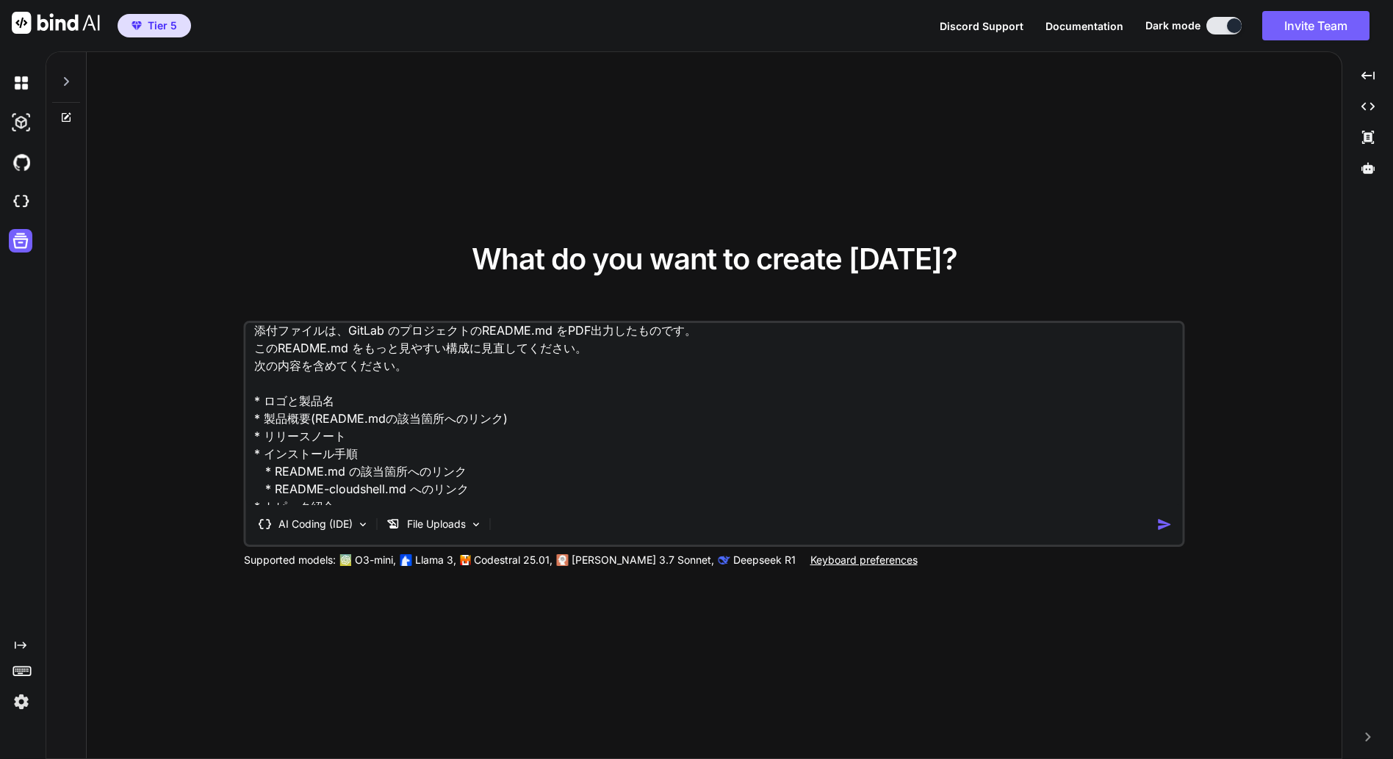
scroll to position [37, 0]
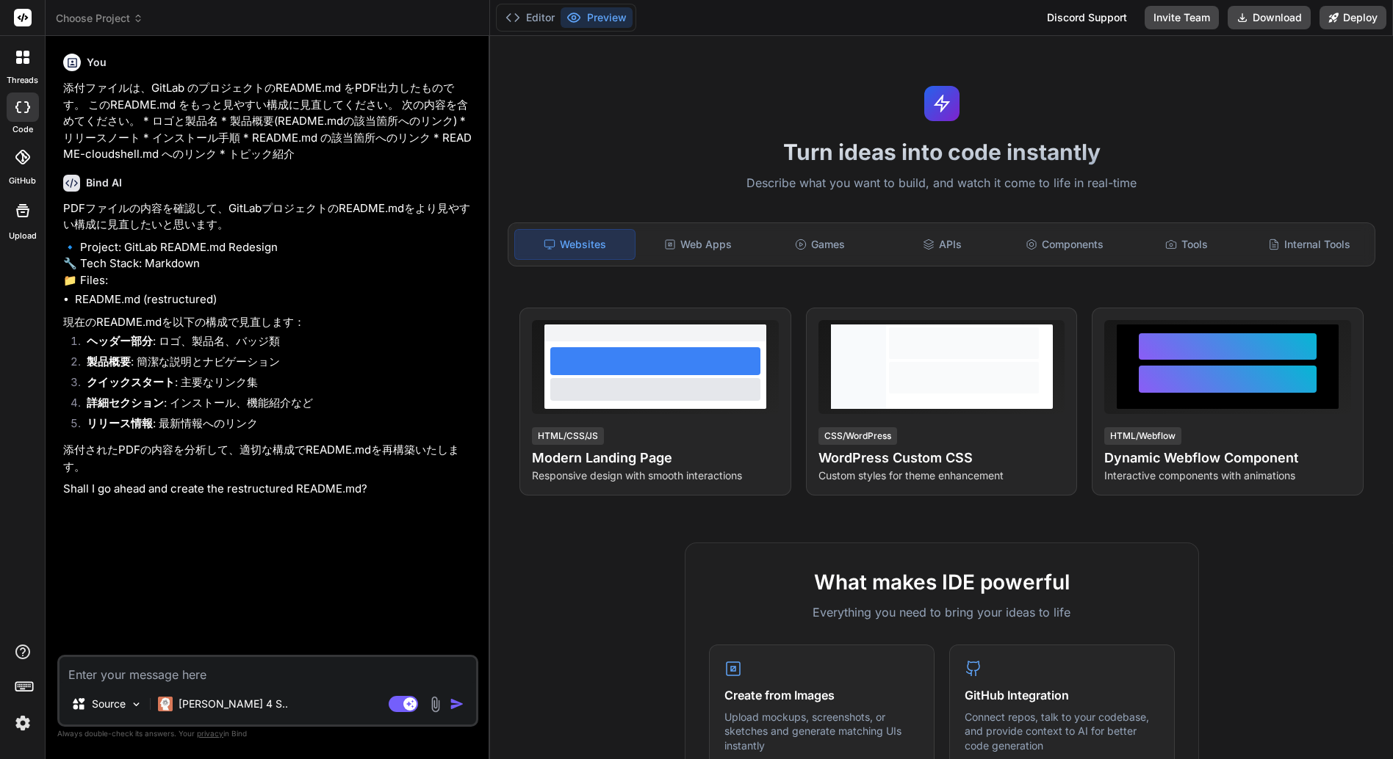
type textarea "x"
type textarea "y"
type textarea "x"
type textarea "ye"
type textarea "x"
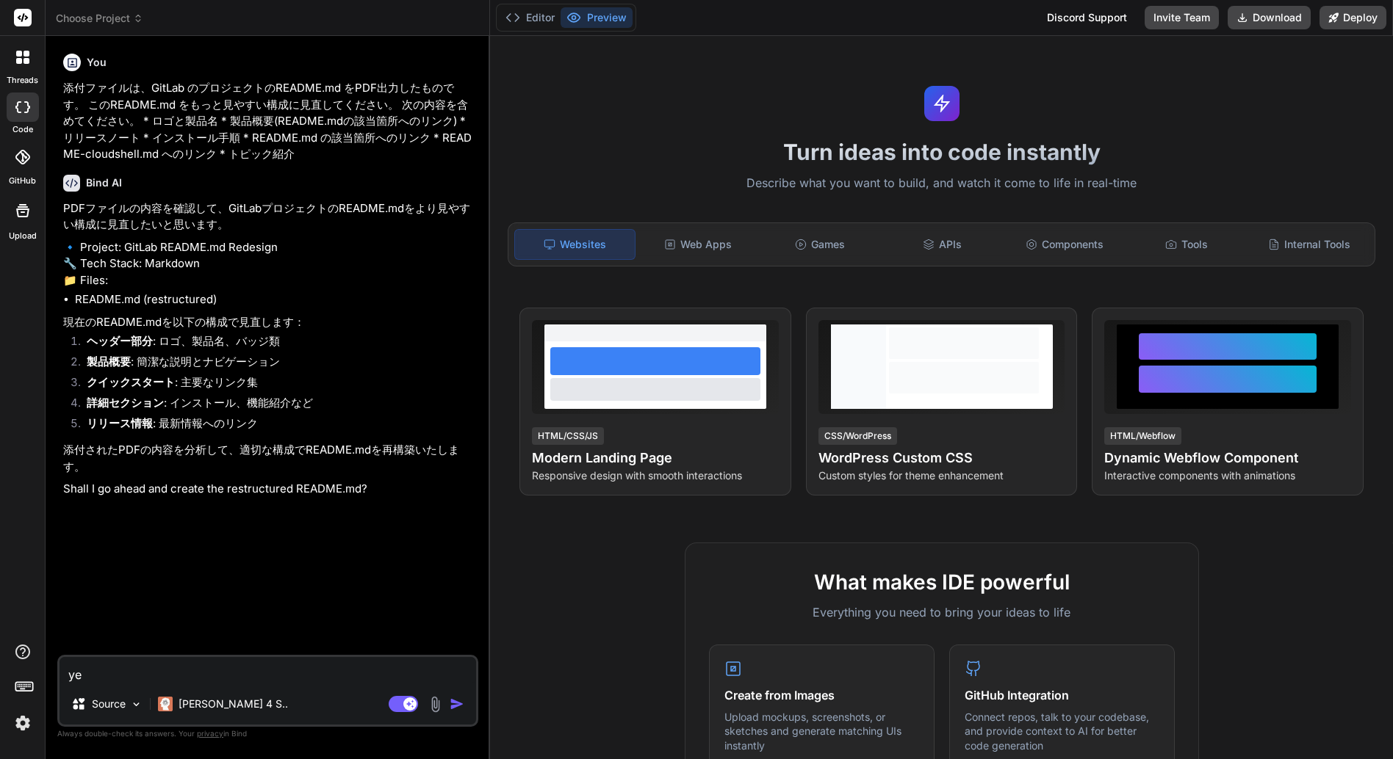
type textarea "yes"
type textarea "x"
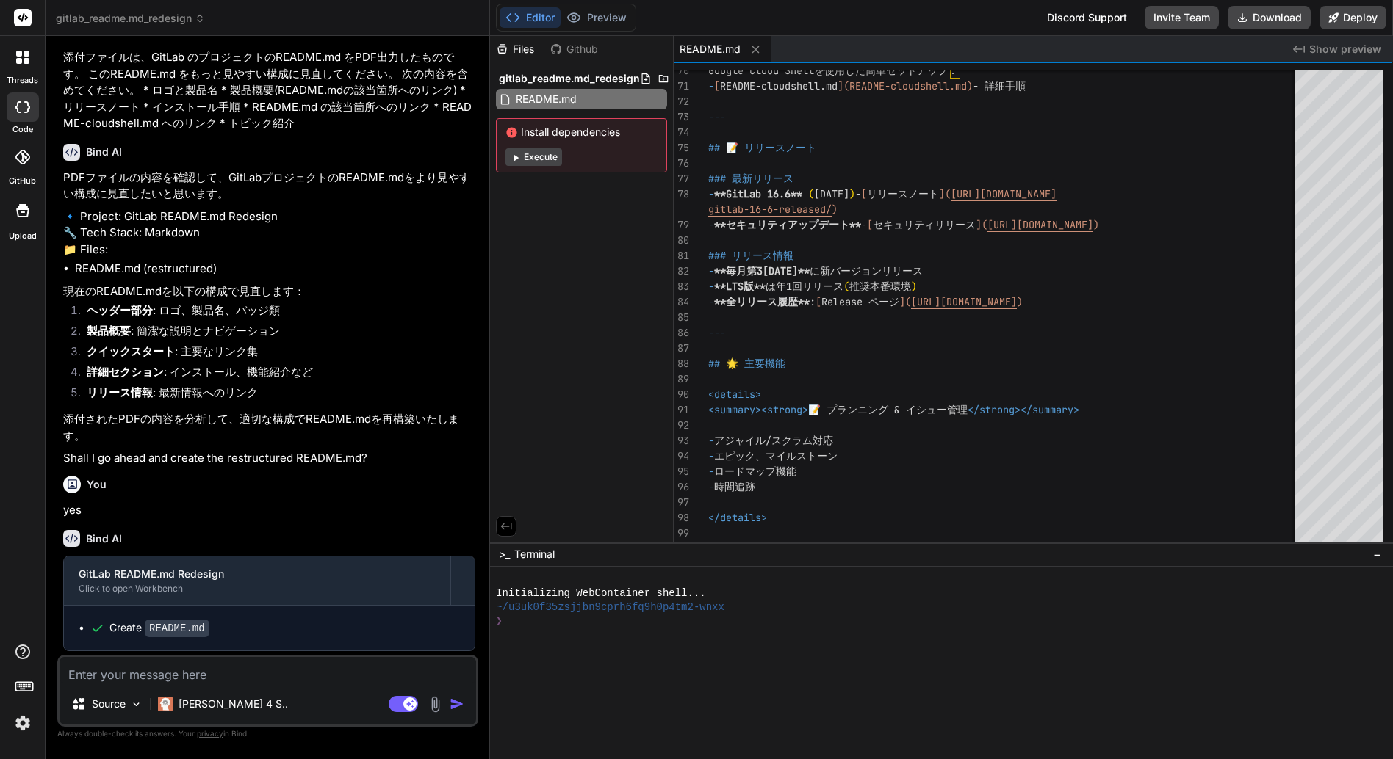
click at [517, 158] on icon at bounding box center [516, 158] width 4 height 6
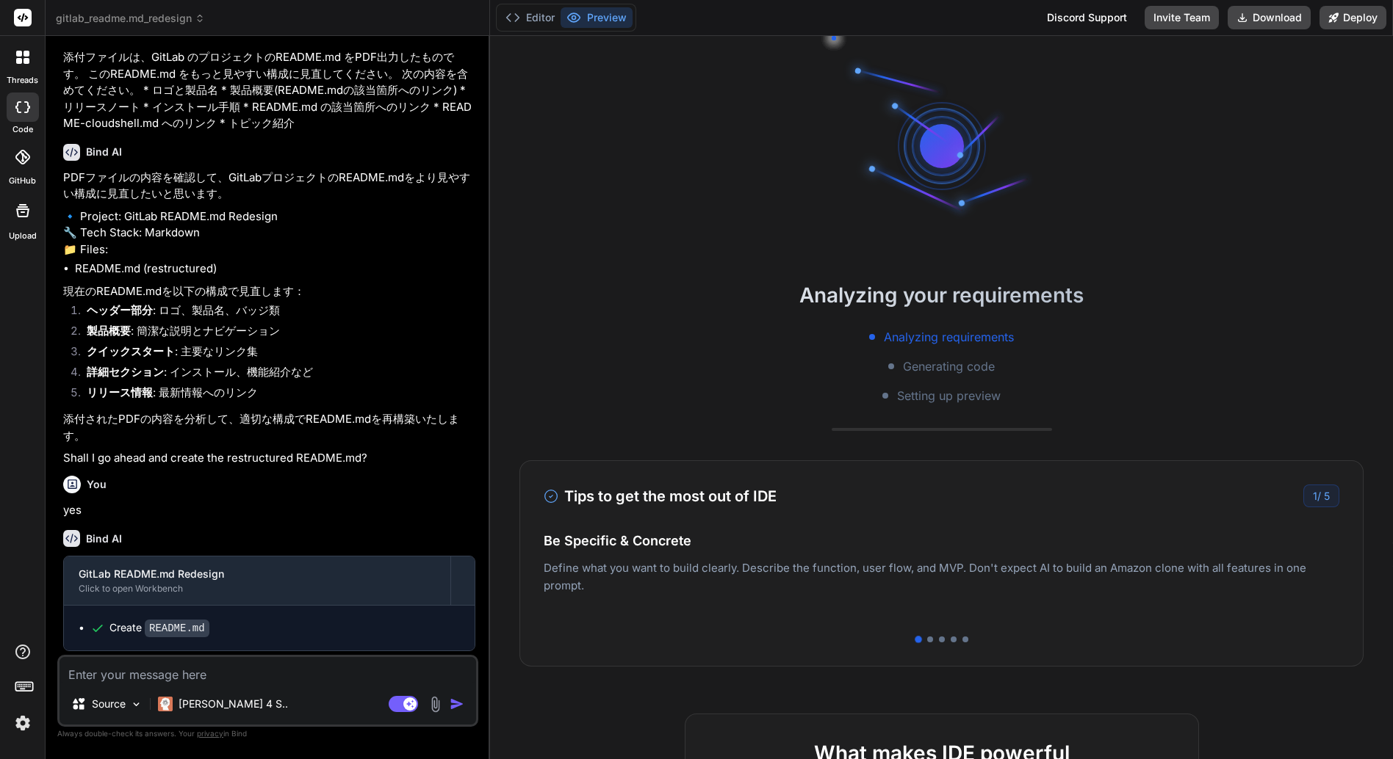
scroll to position [56, 0]
type textarea "x"
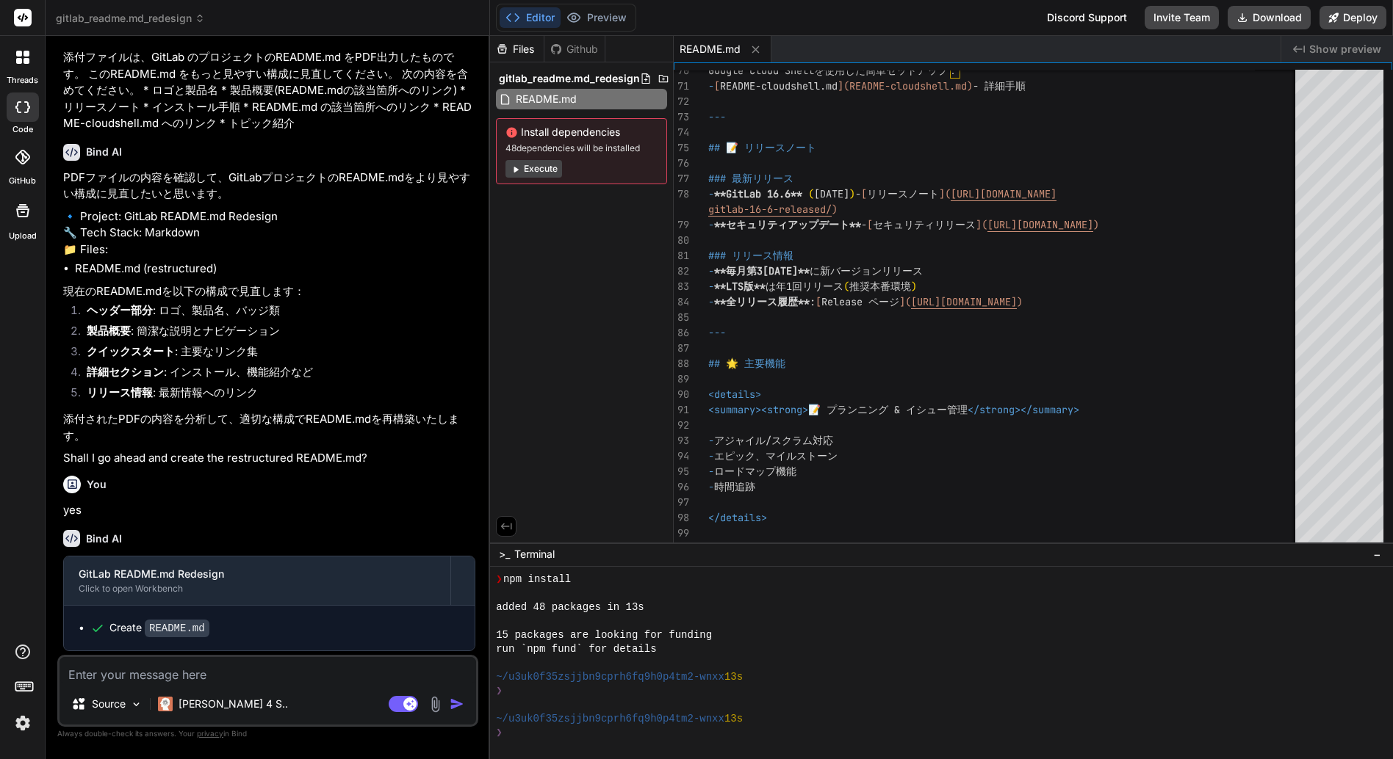
click at [560, 303] on div "Files Github gitlab_readme.md_redesign README.md Install dependencies 48 depend…" at bounding box center [582, 289] width 184 height 507
click at [585, 134] on span "Install dependencies" at bounding box center [581, 132] width 152 height 15
click at [517, 51] on div "Files" at bounding box center [517, 49] width 54 height 15
click at [544, 82] on span "gitlab_readme.md_redesign" at bounding box center [569, 78] width 141 height 15
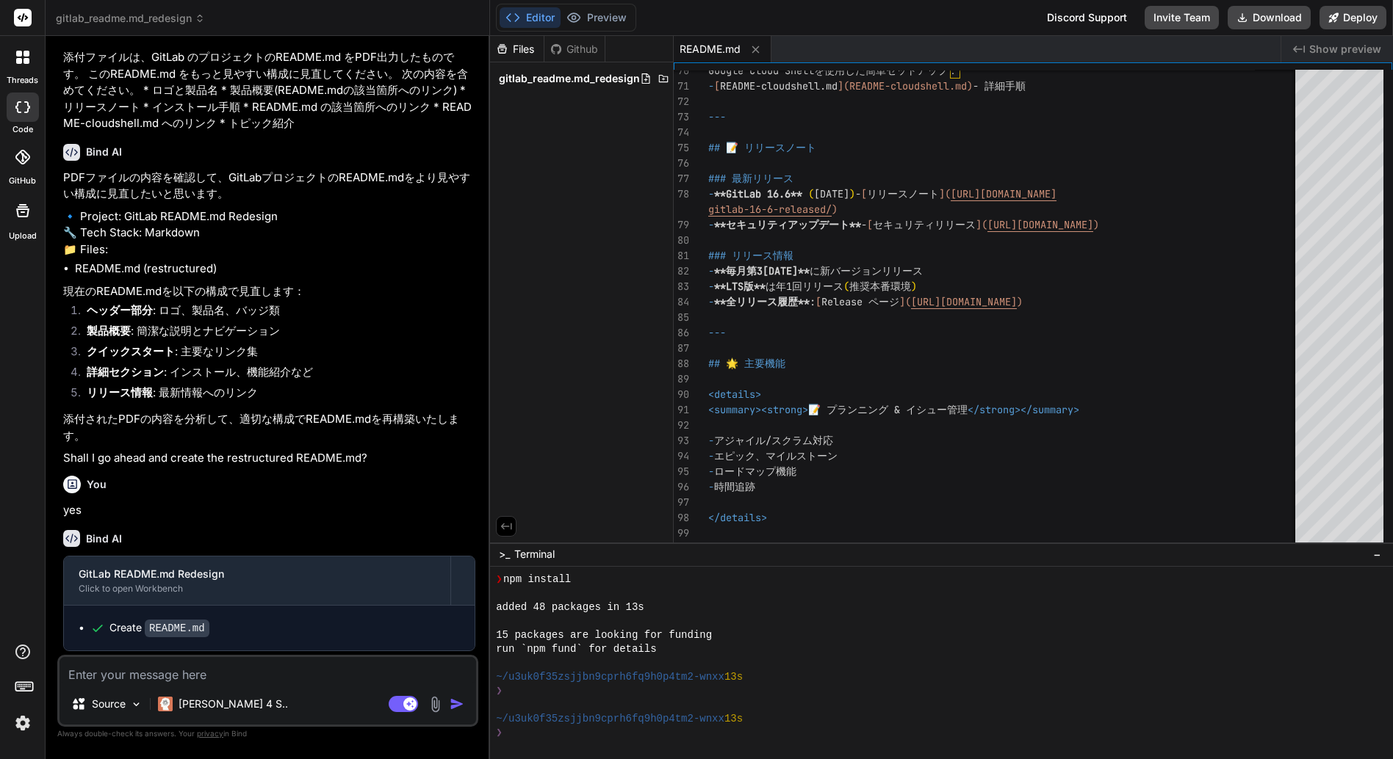
click at [544, 82] on span "gitlab_readme.md_redesign" at bounding box center [569, 78] width 141 height 15
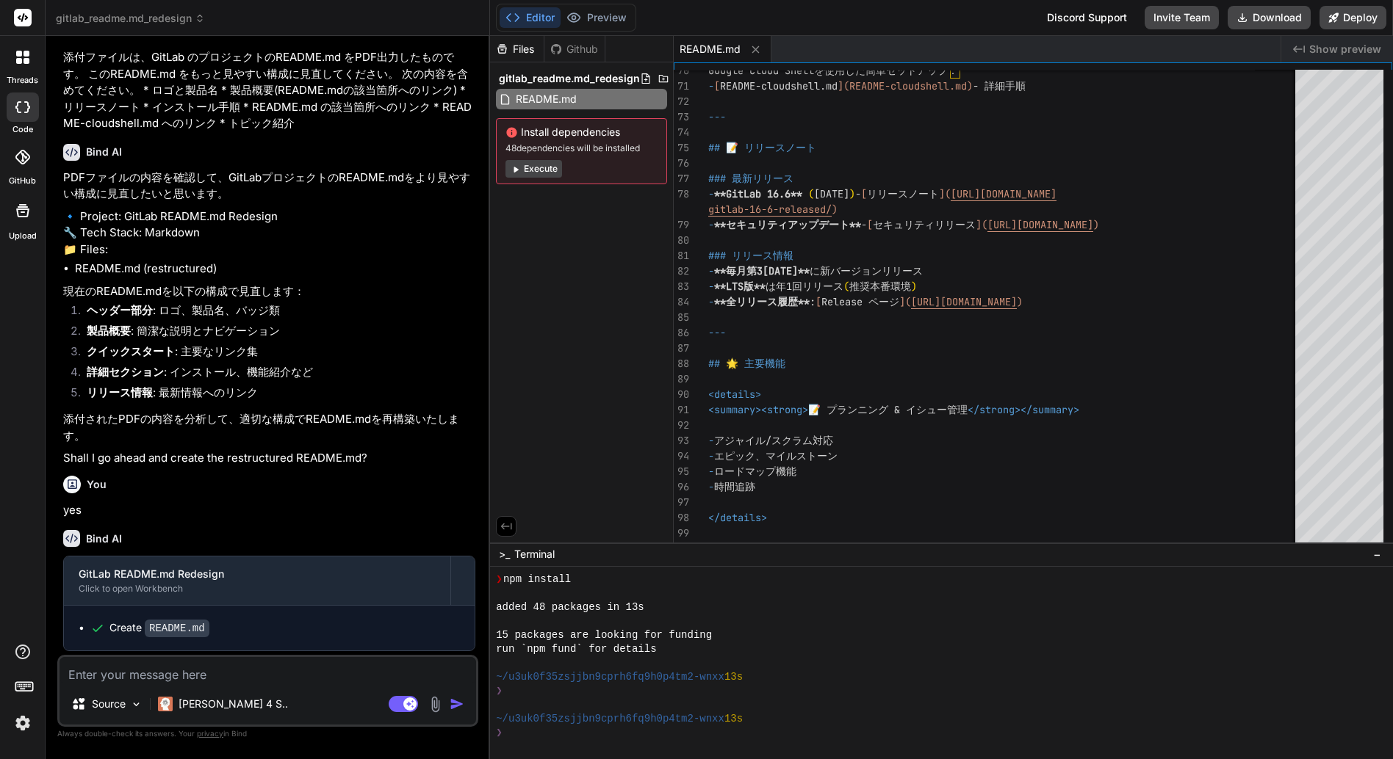
click at [709, 732] on div "❯" at bounding box center [934, 733] width 876 height 14
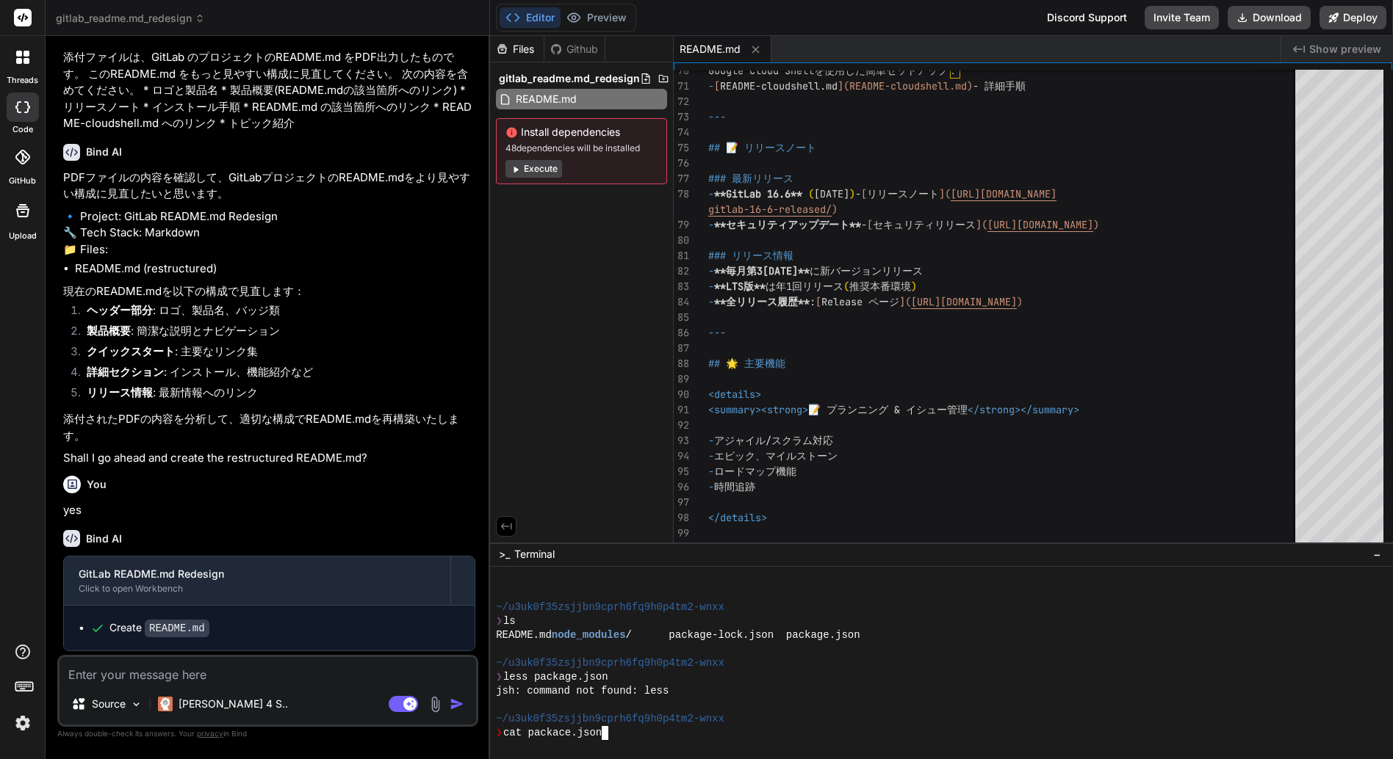
scroll to position [349, 0]
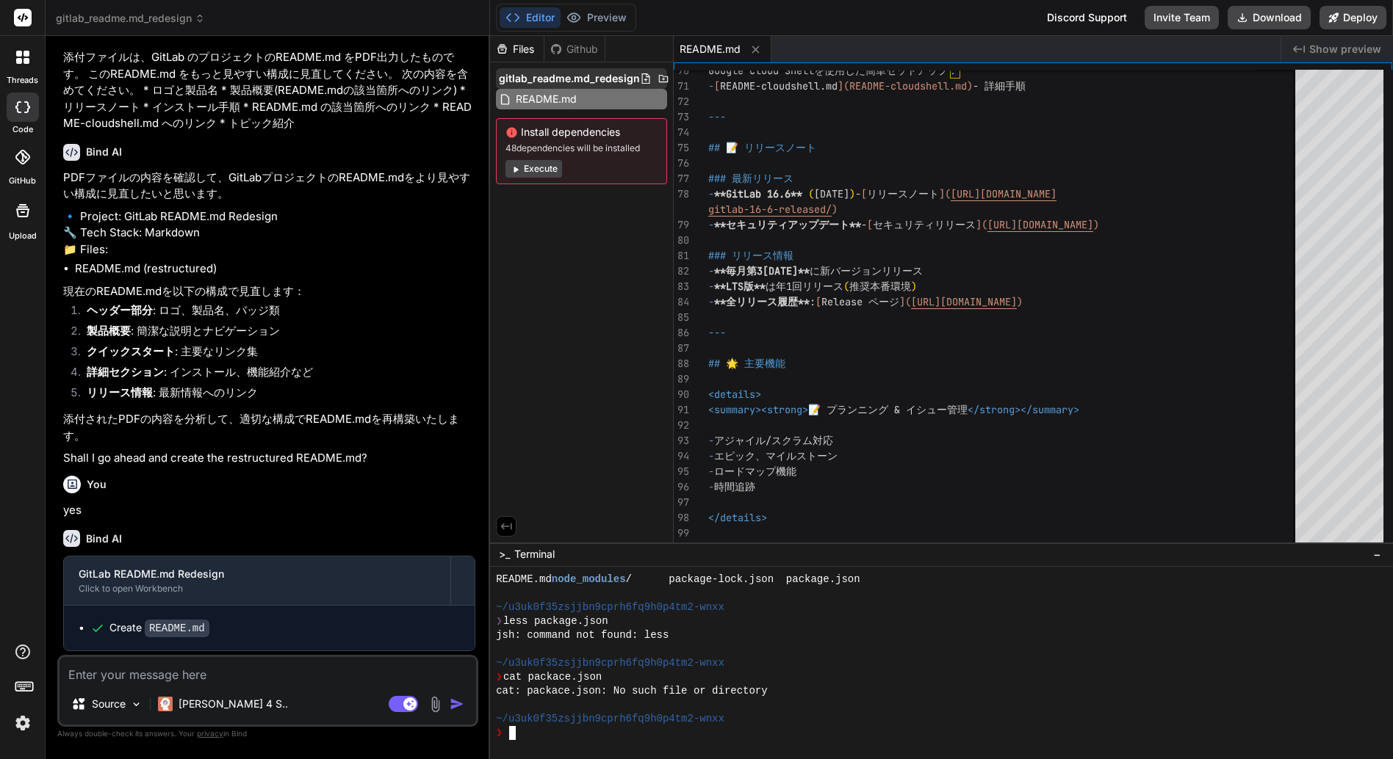
click at [593, 74] on span "gitlab_readme.md_redesign" at bounding box center [569, 78] width 141 height 15
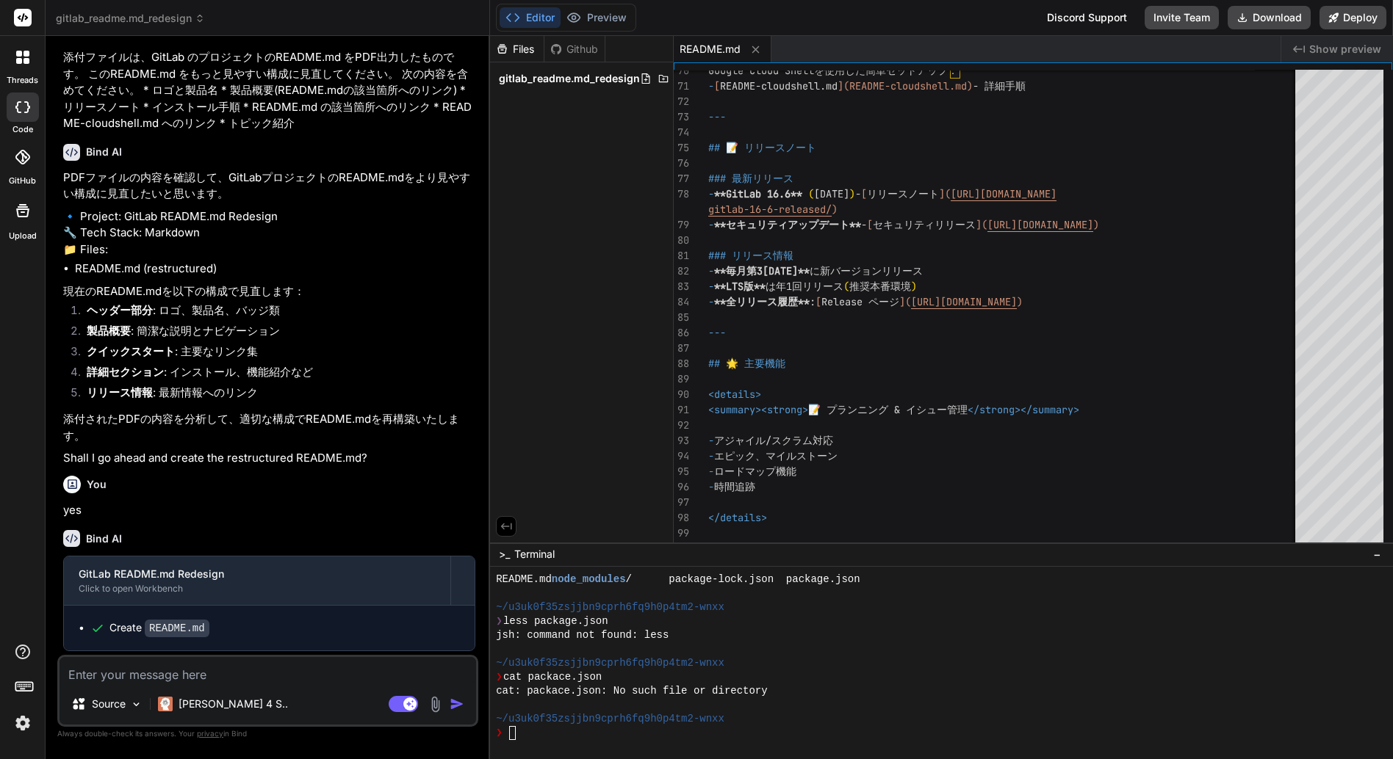
click at [593, 74] on span "gitlab_readme.md_redesign" at bounding box center [569, 78] width 141 height 15
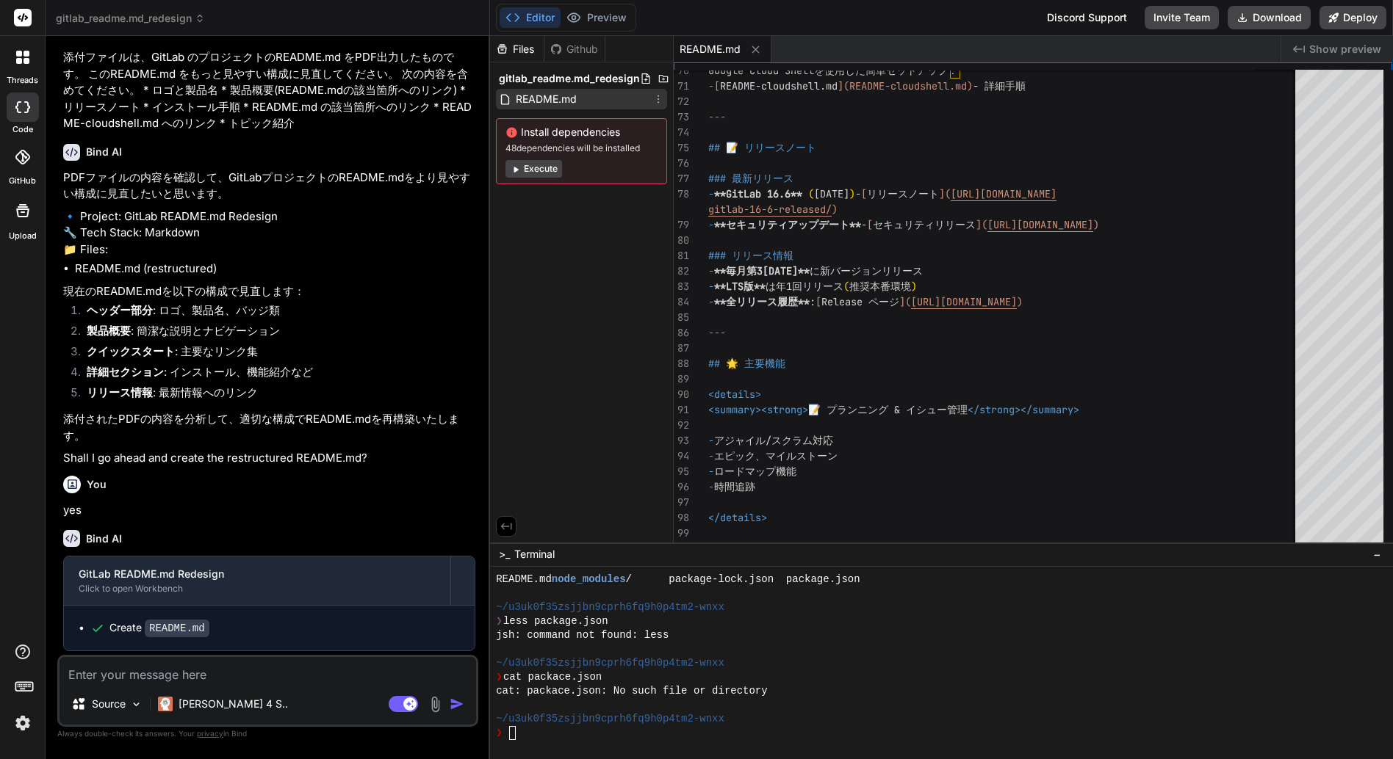
click at [560, 98] on span "README.md" at bounding box center [546, 99] width 64 height 18
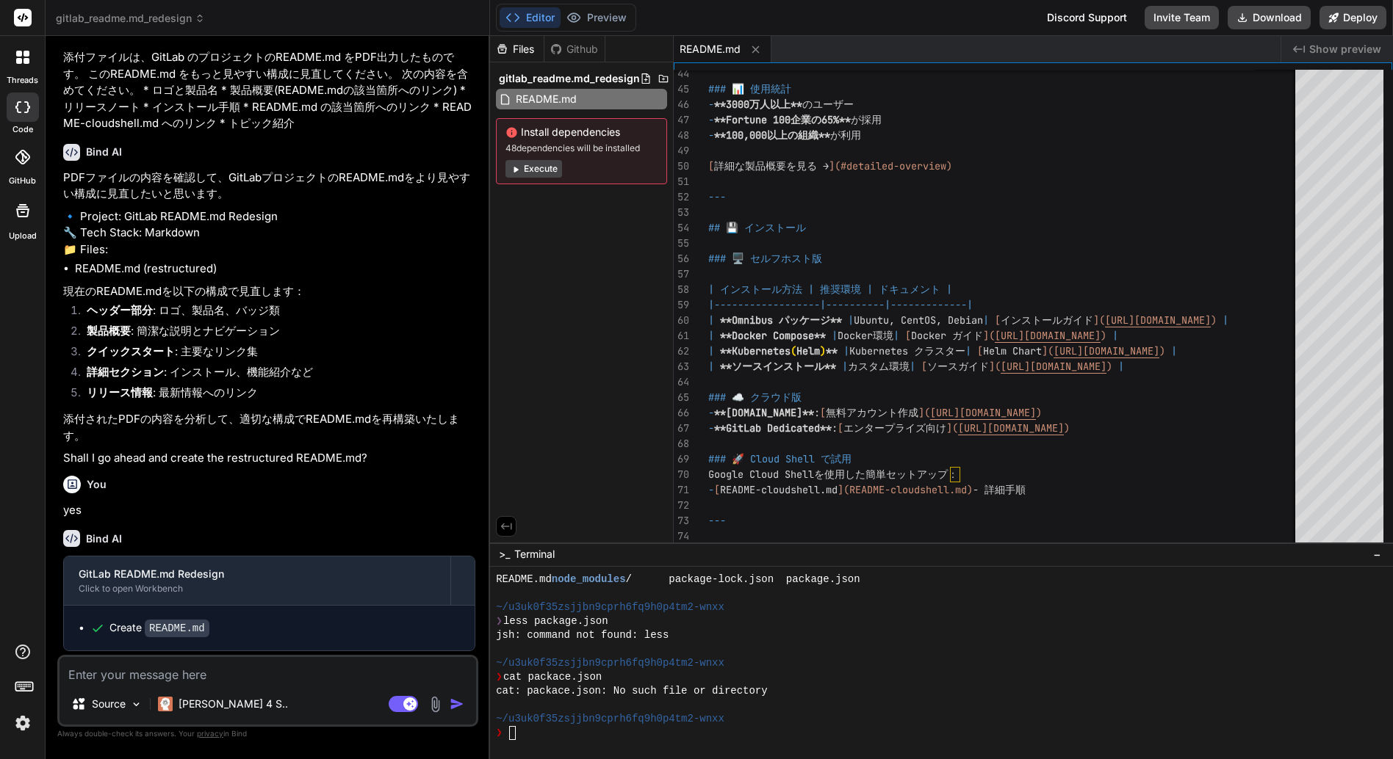
click at [1346, 48] on span "Show preview" at bounding box center [1345, 49] width 72 height 15
click at [1299, 46] on icon "Created with Pixso." at bounding box center [1299, 49] width 12 height 12
click at [759, 14] on div "Editor Preview Disabled until preview for your project is generated Discord Sup…" at bounding box center [941, 18] width 903 height 36
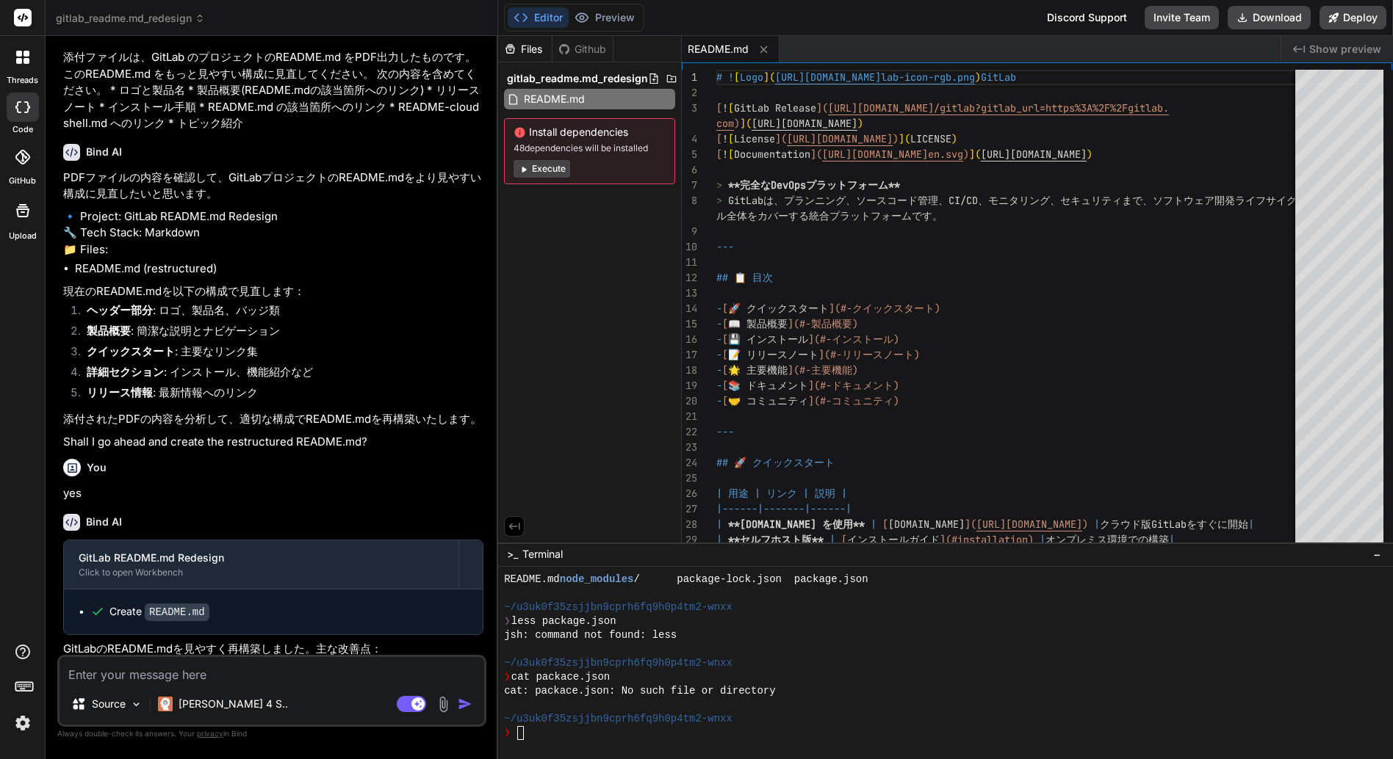
drag, startPoint x: 490, startPoint y: 341, endPoint x: 468, endPoint y: 344, distance: 22.3
click at [468, 344] on div "Bind AI Web Search Created with Pixso. Code Generator You 添付ファイルは、GitLab のプロジェク…" at bounding box center [272, 397] width 452 height 723
click at [20, 214] on icon at bounding box center [23, 211] width 18 height 18
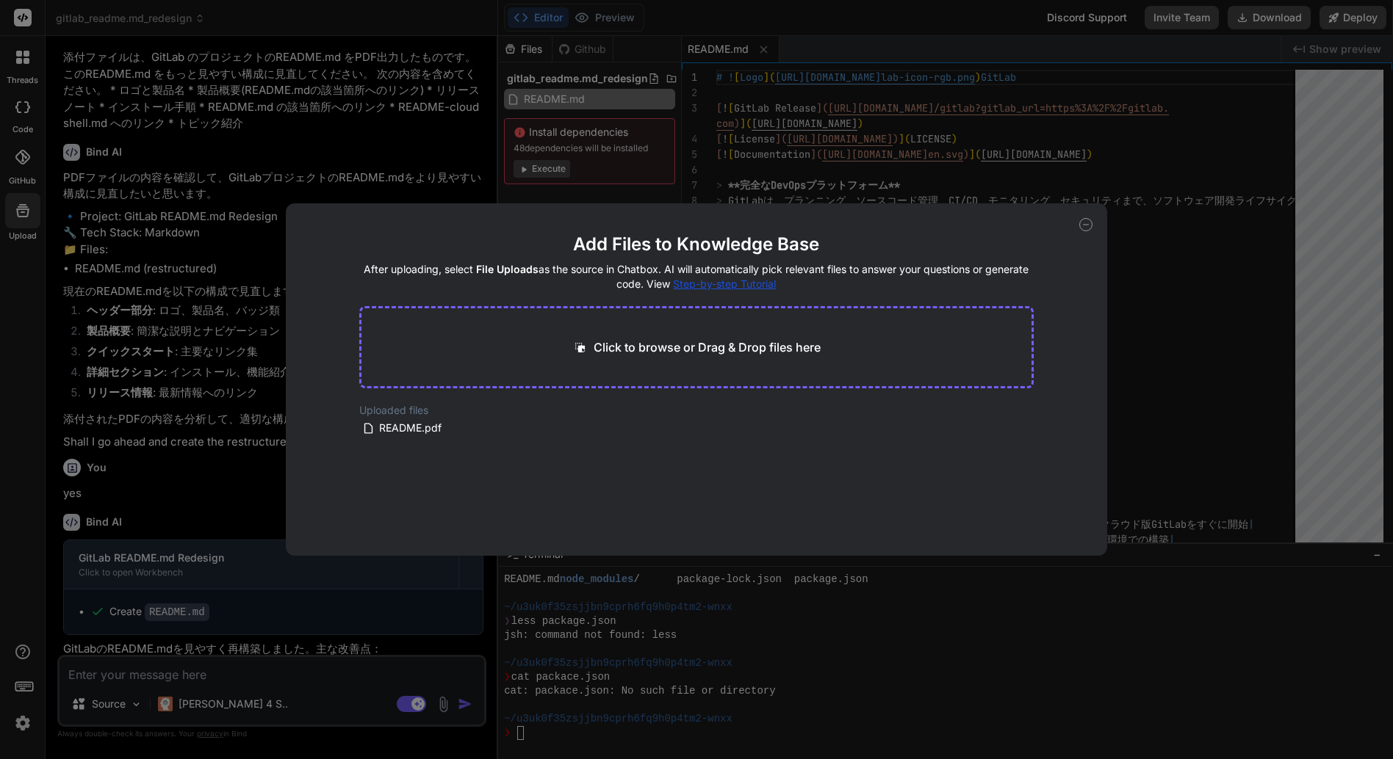
click at [1086, 227] on icon at bounding box center [1085, 224] width 13 height 13
type textarea "x"
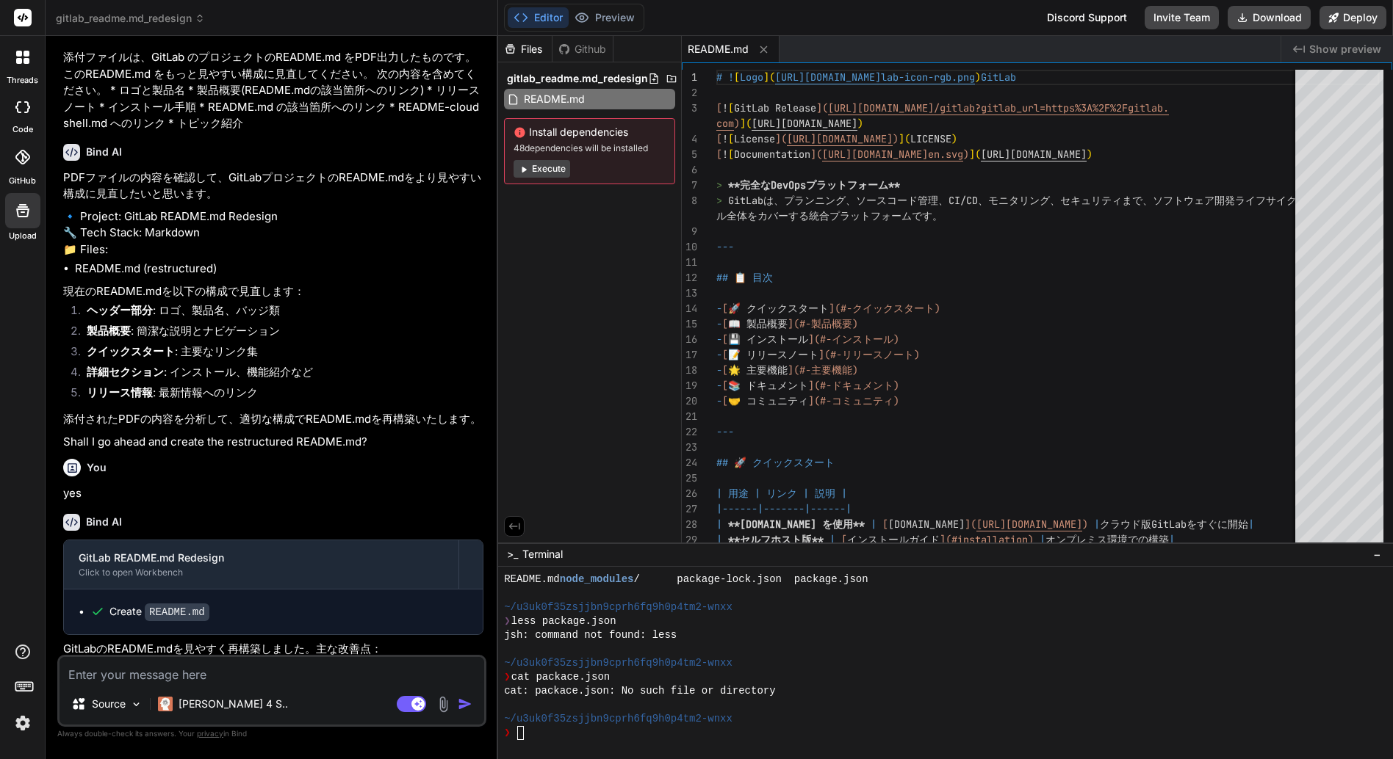
click at [21, 688] on icon at bounding box center [24, 686] width 21 height 21
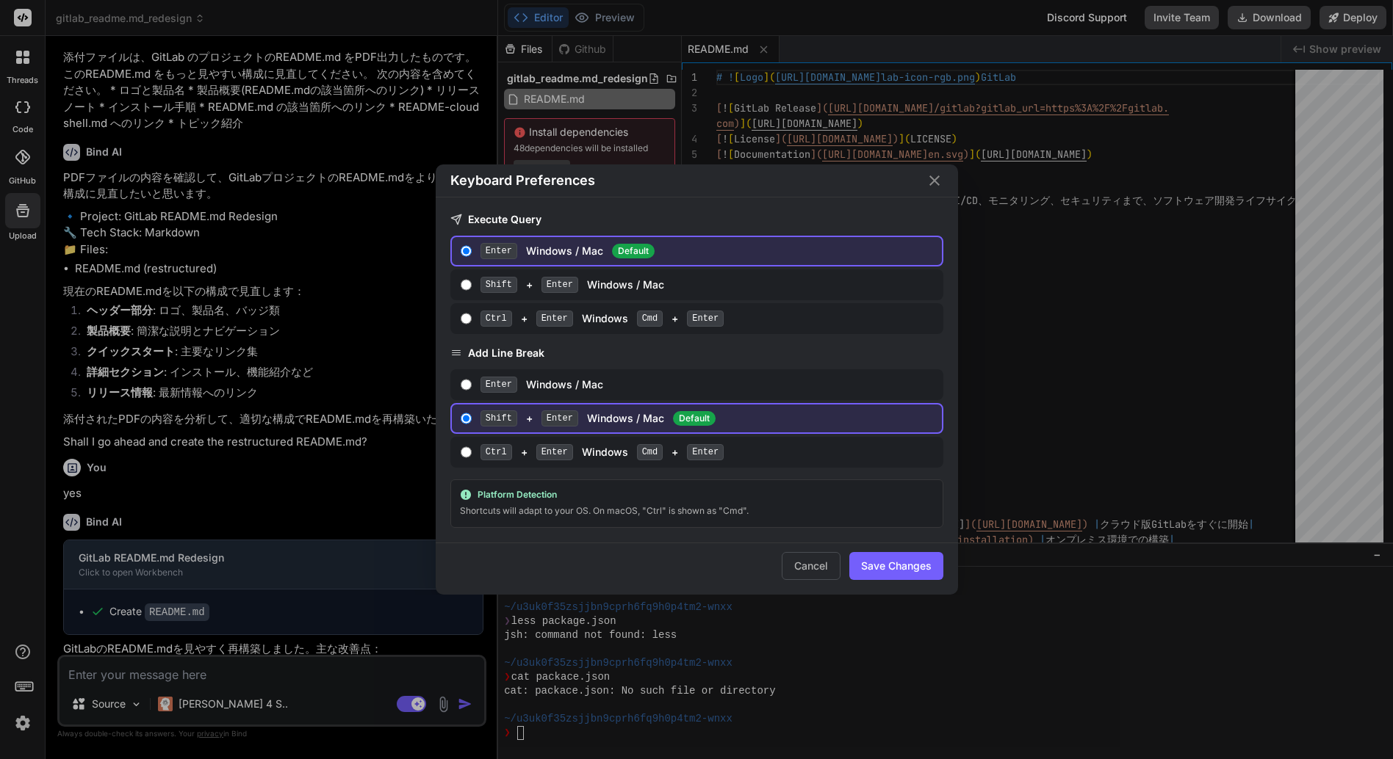
click at [804, 551] on div "Cancel Save Changes" at bounding box center [697, 569] width 522 height 52
click at [799, 566] on button "Cancel" at bounding box center [810, 566] width 59 height 28
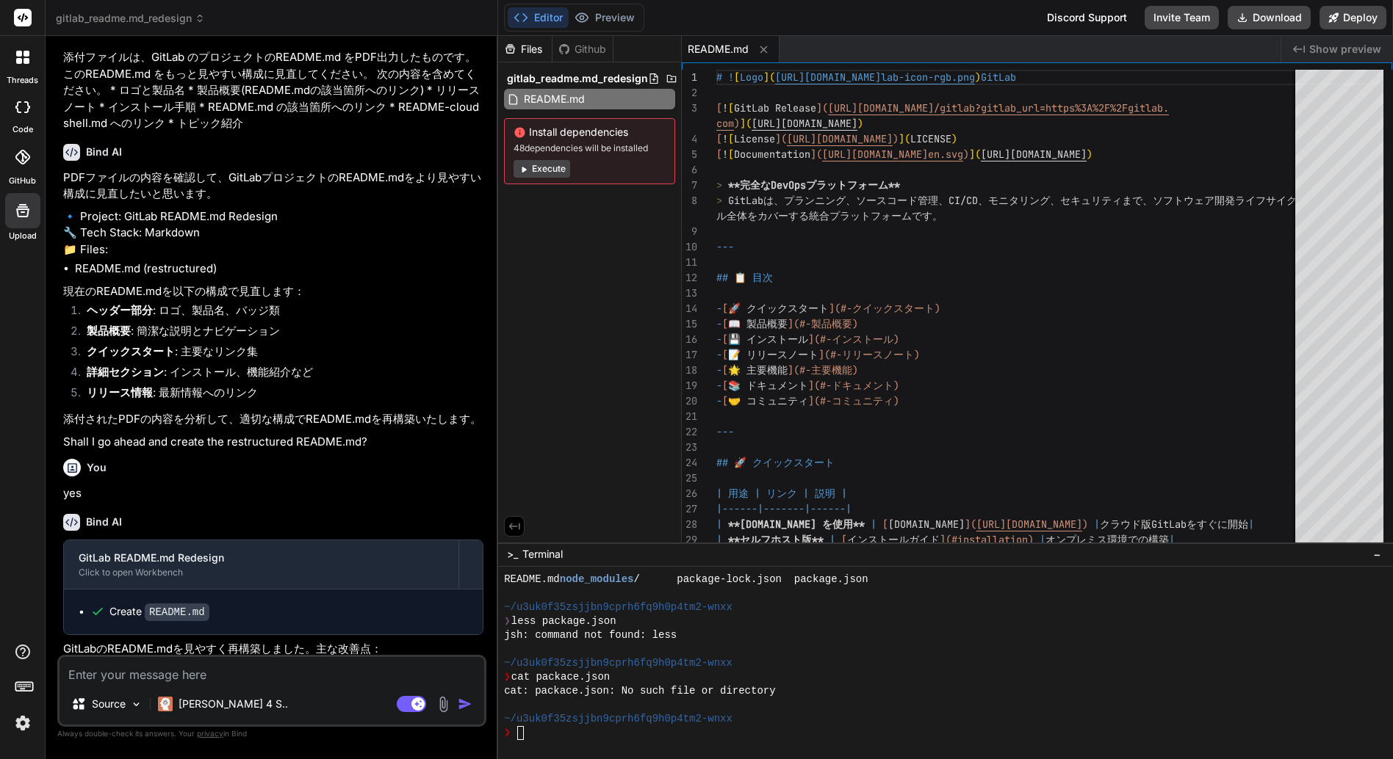
click at [21, 727] on img at bounding box center [22, 723] width 25 height 25
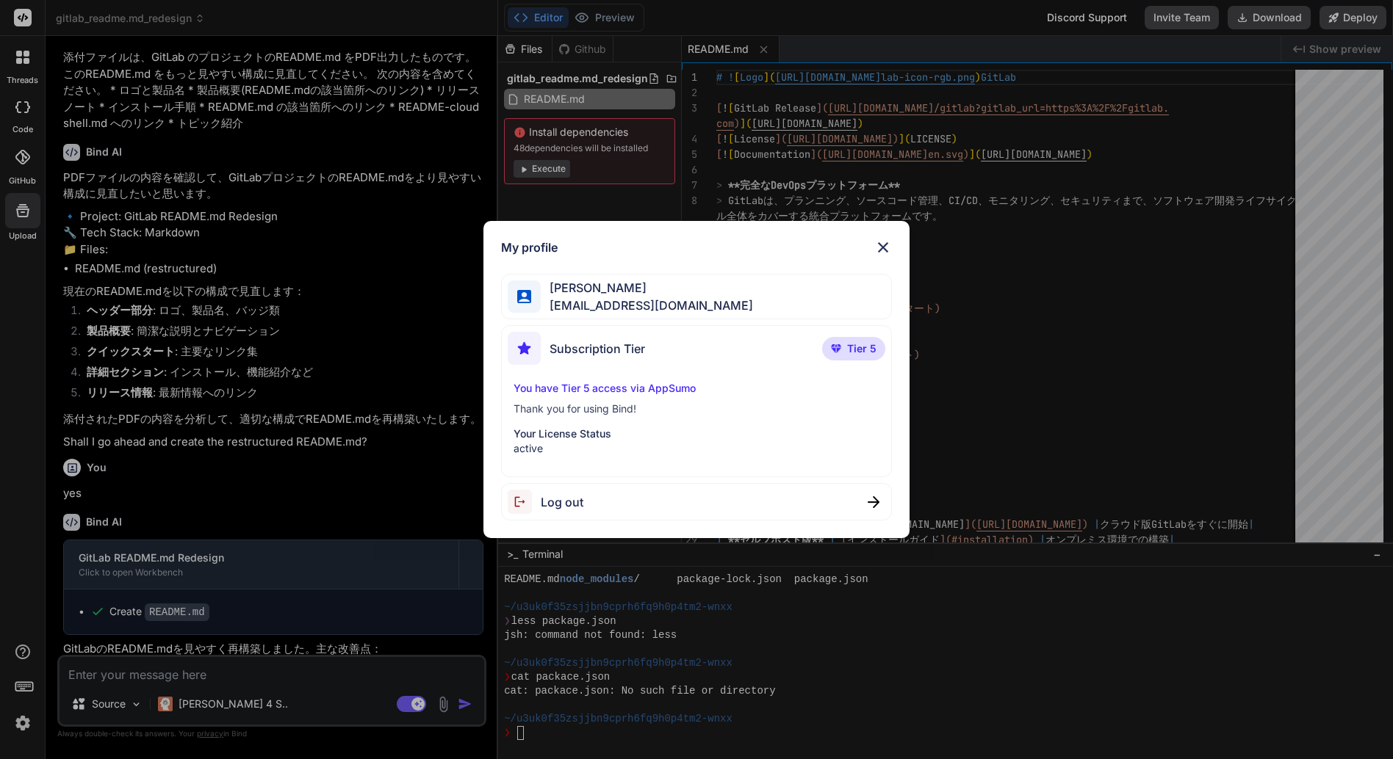
click at [882, 246] on img at bounding box center [883, 248] width 18 height 18
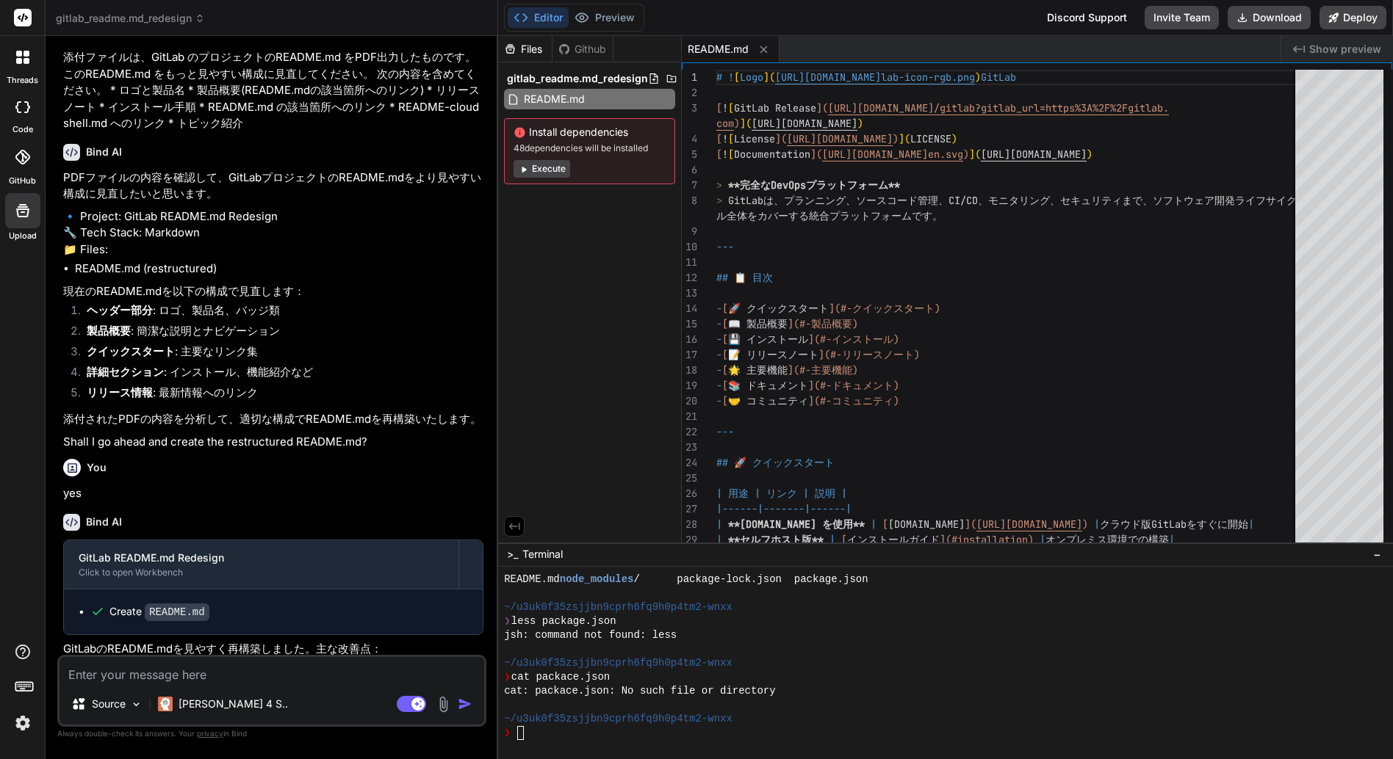
click at [21, 12] on rect at bounding box center [23, 18] width 18 height 18
click at [18, 64] on div at bounding box center [22, 57] width 31 height 31
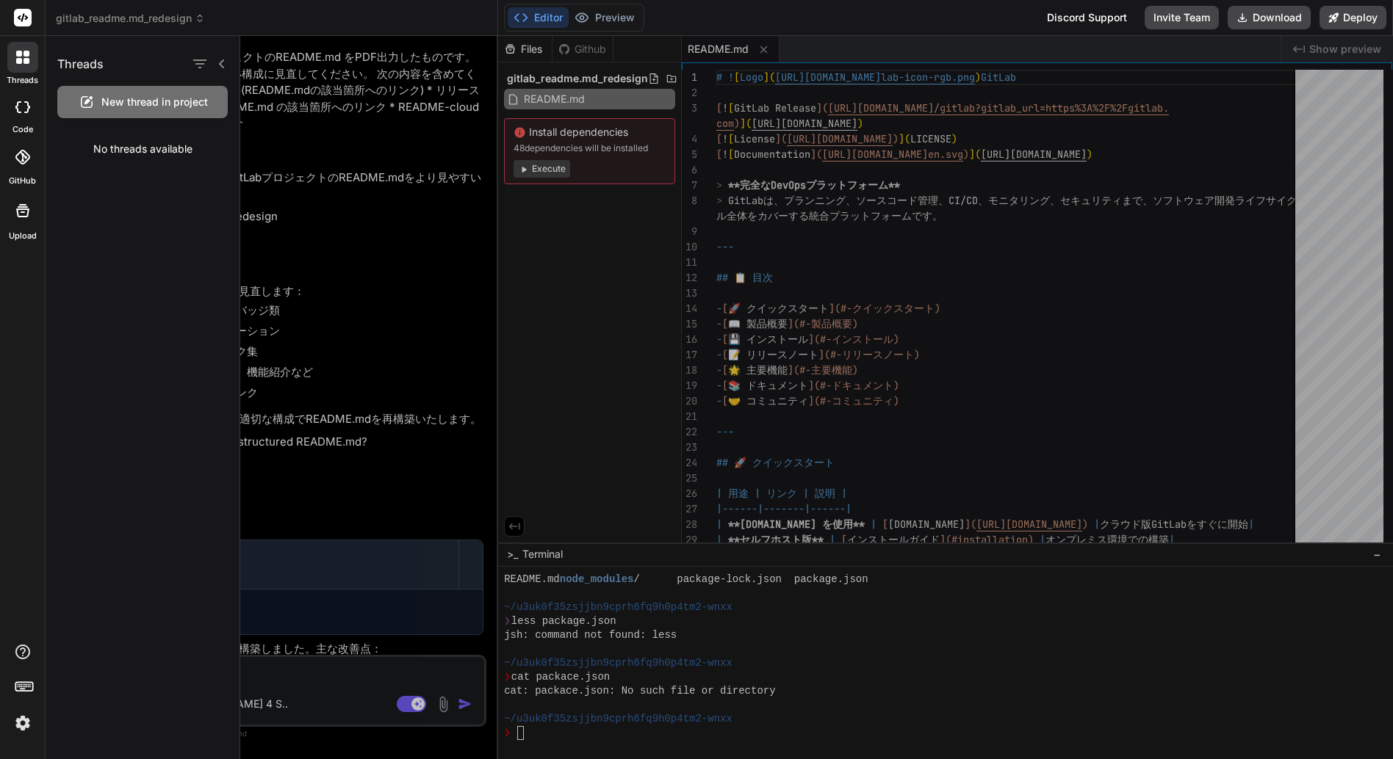
click at [29, 723] on img at bounding box center [22, 723] width 25 height 25
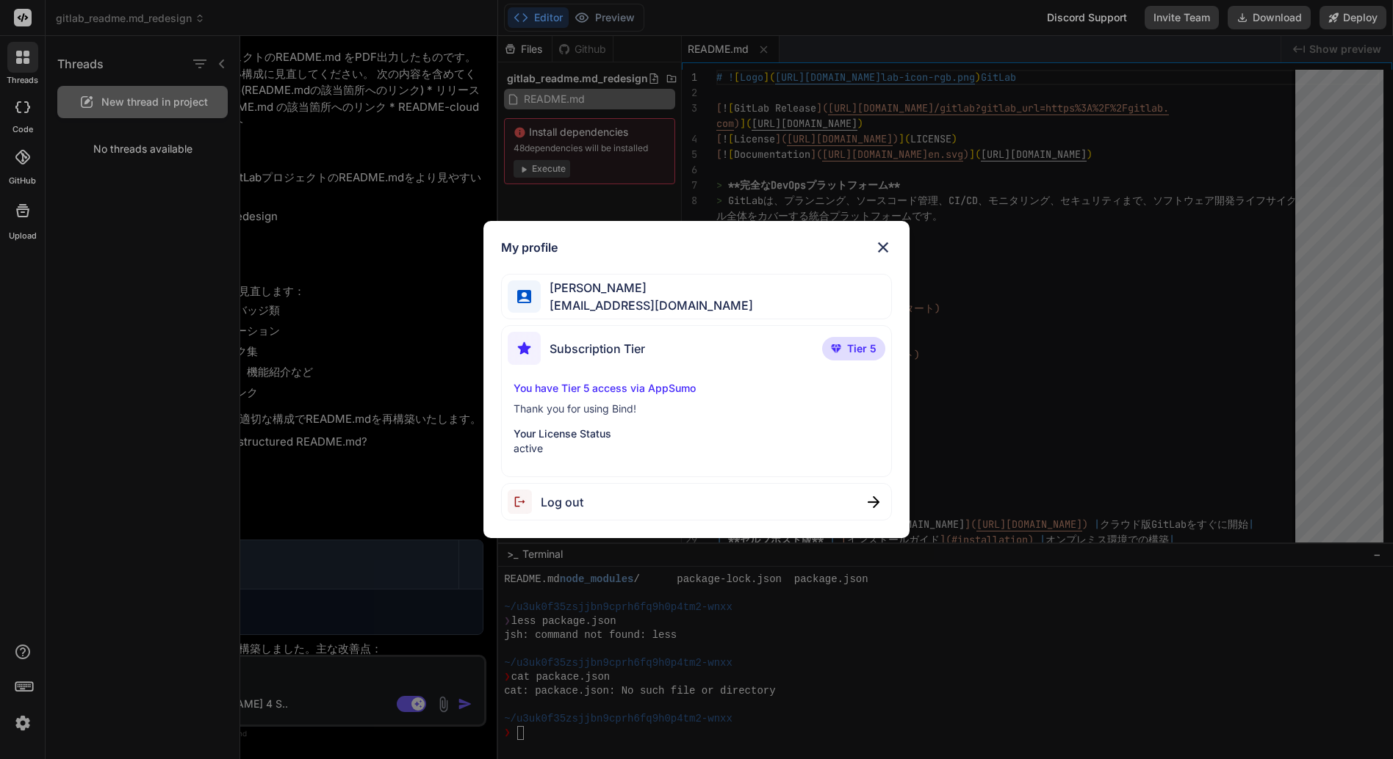
click at [1033, 300] on div "My profile Kazuyoshi Mii kzmggl+bind@gmail.com Subscription Tier Tier 5 You hav…" at bounding box center [696, 379] width 1393 height 759
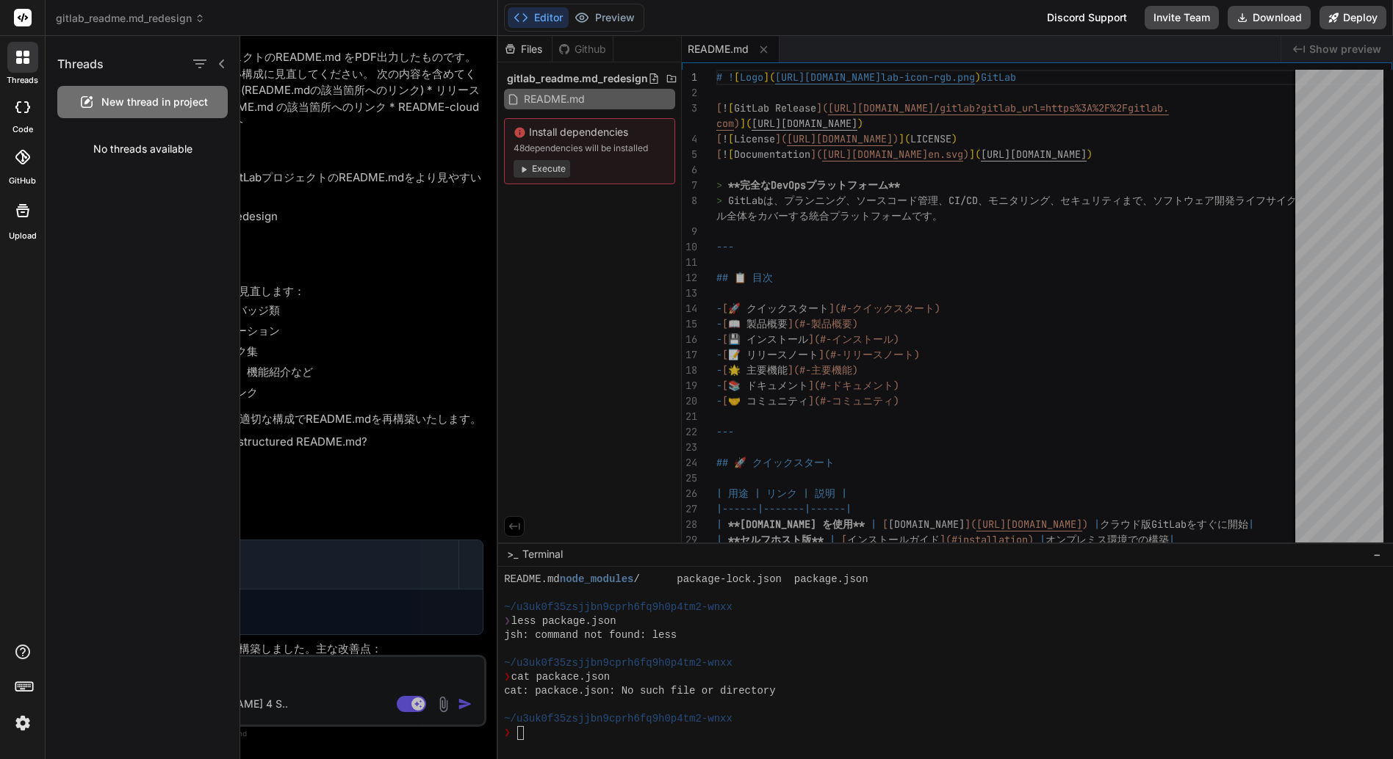
click at [369, 314] on div at bounding box center [816, 397] width 1152 height 723
